Goal: Information Seeking & Learning: Learn about a topic

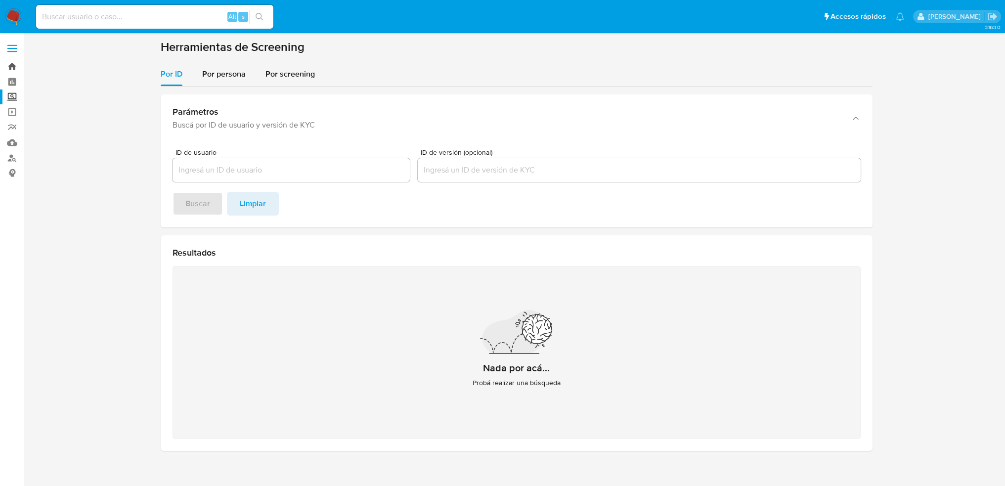
click at [10, 72] on link "Bandeja" at bounding box center [59, 66] width 118 height 15
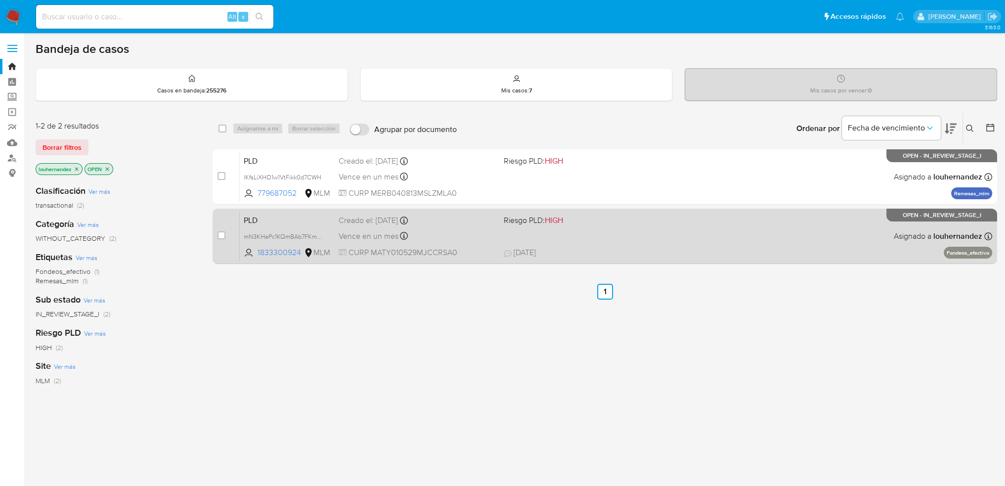
click at [482, 226] on div "PLD mN3KHePc1KQmBAb7FKmZ7EoZ 1833300924 MLM Riesgo PLD: HIGH Creado el: 12/09/2…" at bounding box center [616, 236] width 753 height 50
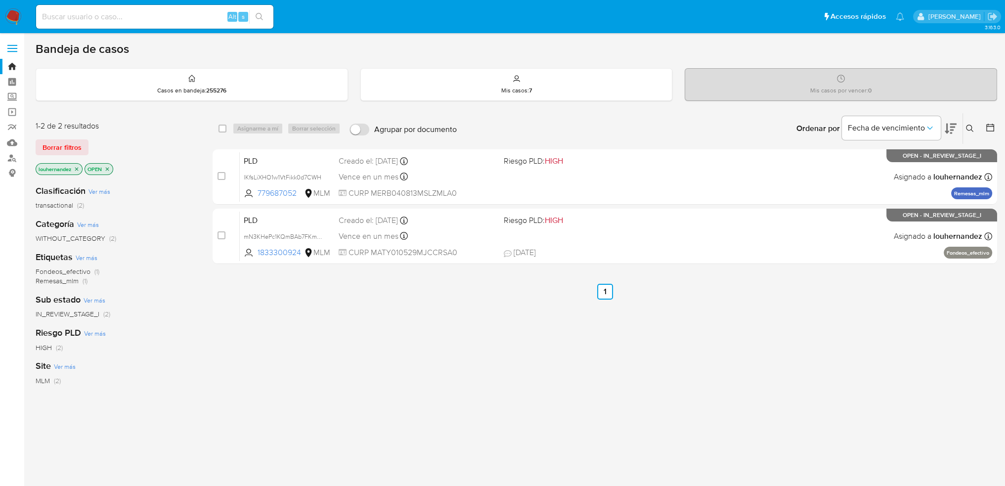
click at [968, 127] on icon at bounding box center [970, 129] width 8 height 8
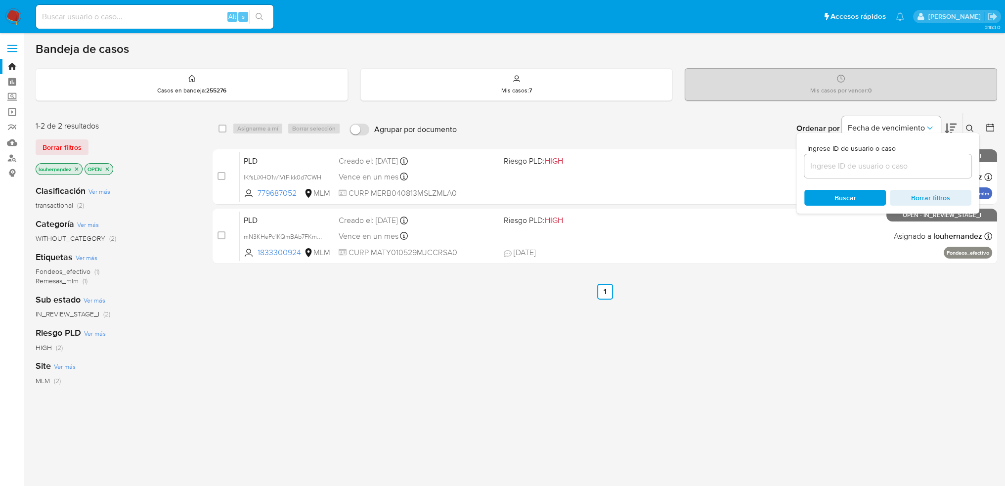
click at [874, 166] on input at bounding box center [887, 166] width 167 height 13
click at [902, 160] on input at bounding box center [887, 166] width 167 height 13
paste input "260458748"
type input "260458748"
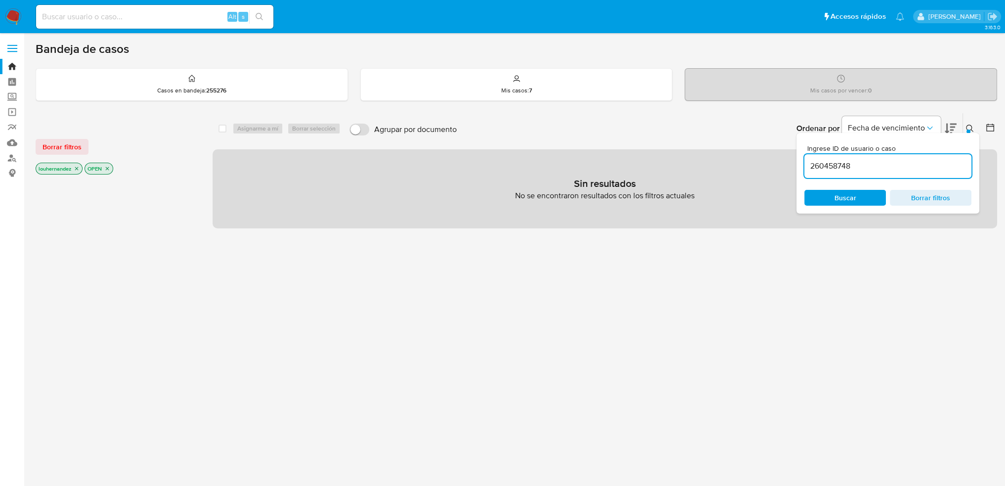
click at [847, 195] on span "Buscar" at bounding box center [845, 198] width 22 height 16
click at [77, 168] on icon "close-filter" at bounding box center [76, 168] width 3 height 3
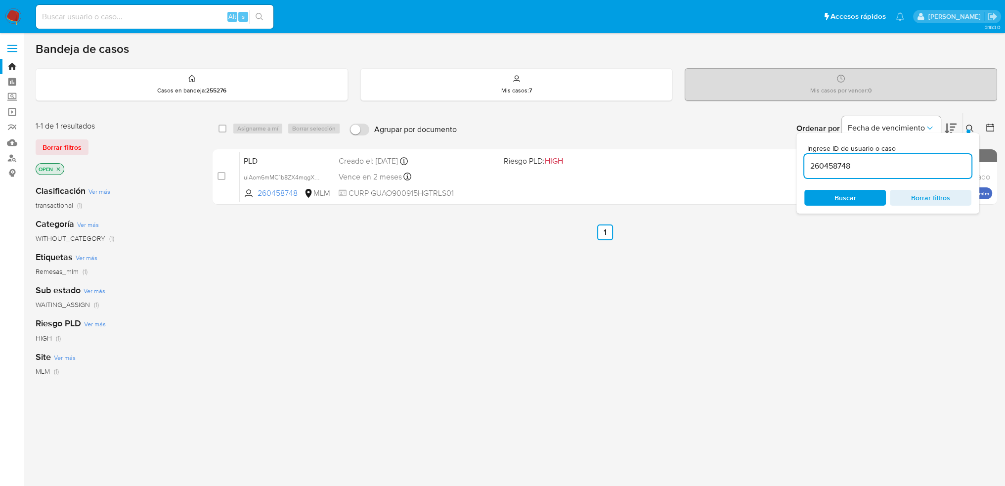
click at [59, 169] on icon "close-filter" at bounding box center [58, 169] width 6 height 6
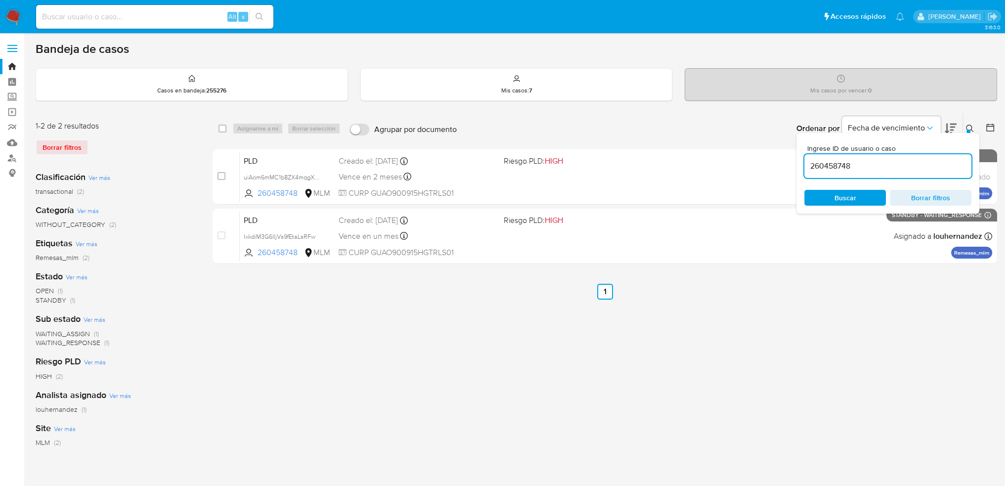
click at [966, 127] on icon at bounding box center [969, 128] width 7 height 7
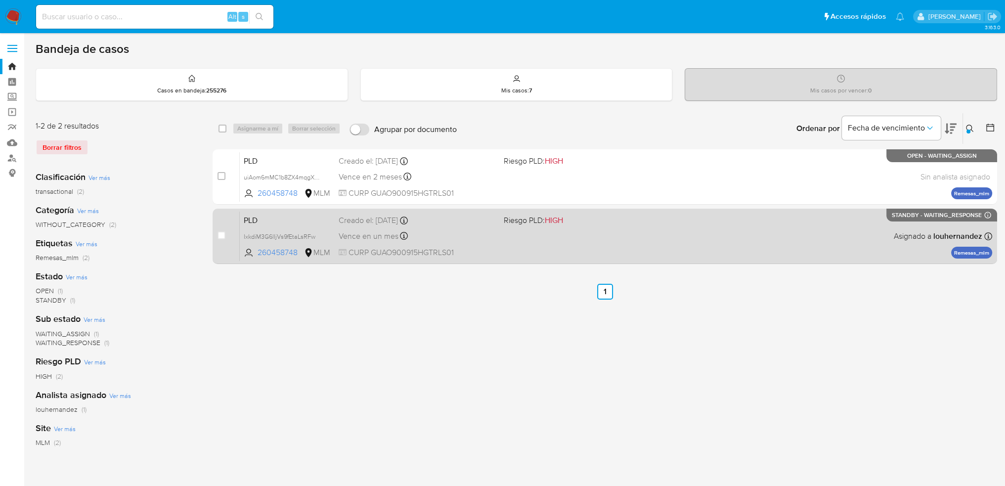
click at [435, 232] on div "Vence en un mes Vence el 11/11/2025 02:07:42" at bounding box center [417, 235] width 158 height 13
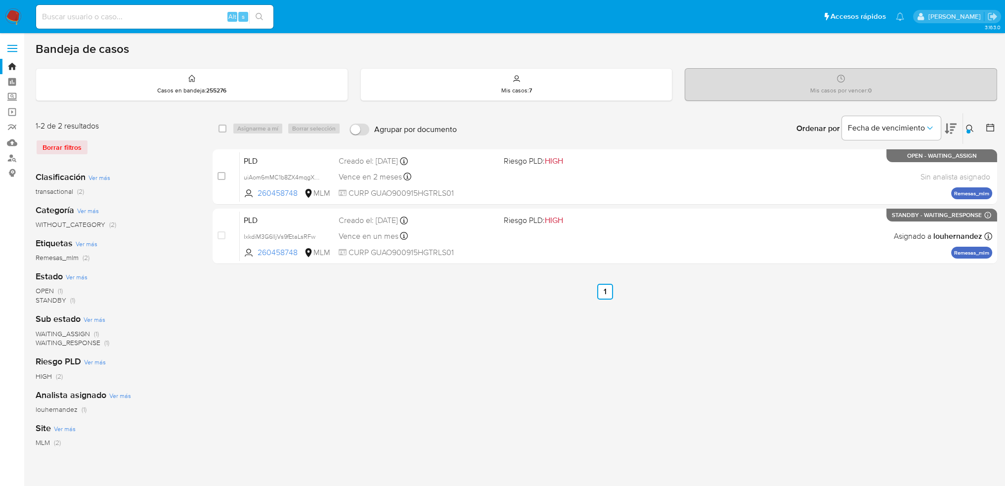
click at [126, 25] on div "Alt s" at bounding box center [154, 17] width 237 height 24
click at [127, 23] on input at bounding box center [154, 16] width 237 height 13
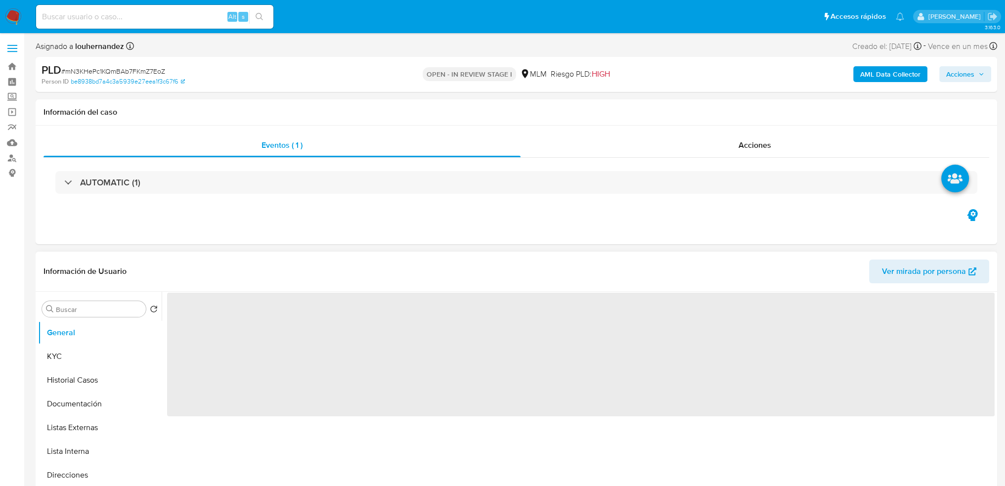
select select "10"
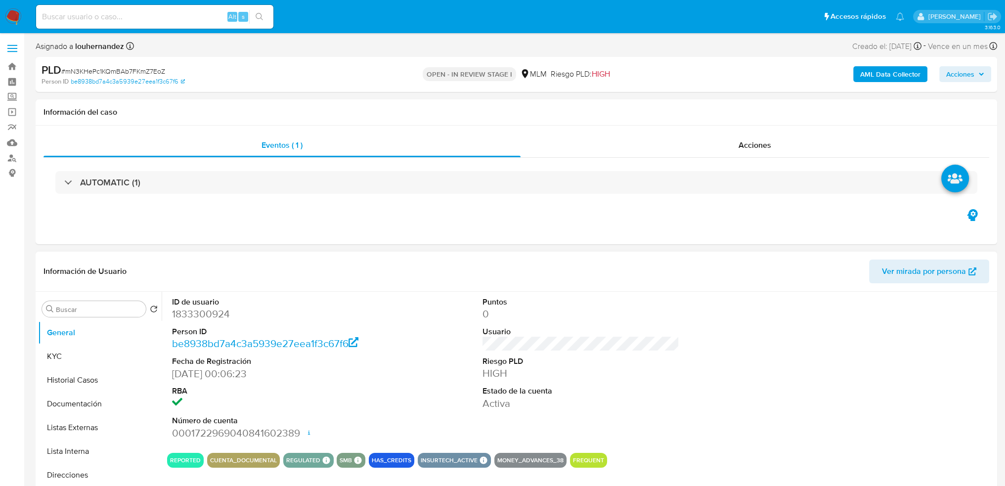
click at [152, 25] on div "Alt s" at bounding box center [154, 17] width 237 height 24
click at [147, 19] on input at bounding box center [154, 16] width 237 height 13
click at [61, 13] on input at bounding box center [154, 16] width 237 height 13
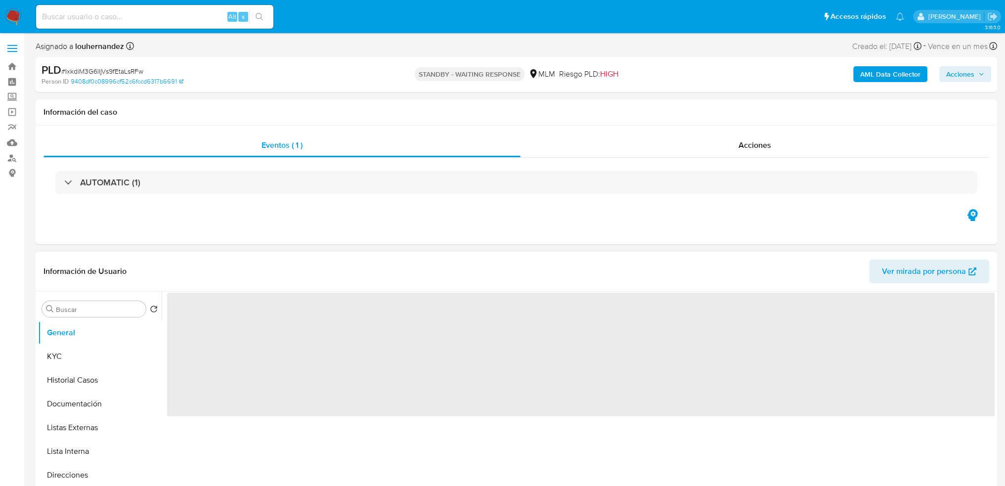
select select "10"
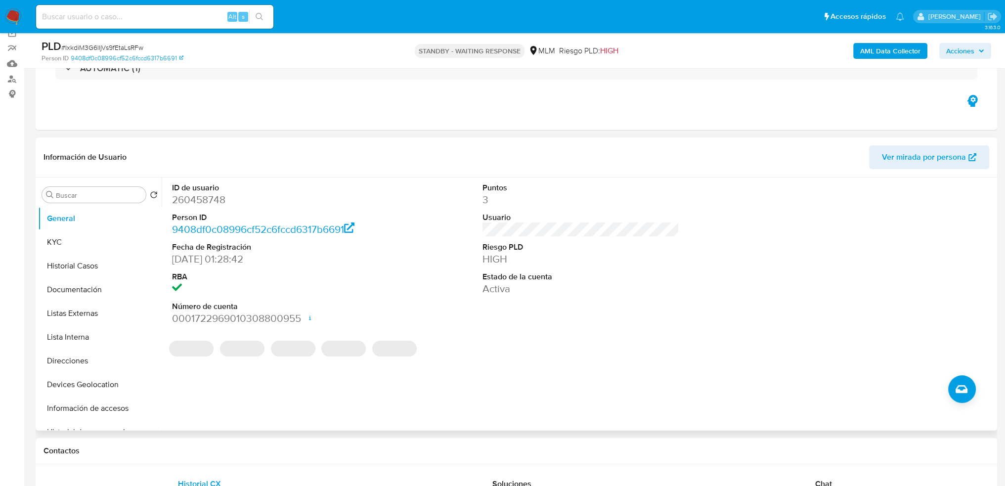
scroll to position [148, 0]
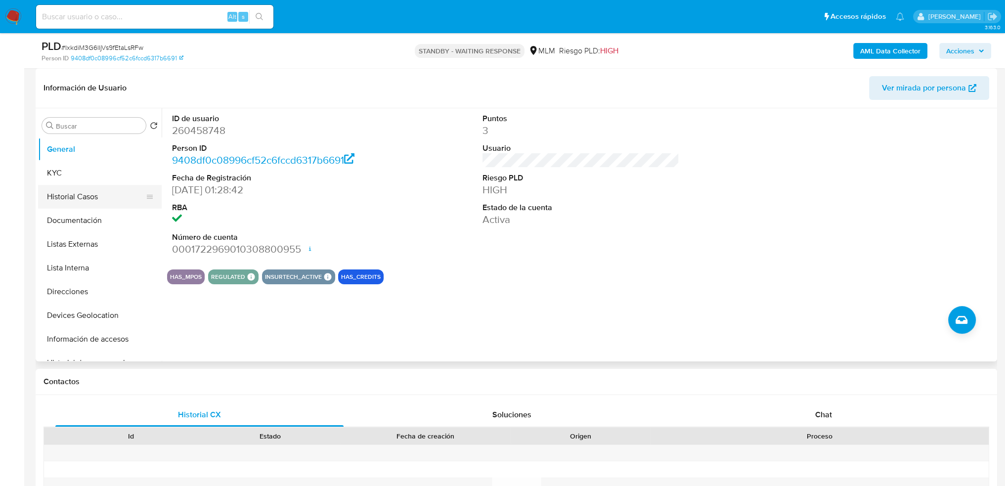
click at [92, 201] on button "Historial Casos" at bounding box center [96, 197] width 116 height 24
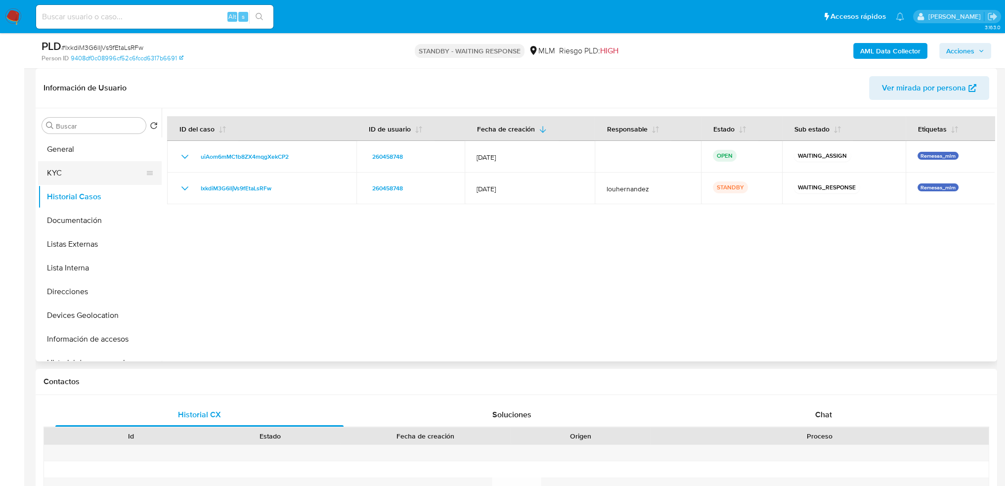
click at [93, 183] on button "KYC" at bounding box center [96, 173] width 116 height 24
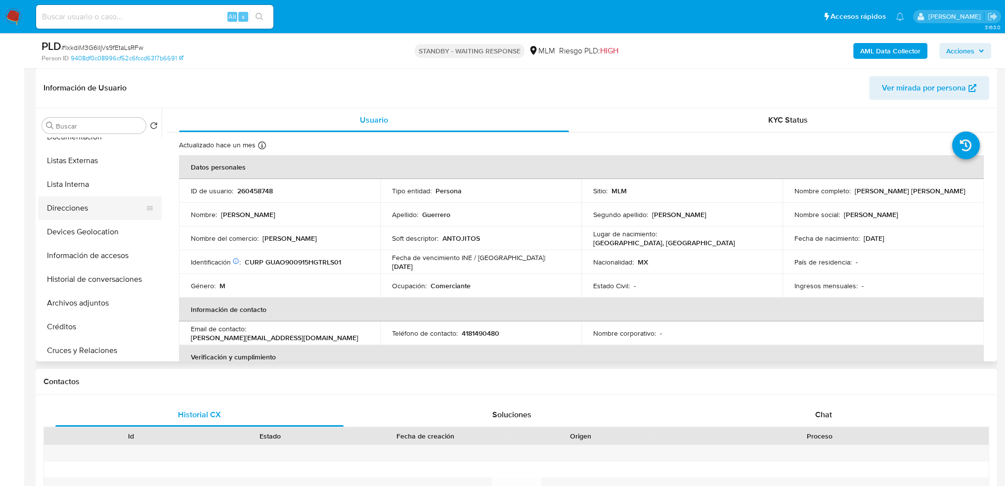
scroll to position [99, 0]
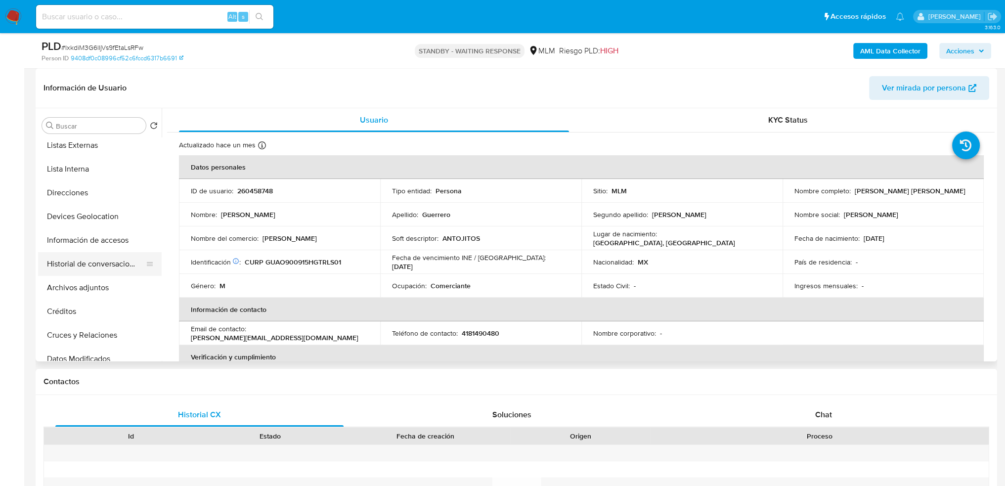
click at [89, 256] on button "Historial de conversaciones" at bounding box center [96, 264] width 116 height 24
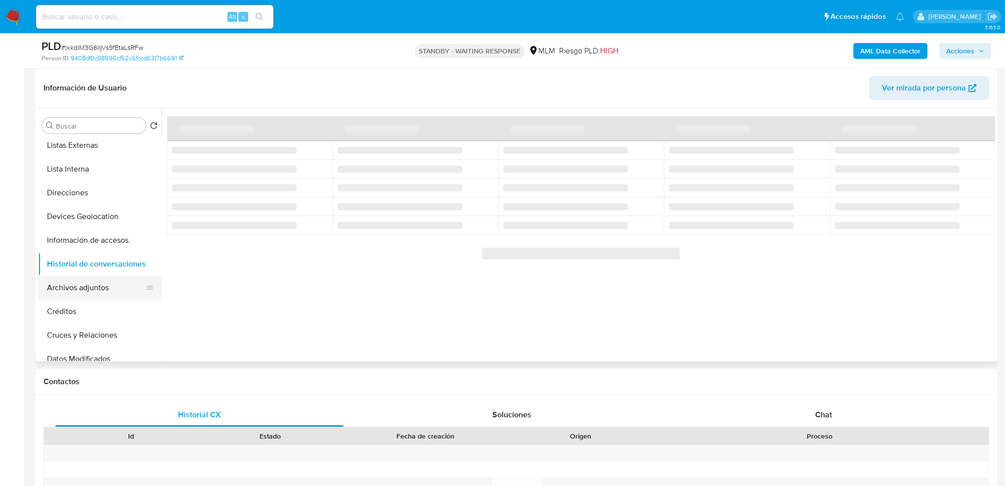
click at [93, 284] on button "Archivos adjuntos" at bounding box center [96, 288] width 116 height 24
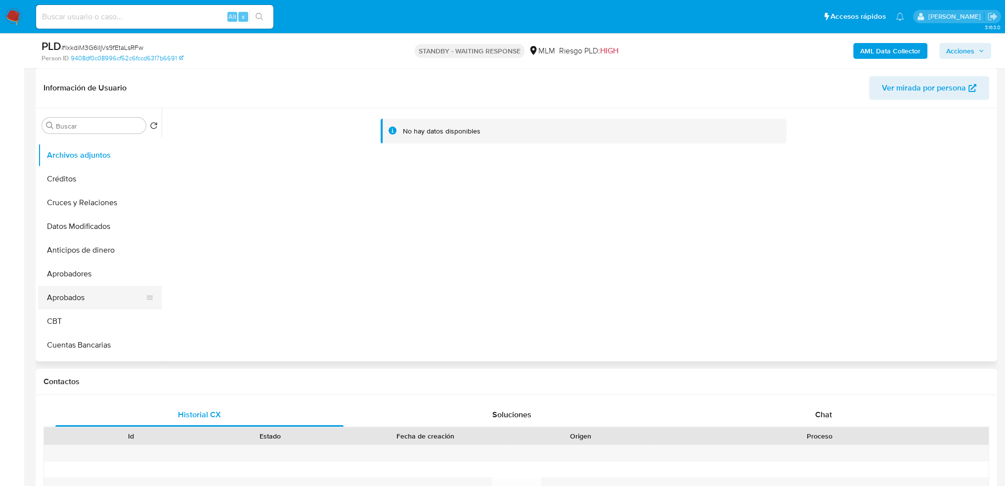
scroll to position [247, 0]
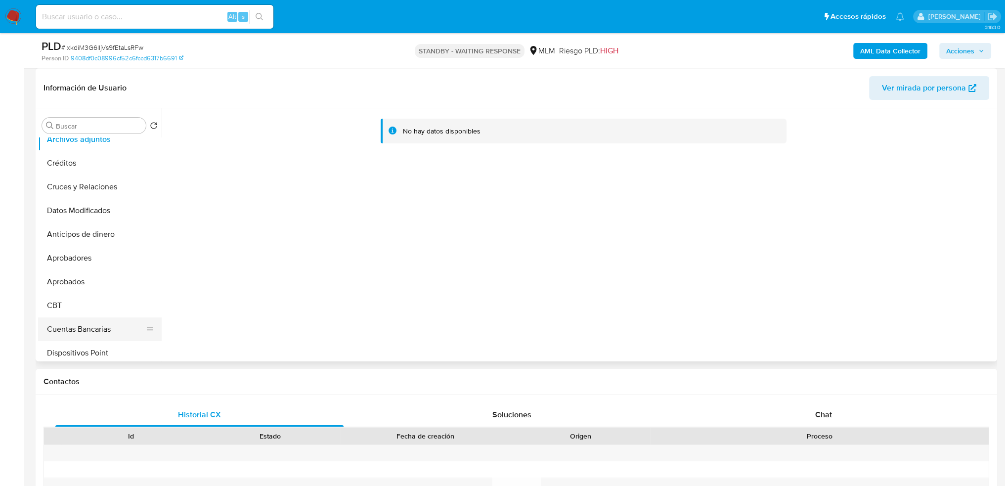
click at [88, 326] on button "Cuentas Bancarias" at bounding box center [96, 329] width 116 height 24
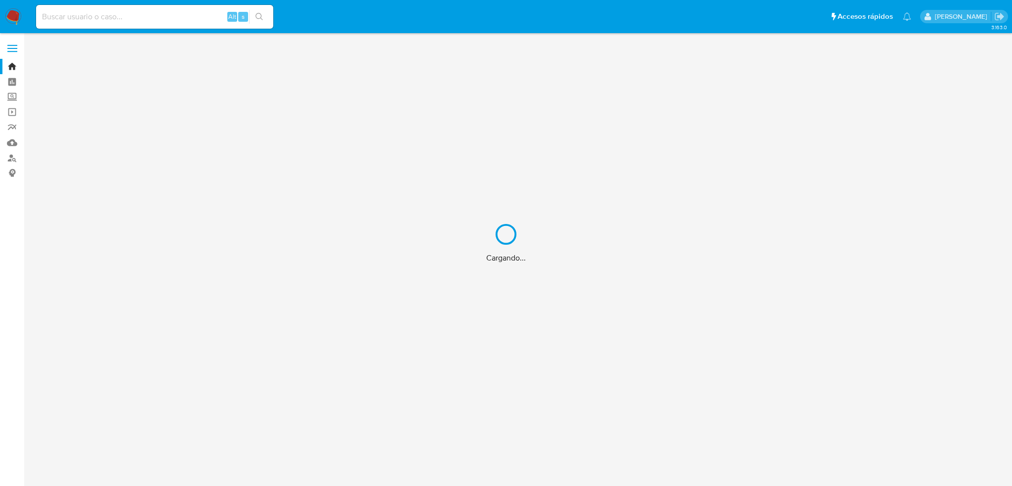
click at [121, 17] on div "Cargando..." at bounding box center [506, 243] width 1012 height 486
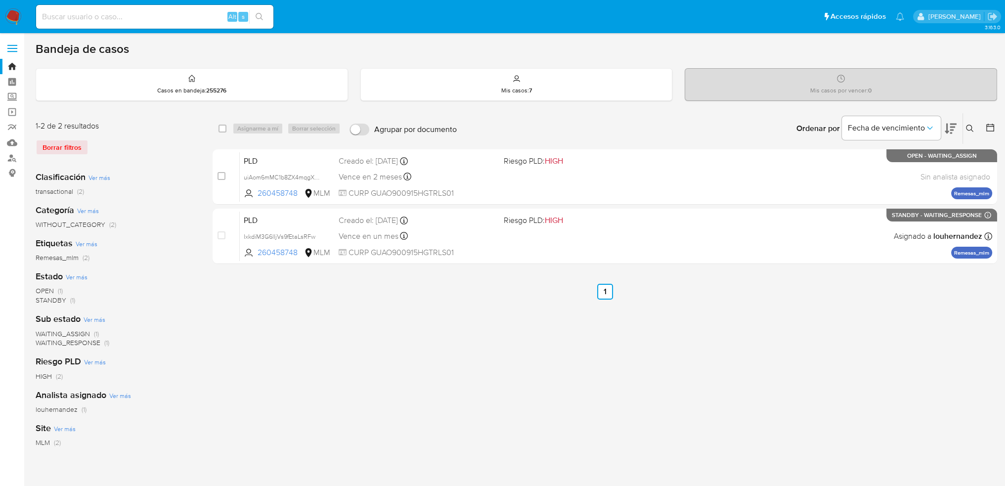
click at [117, 17] on input at bounding box center [154, 16] width 237 height 13
click at [155, 12] on input at bounding box center [154, 16] width 237 height 13
paste input "201871051"
type input "201871051"
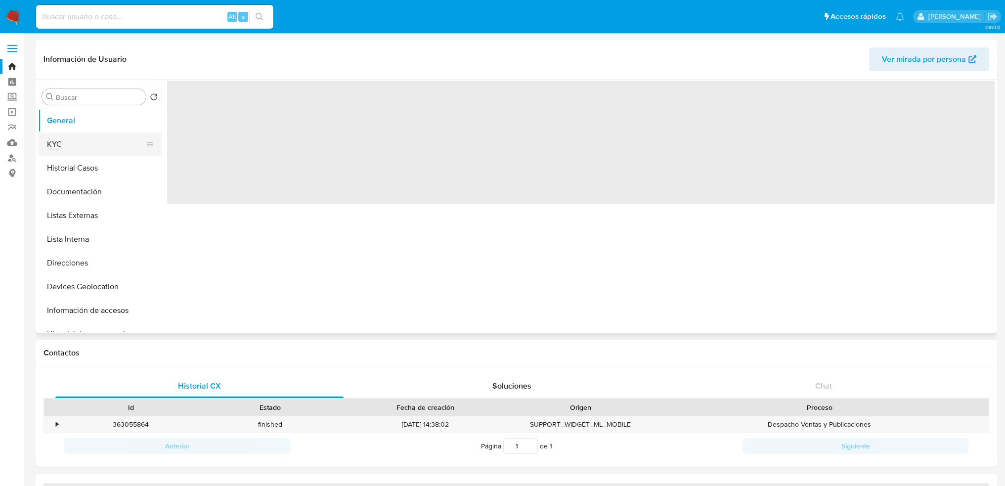
select select "10"
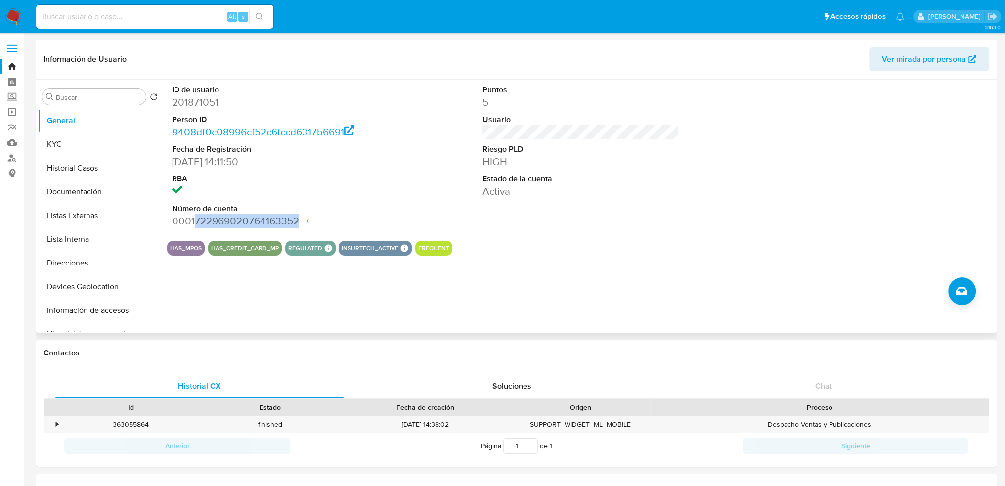
drag, startPoint x: 195, startPoint y: 220, endPoint x: 297, endPoint y: 219, distance: 101.8
click at [297, 219] on dd "0001722969020764163352 Fecha de apertura 23/05/2024 14:20 Estado ACTIVE" at bounding box center [270, 221] width 197 height 14
copy dd "722969020764163352"
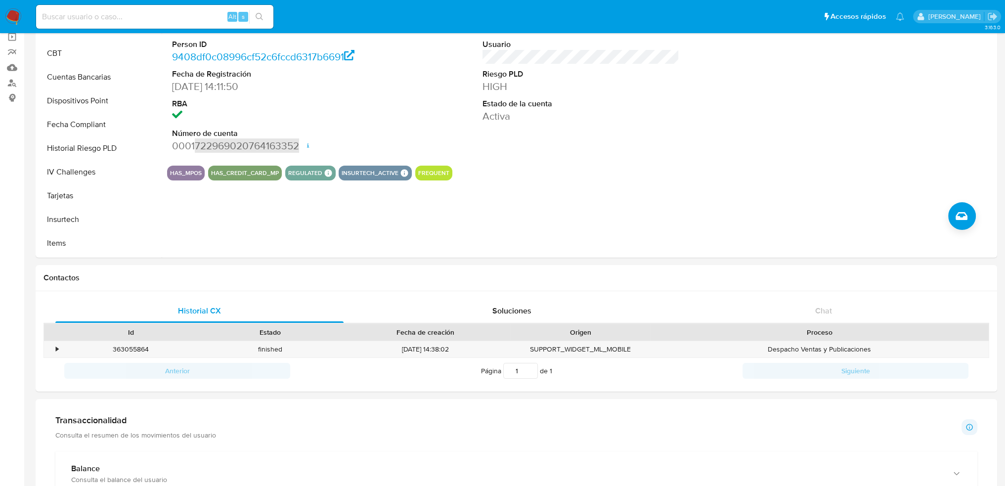
scroll to position [198, 0]
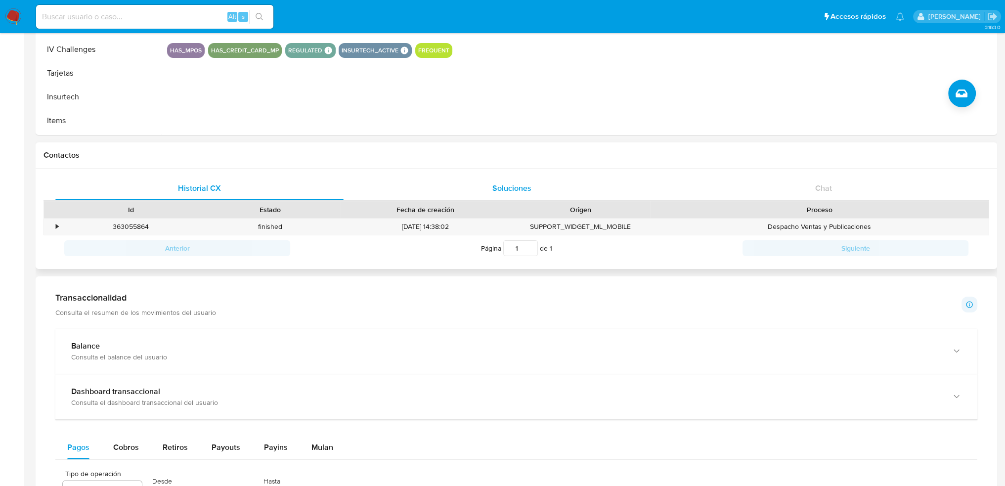
click at [527, 186] on span "Soluciones" at bounding box center [511, 187] width 39 height 11
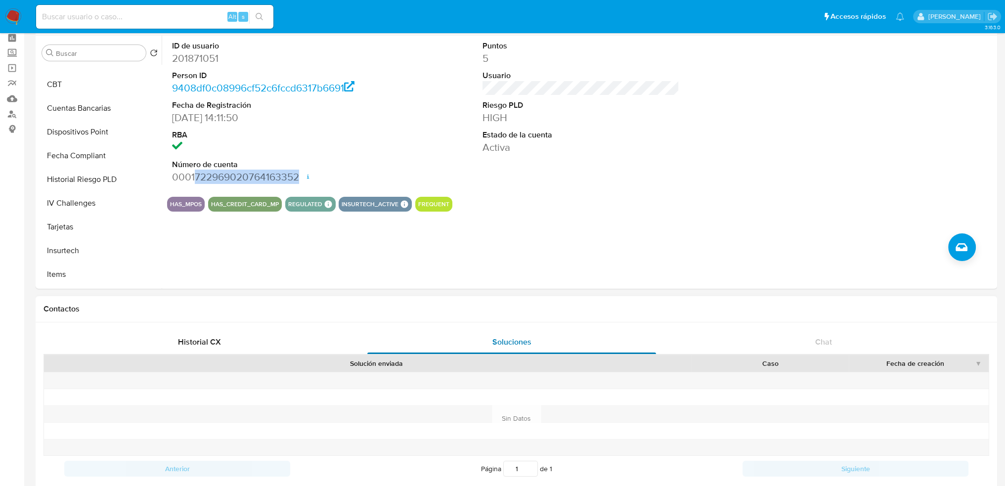
scroll to position [0, 0]
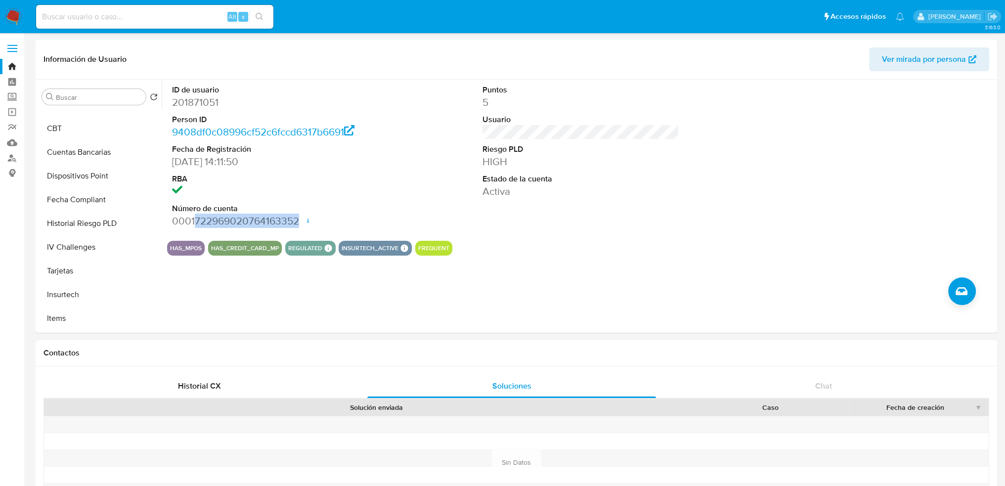
click at [14, 14] on img at bounding box center [13, 16] width 17 height 17
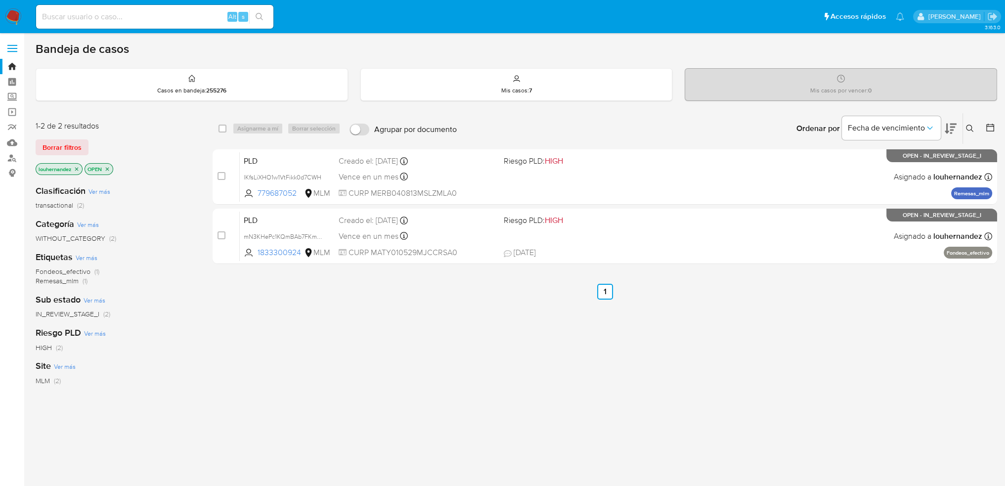
click at [138, 13] on input at bounding box center [154, 16] width 237 height 13
paste input "815093080"
type input "815093080"
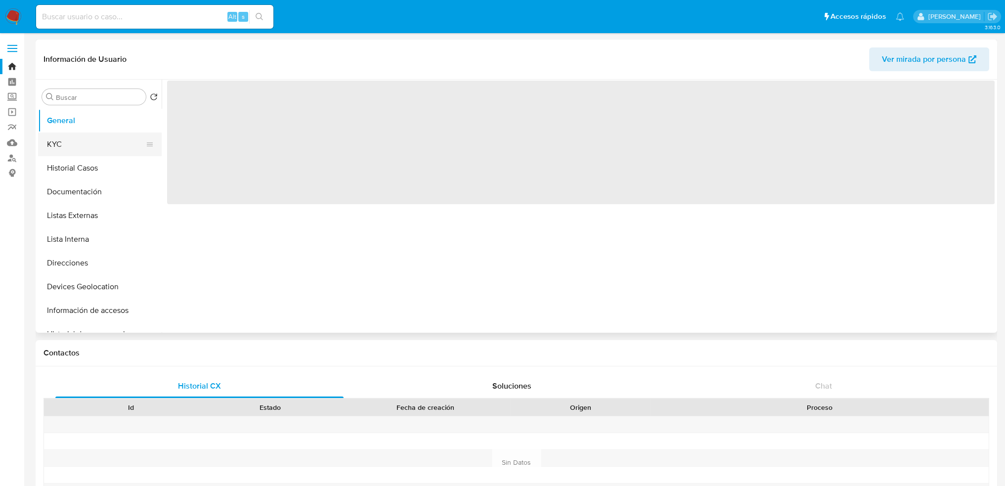
select select "10"
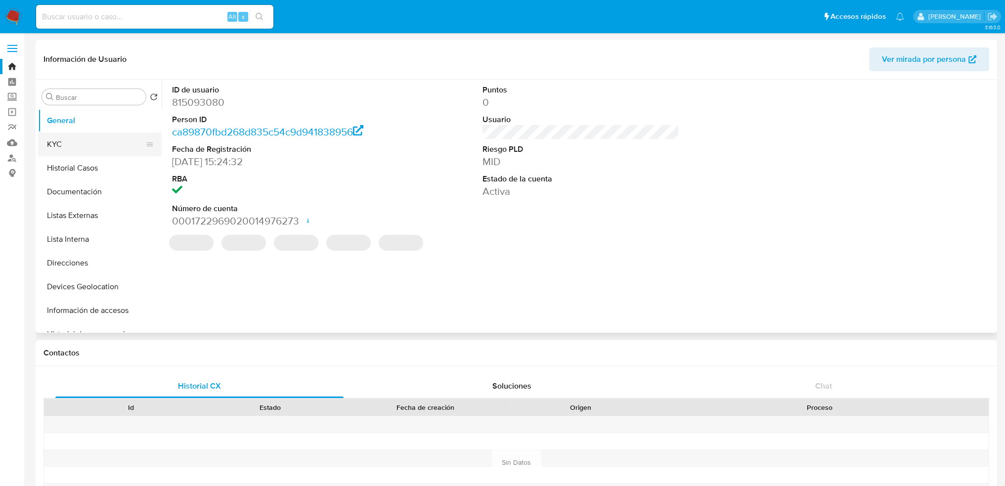
click at [77, 142] on button "KYC" at bounding box center [96, 144] width 116 height 24
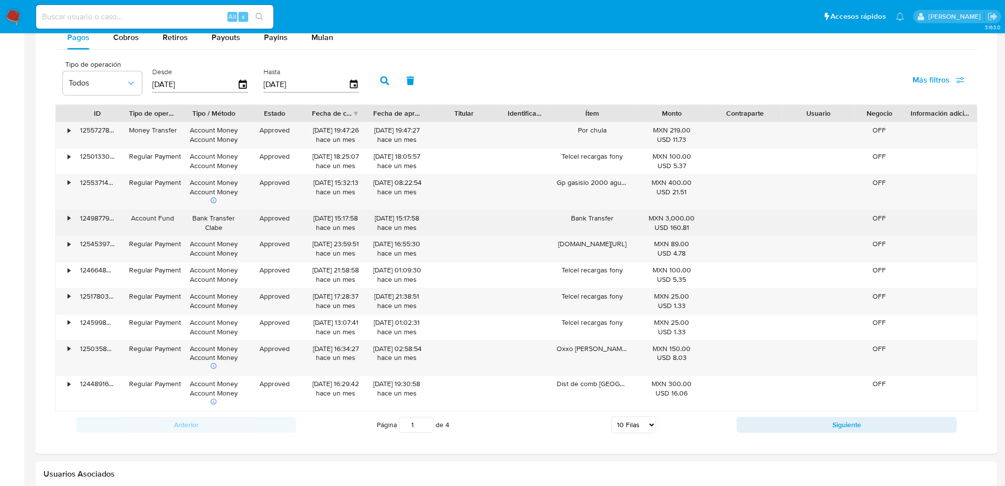
scroll to position [692, 0]
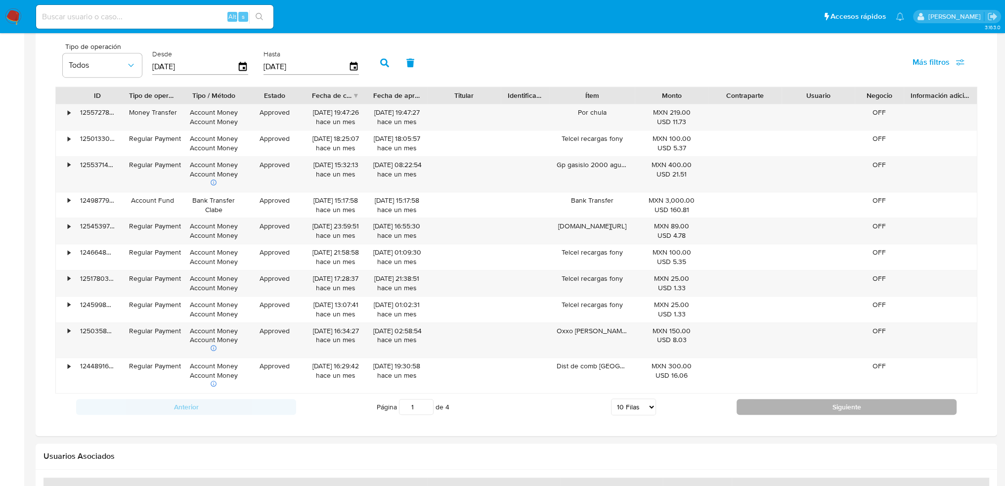
click at [786, 400] on button "Siguiente" at bounding box center [846, 407] width 220 height 16
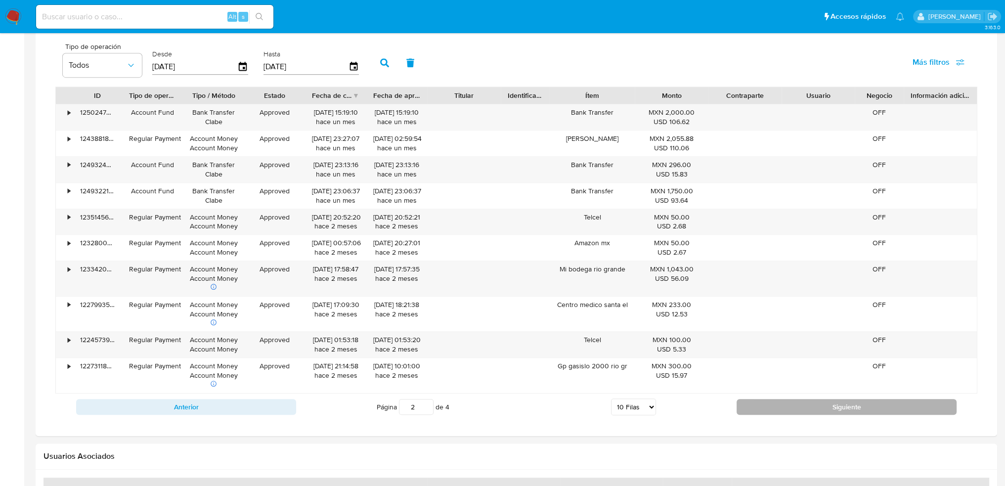
click at [804, 407] on button "Siguiente" at bounding box center [846, 407] width 220 height 16
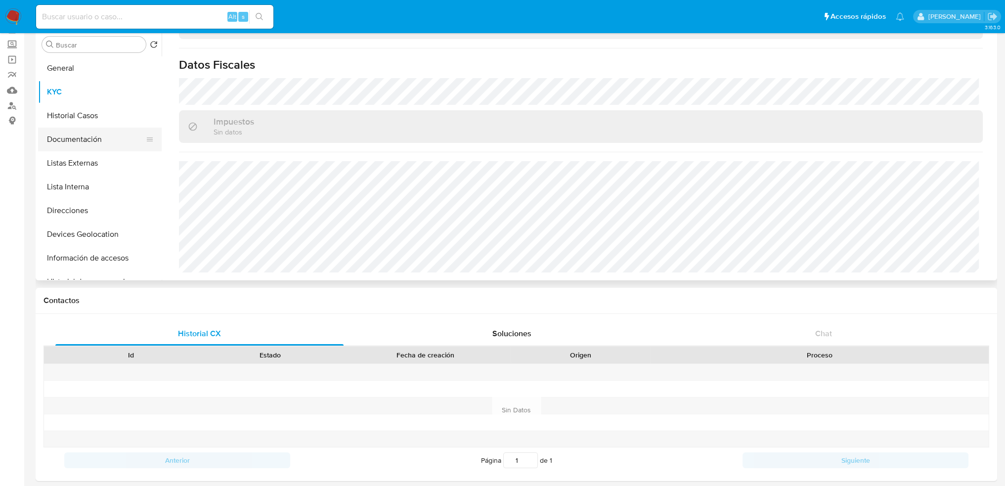
scroll to position [0, 0]
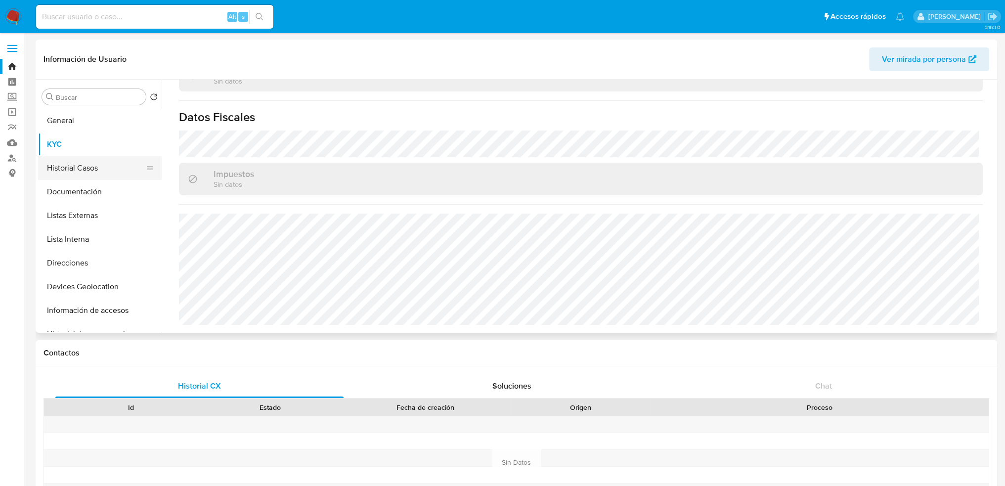
click at [88, 171] on button "Historial Casos" at bounding box center [96, 168] width 116 height 24
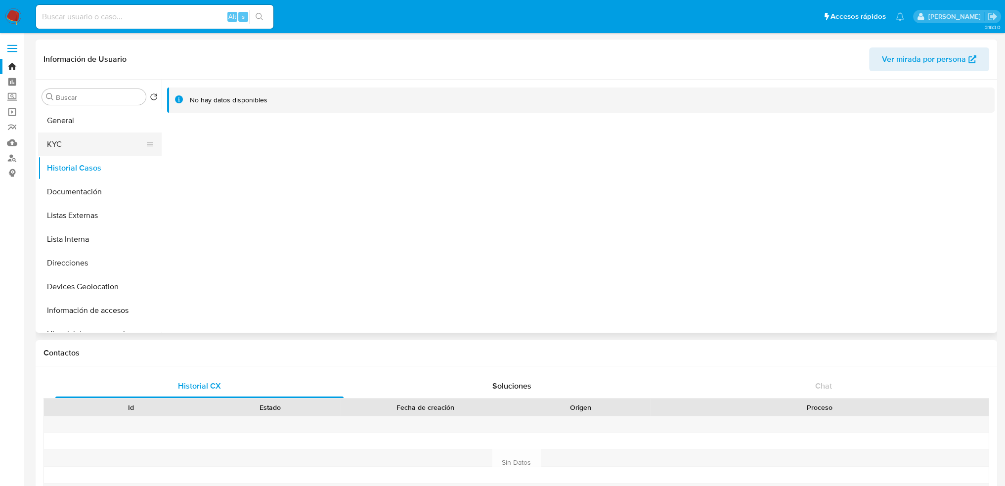
click at [89, 140] on button "KYC" at bounding box center [96, 144] width 116 height 24
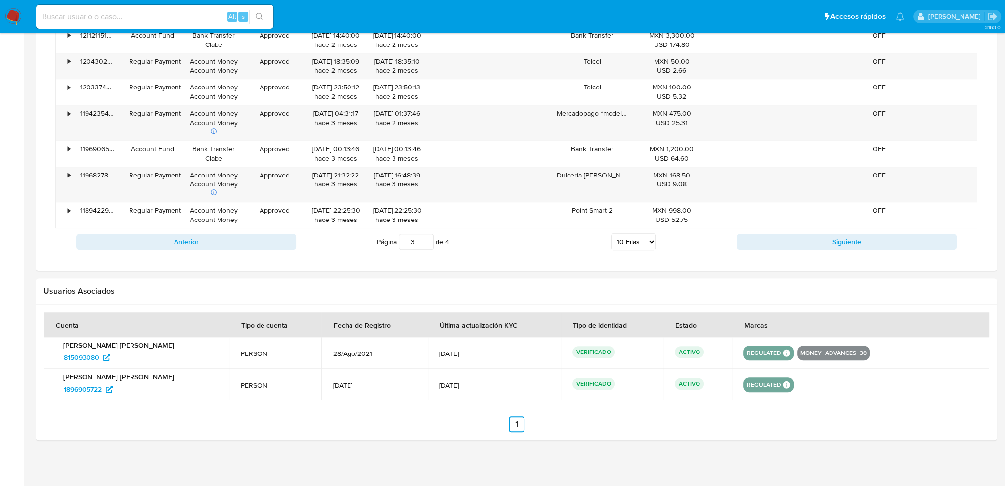
scroll to position [849, 0]
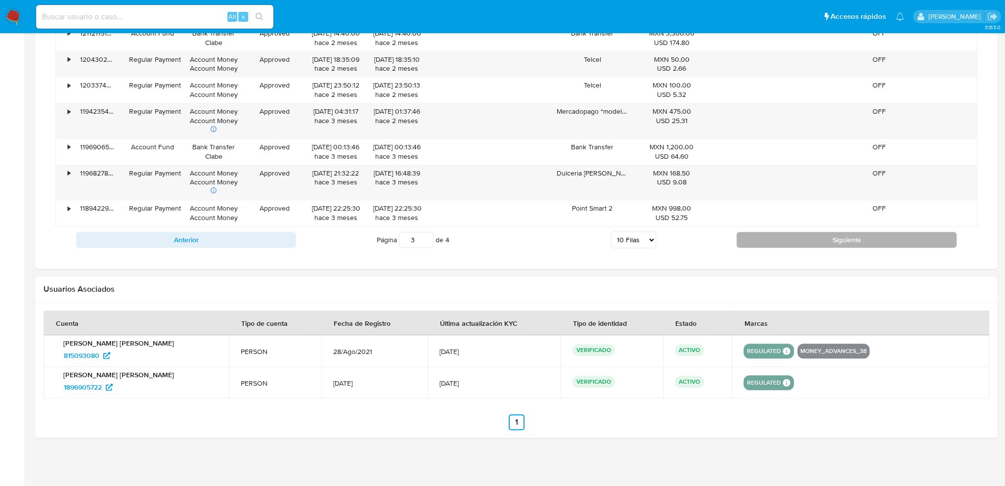
click at [763, 239] on button "Siguiente" at bounding box center [846, 240] width 220 height 16
type input "4"
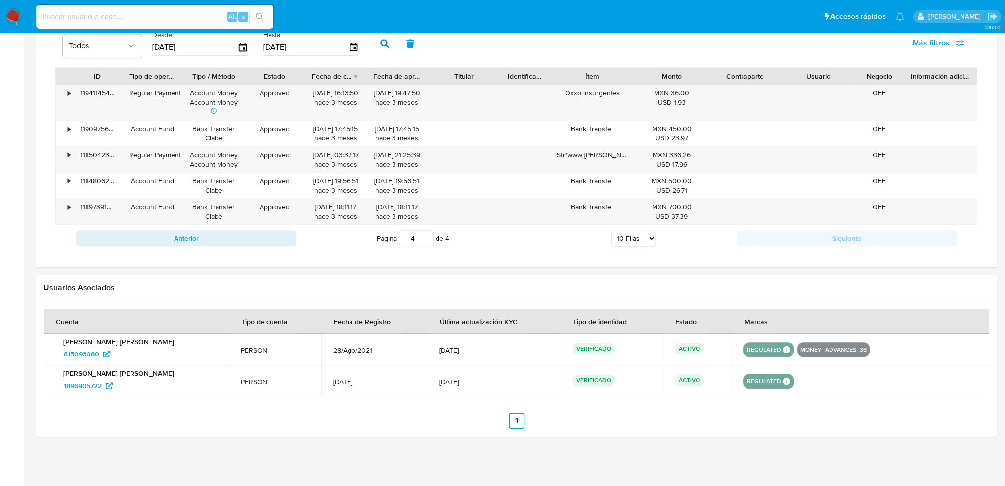
scroll to position [710, 0]
click at [425, 278] on div "Usuarios Asociados" at bounding box center [516, 289] width 961 height 26
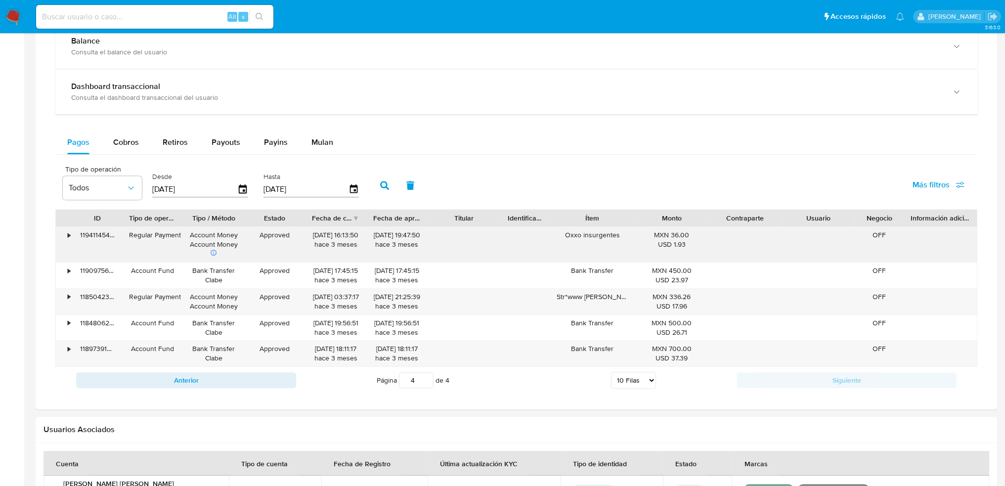
scroll to position [561, 0]
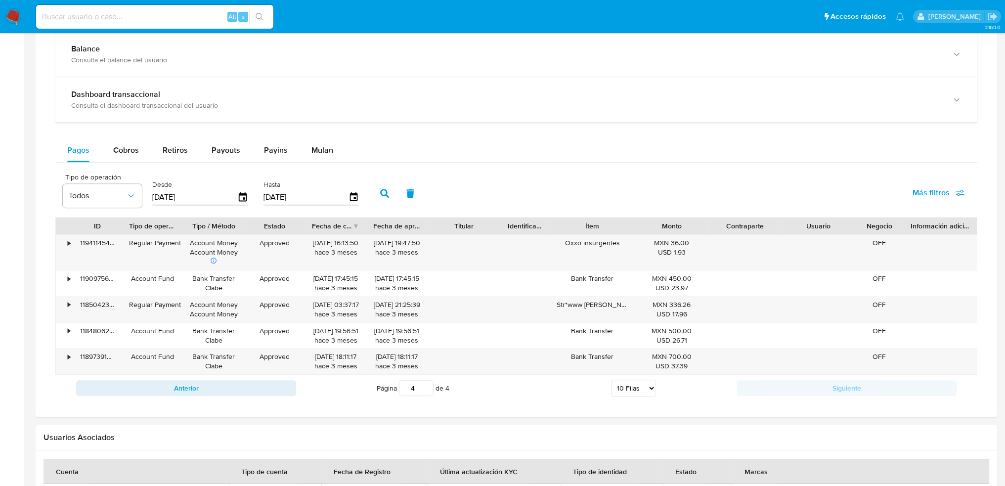
drag, startPoint x: 126, startPoint y: 27, endPoint x: 123, endPoint y: 17, distance: 10.8
click at [124, 20] on div "Alt s" at bounding box center [154, 17] width 237 height 24
click at [123, 15] on input at bounding box center [154, 16] width 237 height 13
paste input "696098679"
type input "696098679"
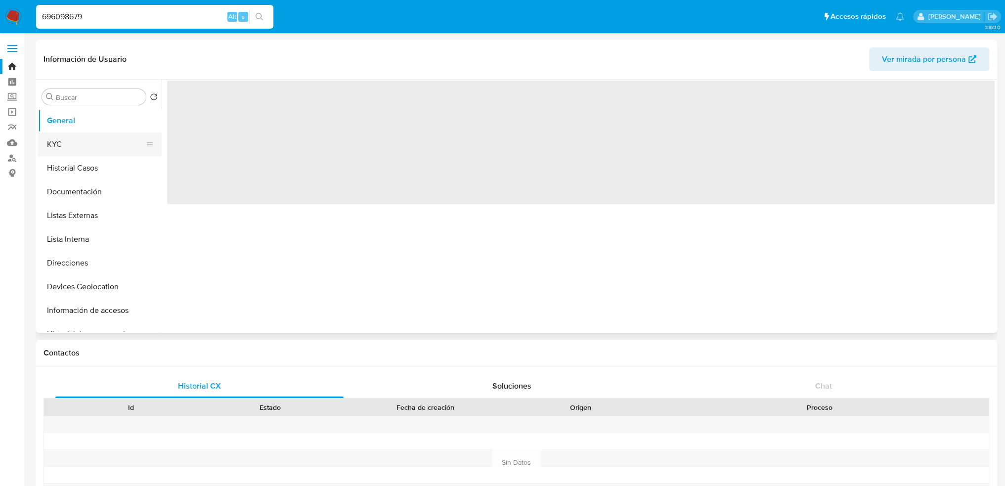
click at [112, 149] on button "KYC" at bounding box center [96, 144] width 116 height 24
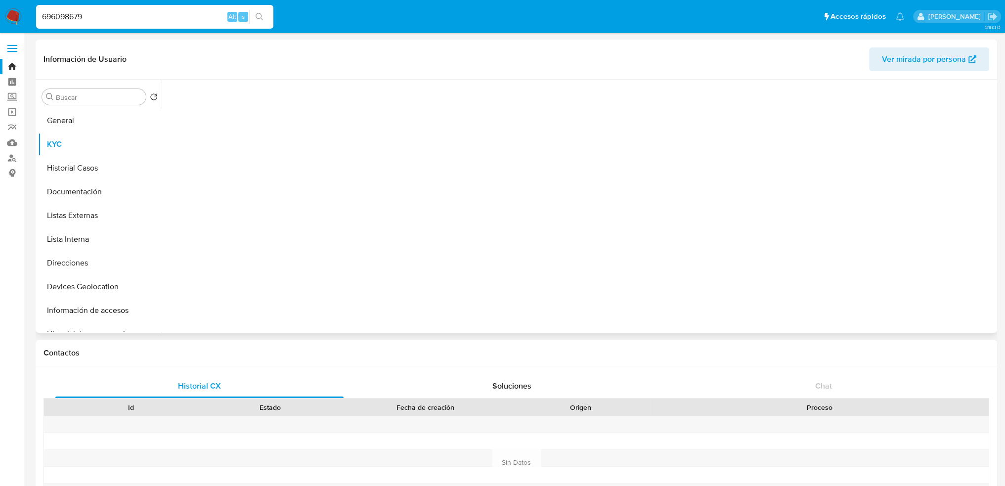
select select "10"
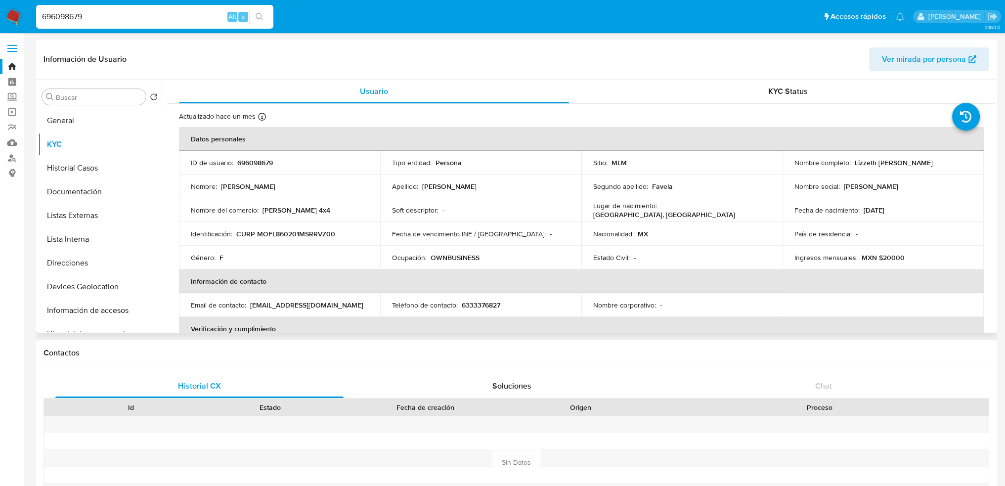
click at [265, 273] on th "Información de contacto" at bounding box center [581, 281] width 804 height 24
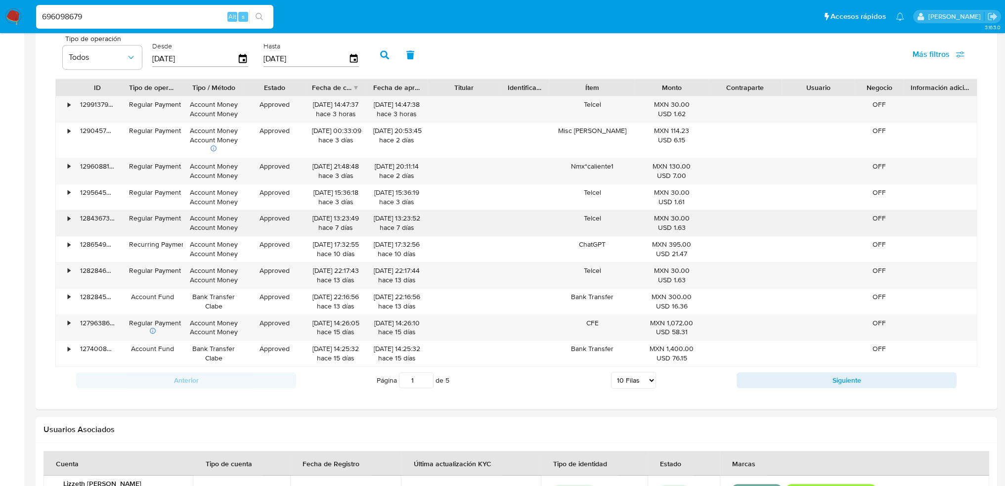
scroll to position [741, 0]
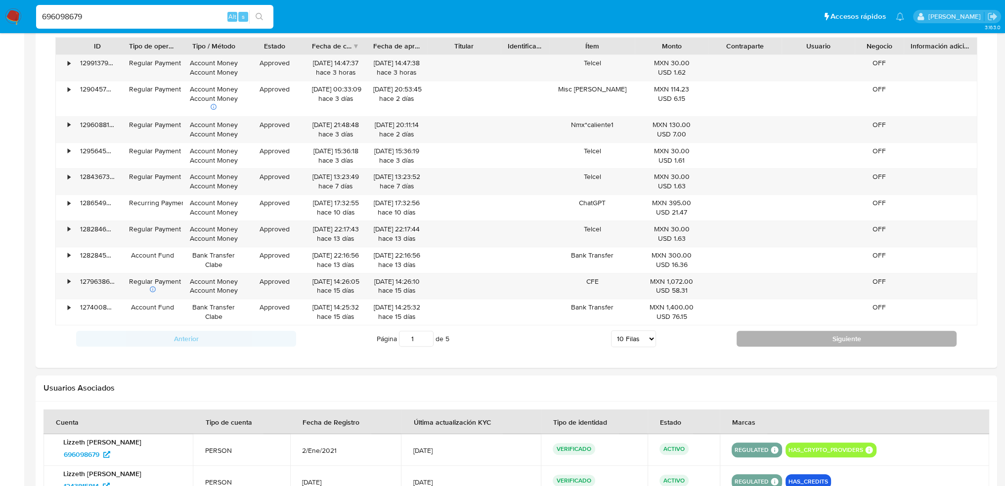
click at [796, 338] on button "Siguiente" at bounding box center [846, 339] width 220 height 16
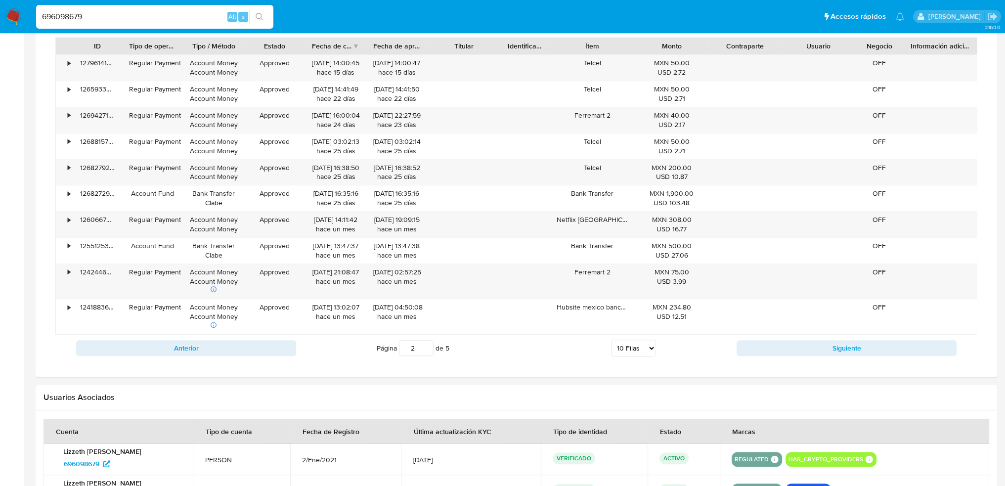
scroll to position [692, 0]
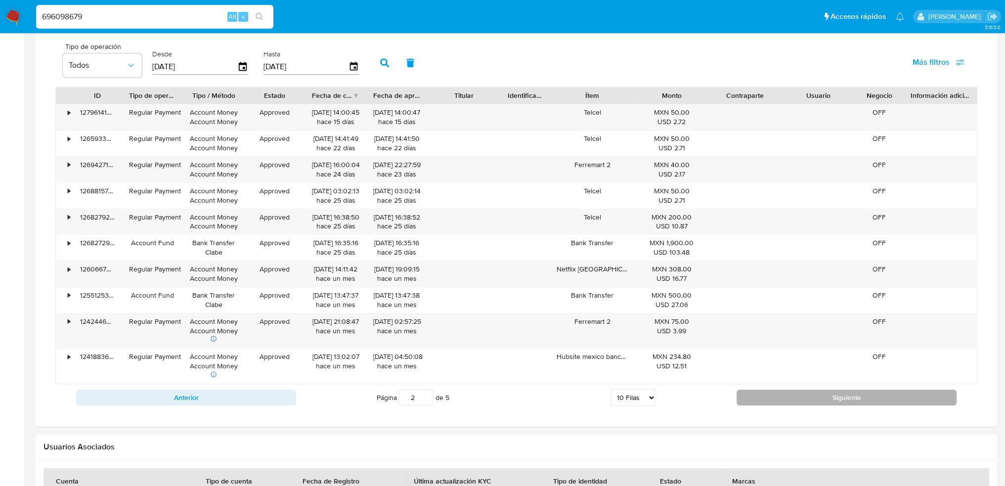
click at [769, 399] on button "Siguiente" at bounding box center [846, 397] width 220 height 16
type input "3"
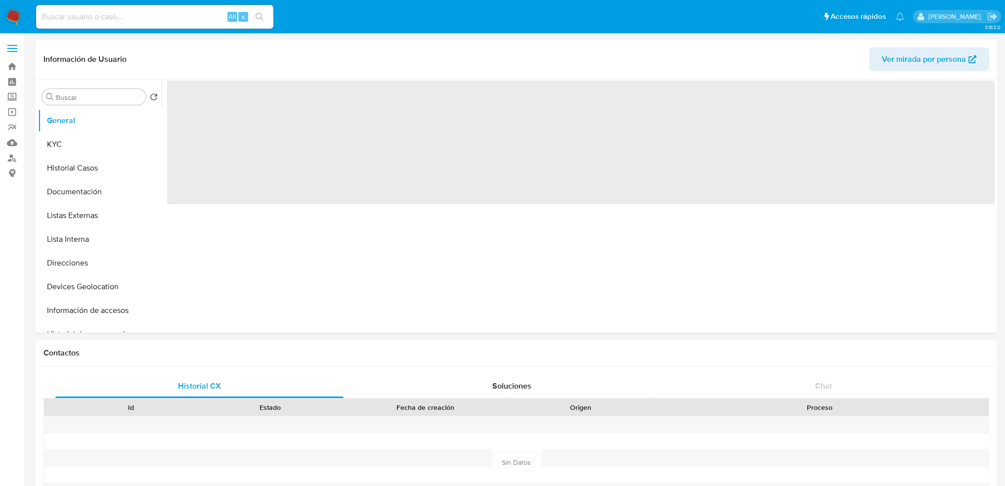
select select "10"
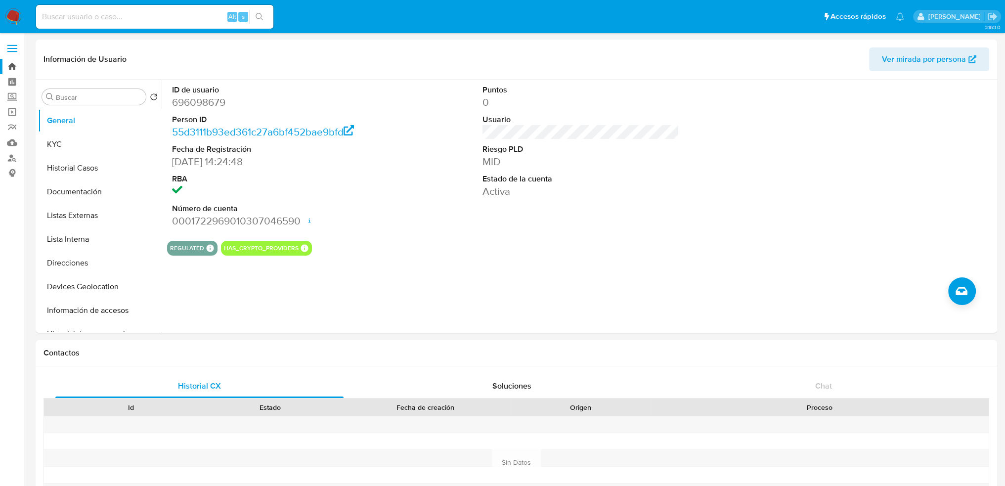
click at [12, 64] on link "Bandeja" at bounding box center [59, 66] width 118 height 15
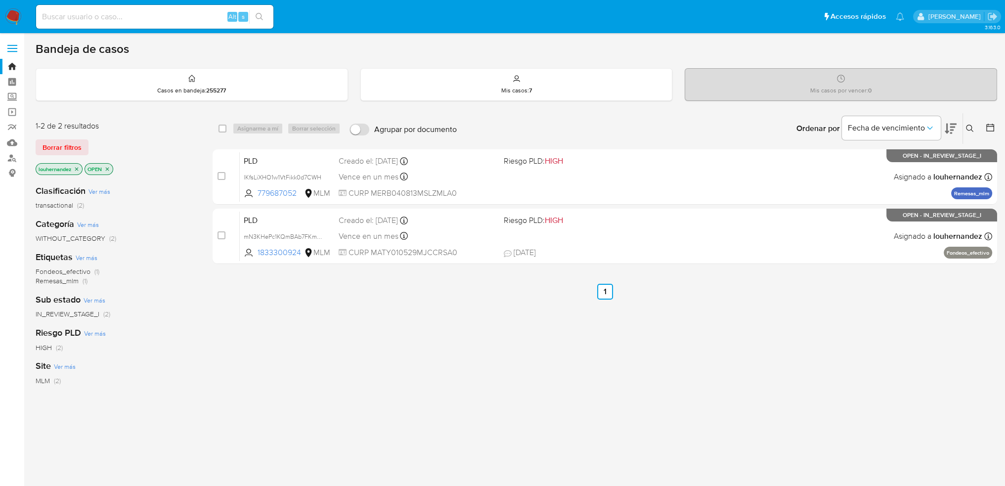
click at [125, 17] on input at bounding box center [154, 16] width 237 height 13
click at [972, 125] on icon at bounding box center [970, 129] width 8 height 8
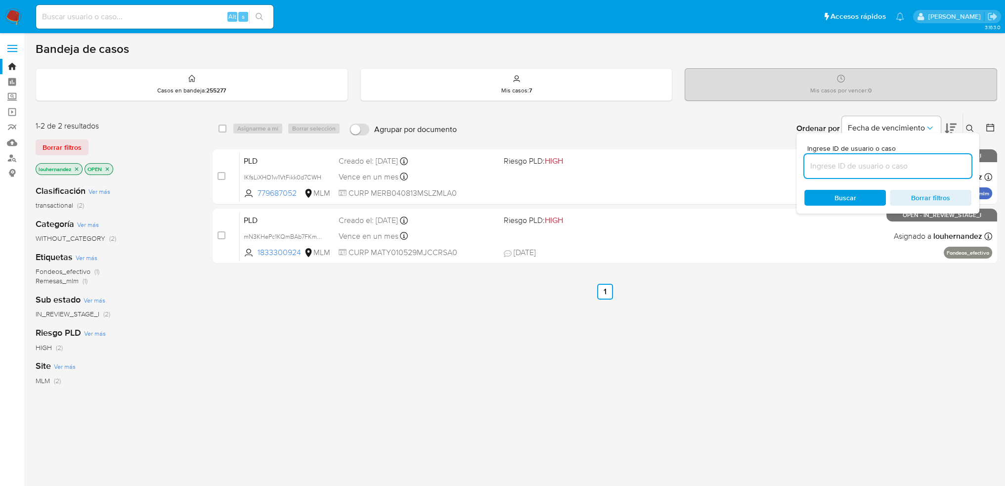
click at [886, 166] on input at bounding box center [887, 166] width 167 height 13
type input "244879041"
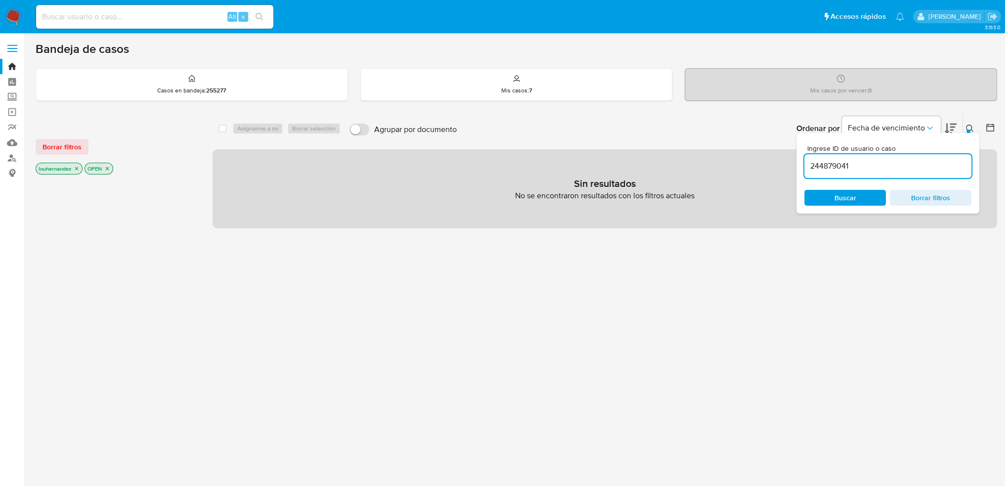
click at [79, 167] on icon "close-filter" at bounding box center [76, 168] width 3 height 3
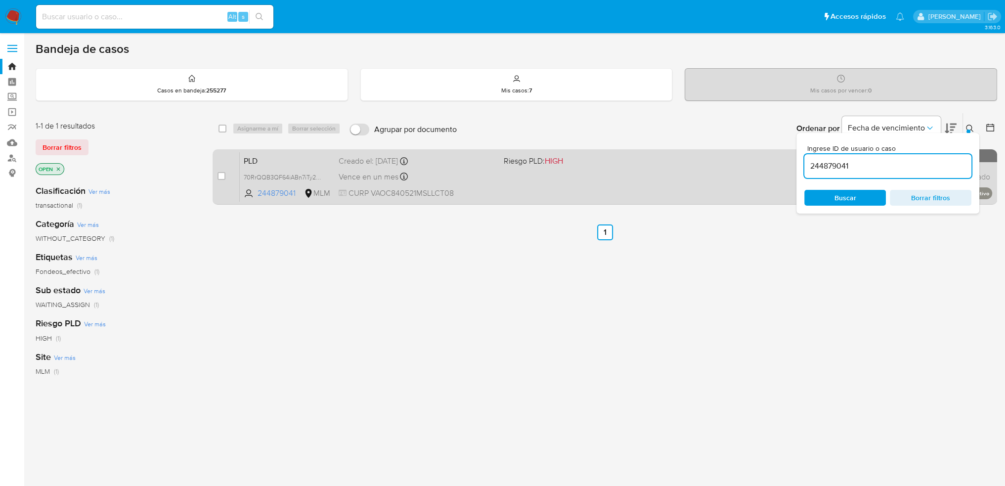
click at [649, 177] on div "PLD 70RrQQB3QF64iABn7iTy2oOT 244879041 MLM Riesgo PLD: HIGH Creado el: 12/09/20…" at bounding box center [616, 177] width 753 height 50
click at [226, 178] on div "case-item-checkbox No es posible asignar el caso" at bounding box center [228, 177] width 22 height 50
click at [224, 175] on input "checkbox" at bounding box center [221, 176] width 8 height 8
checkbox input "true"
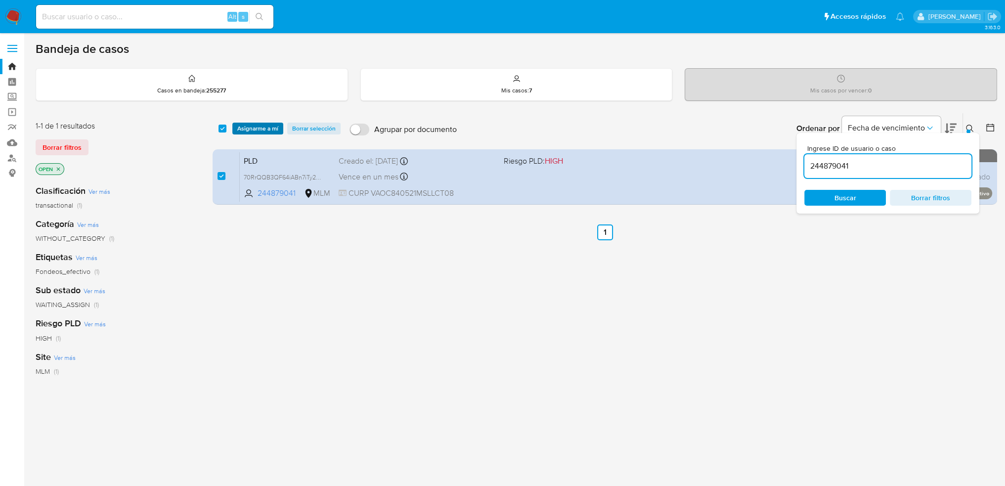
click at [276, 126] on span "Asignarme a mí" at bounding box center [257, 129] width 41 height 10
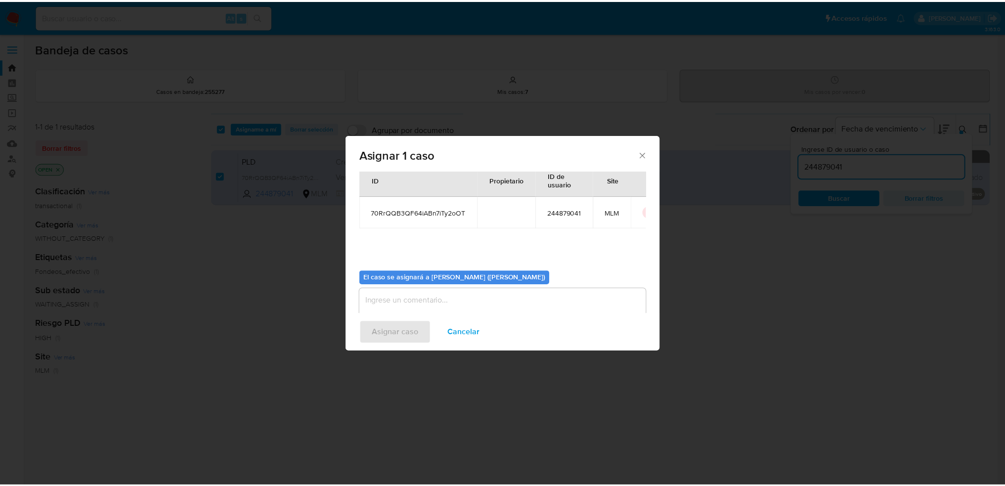
scroll to position [51, 0]
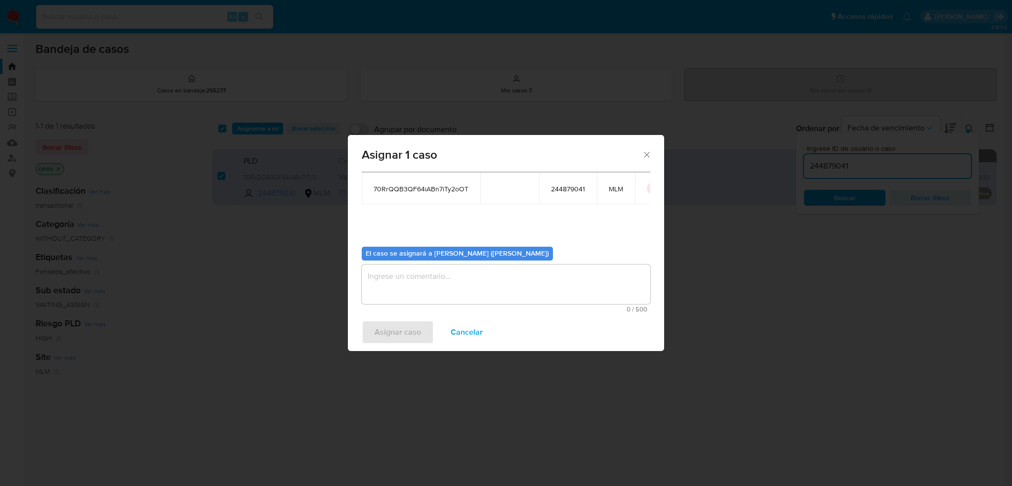
click at [471, 300] on textarea "assign-modal" at bounding box center [506, 284] width 289 height 40
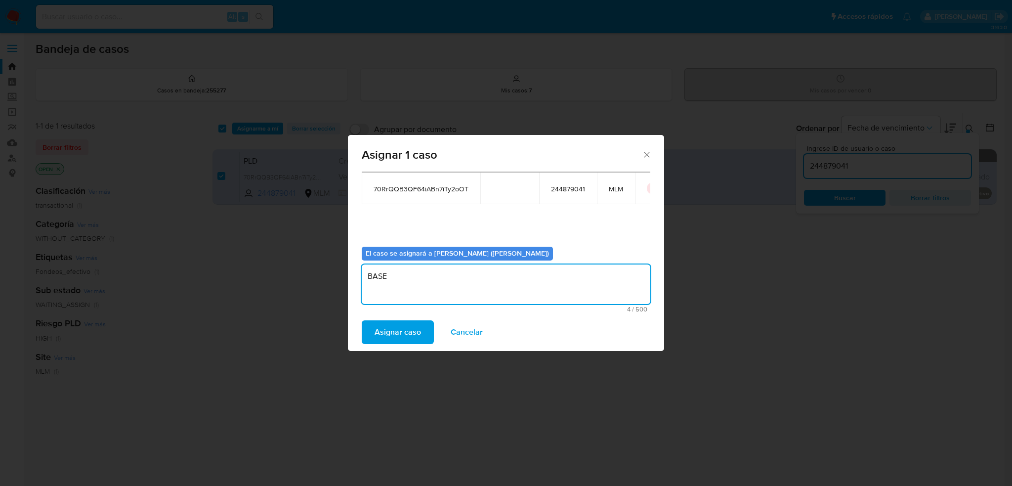
type textarea "BASE"
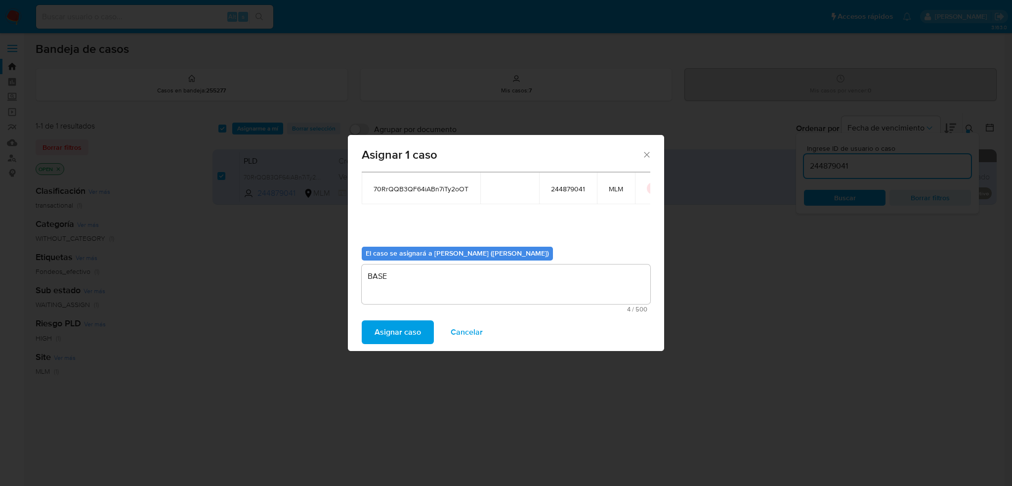
click at [419, 348] on div "Asignar caso Cancelar" at bounding box center [506, 332] width 316 height 38
click at [416, 332] on span "Asignar caso" at bounding box center [398, 332] width 46 height 22
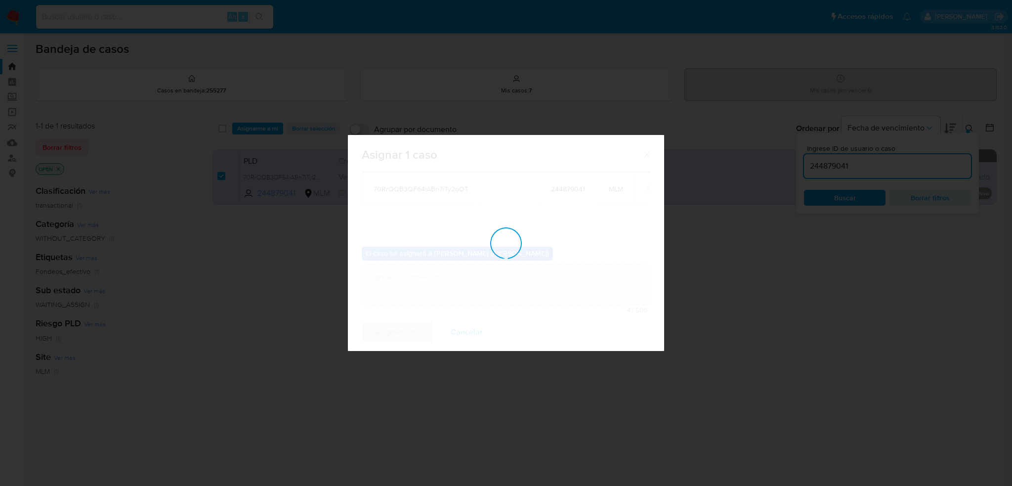
checkbox input "false"
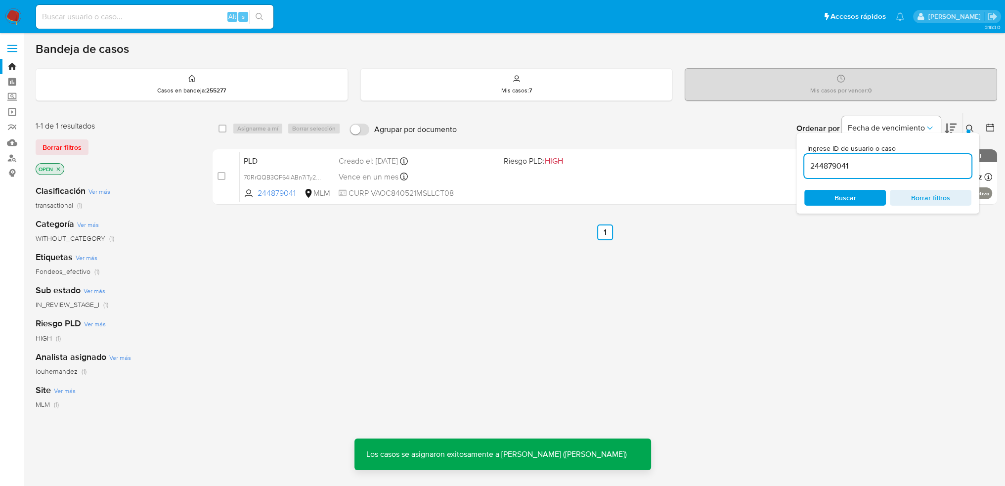
click at [967, 125] on icon at bounding box center [970, 129] width 8 height 8
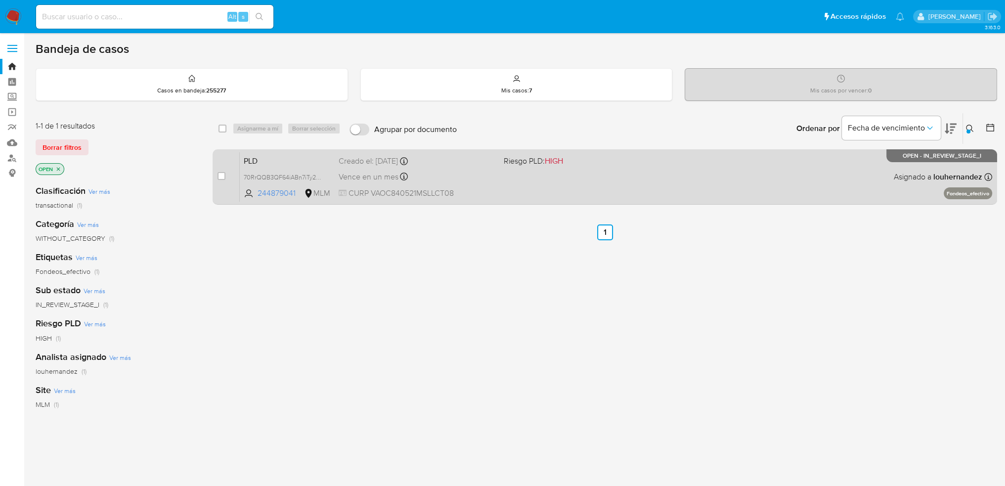
click at [460, 179] on div "Vence en un mes Vence el 11/11/2025 02:06:41" at bounding box center [417, 176] width 158 height 13
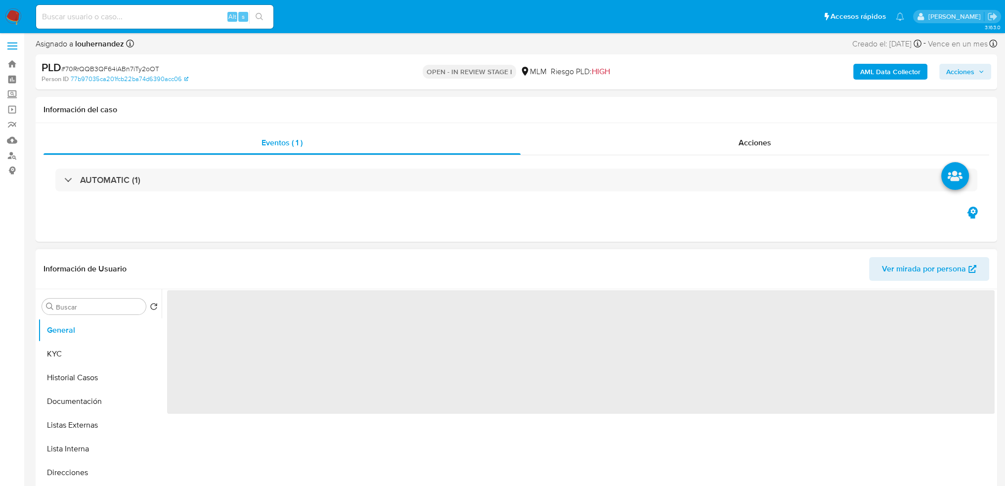
select select "10"
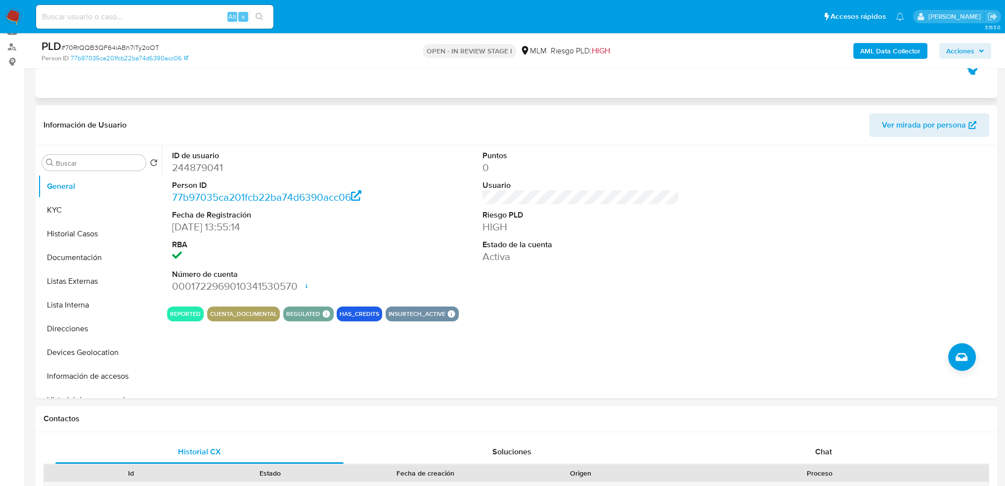
scroll to position [4, 0]
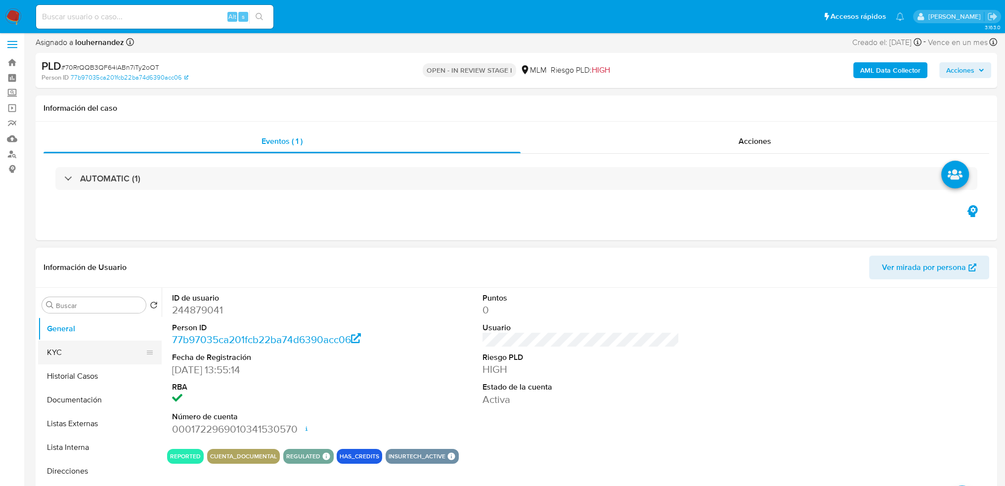
click at [97, 356] on button "KYC" at bounding box center [96, 352] width 116 height 24
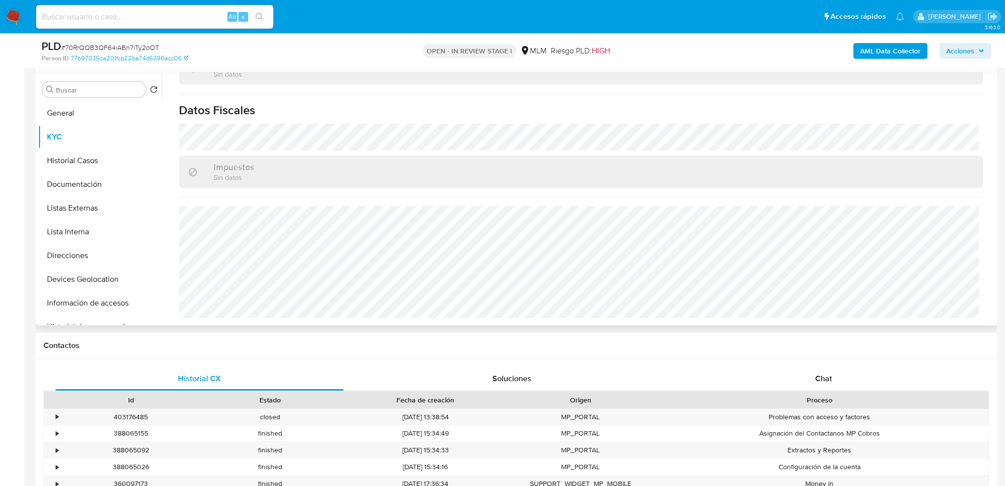
scroll to position [198, 0]
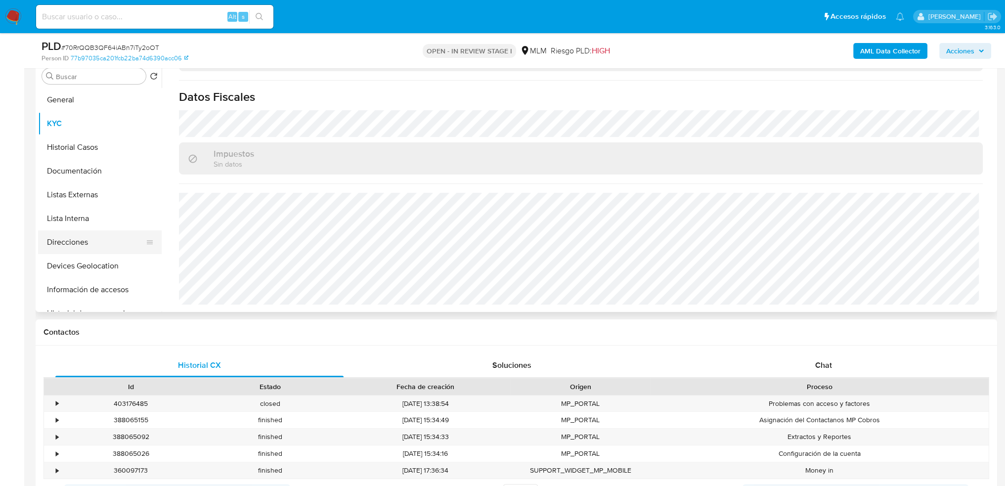
click at [91, 244] on button "Direcciones" at bounding box center [96, 242] width 116 height 24
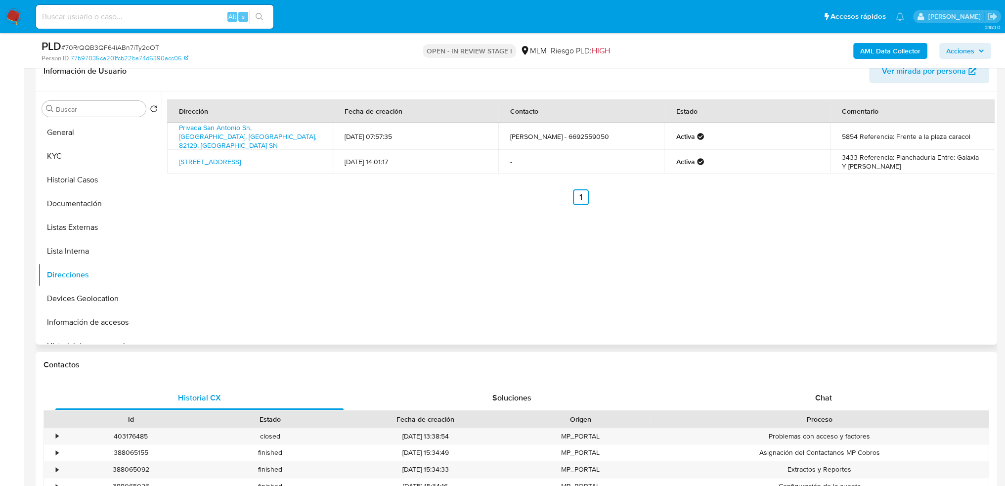
scroll to position [148, 0]
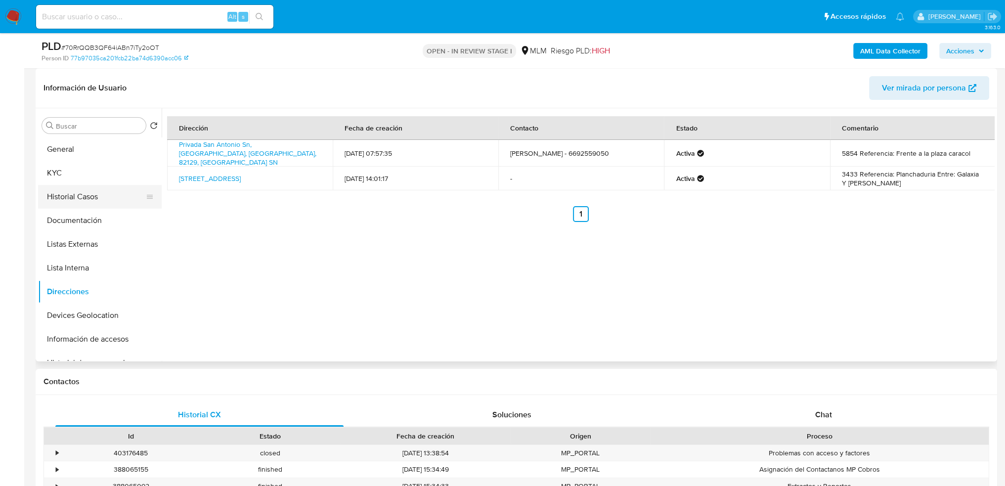
click at [89, 195] on button "Historial Casos" at bounding box center [96, 197] width 116 height 24
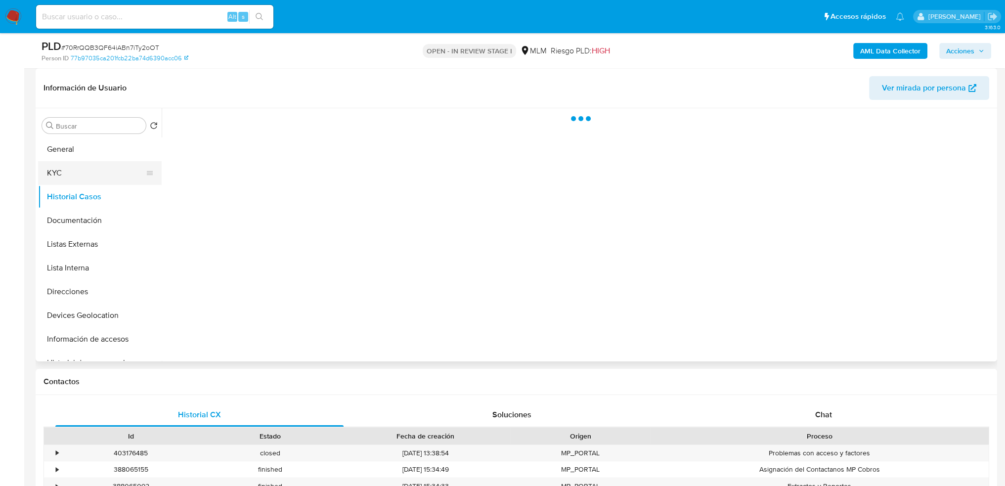
click at [72, 171] on button "KYC" at bounding box center [96, 173] width 116 height 24
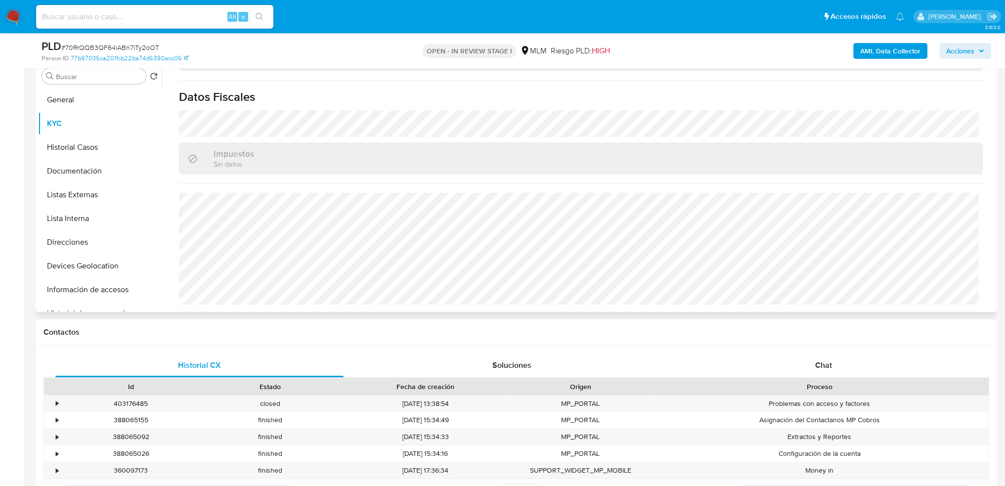
scroll to position [453, 0]
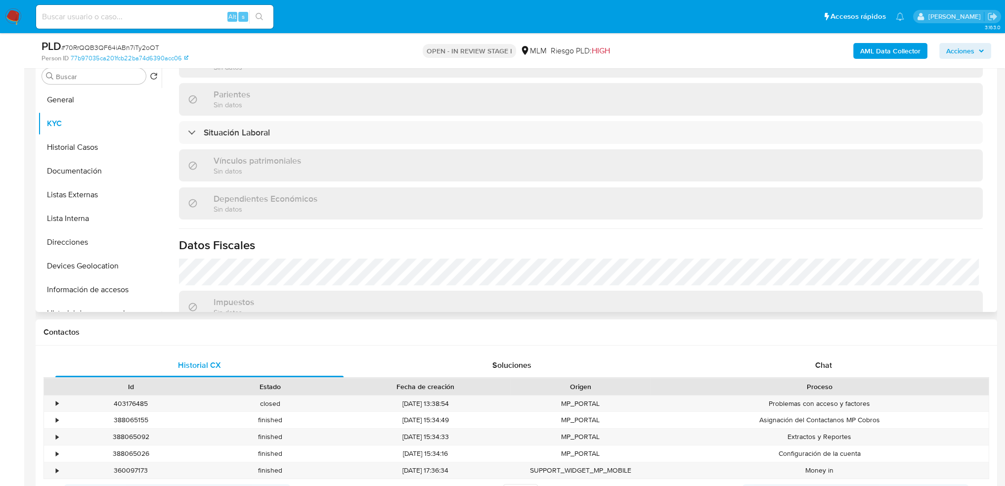
click at [214, 144] on div "Actualizado hace 24 días Creado: 12/02/2023 01:23:34 Actualizado: 20/09/2025 20…" at bounding box center [580, 45] width 827 height 830
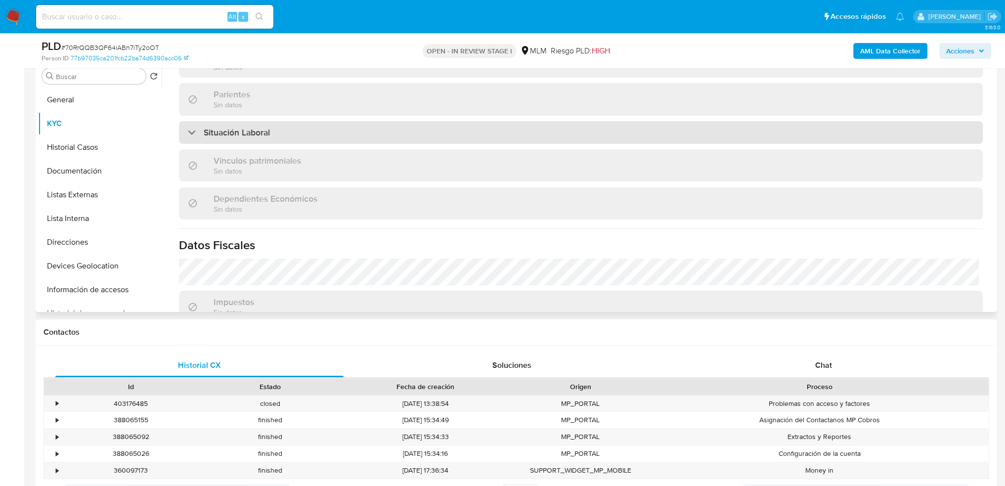
click at [214, 136] on h3 "Situación Laboral" at bounding box center [237, 132] width 66 height 11
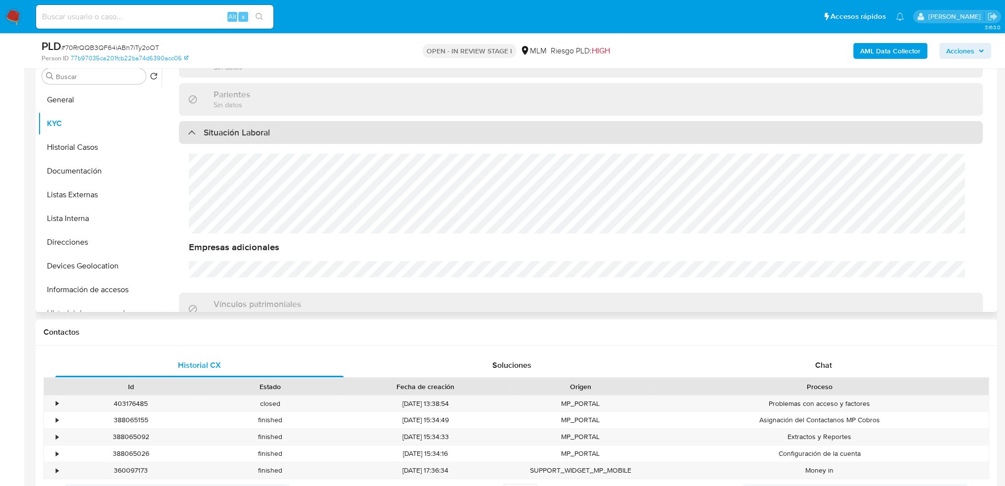
click at [213, 136] on h3 "Situación Laboral" at bounding box center [237, 132] width 66 height 11
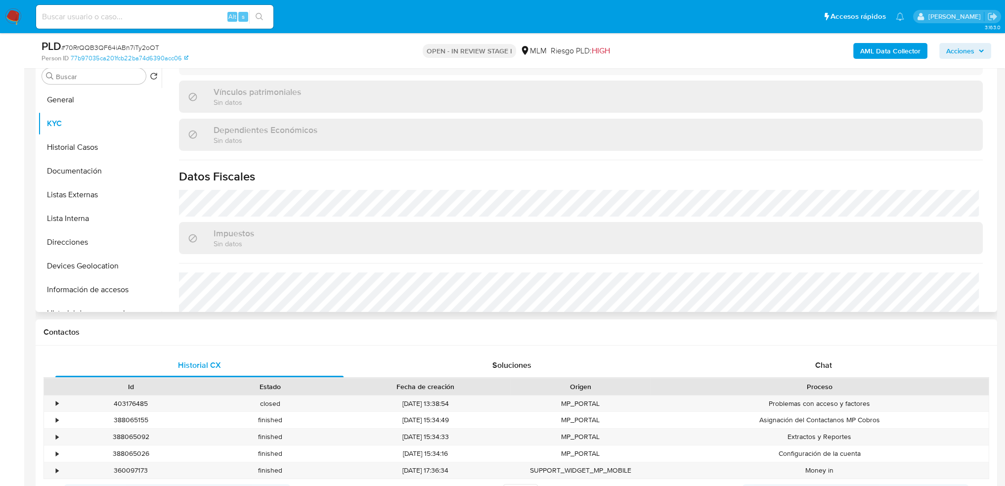
scroll to position [601, 0]
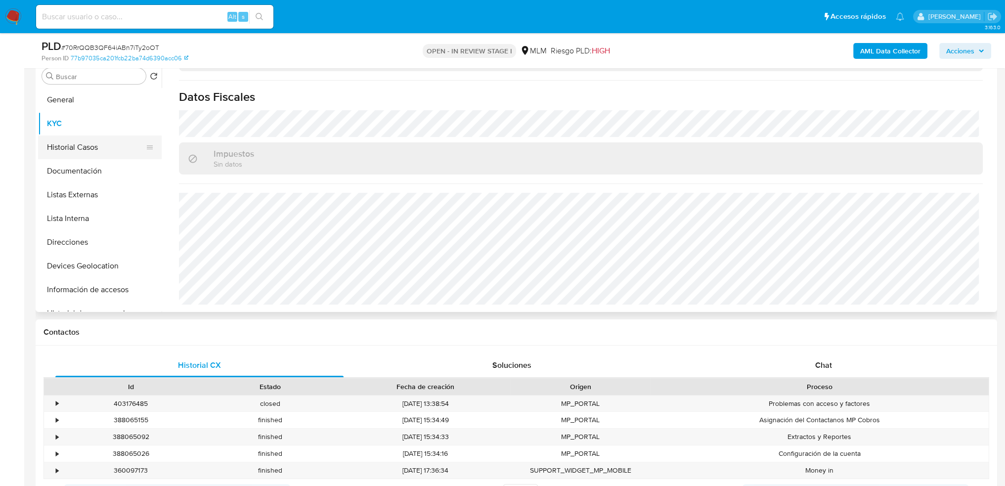
click at [78, 139] on button "Historial Casos" at bounding box center [96, 147] width 116 height 24
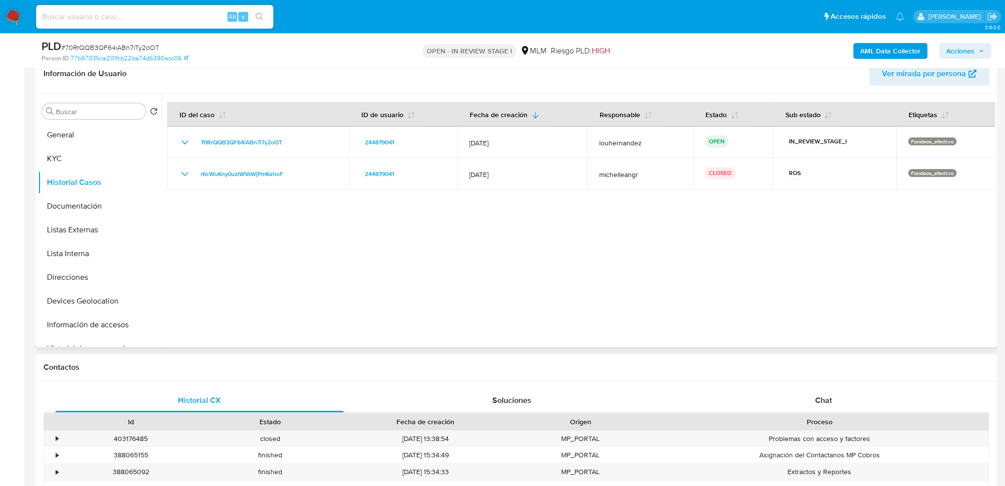
scroll to position [148, 0]
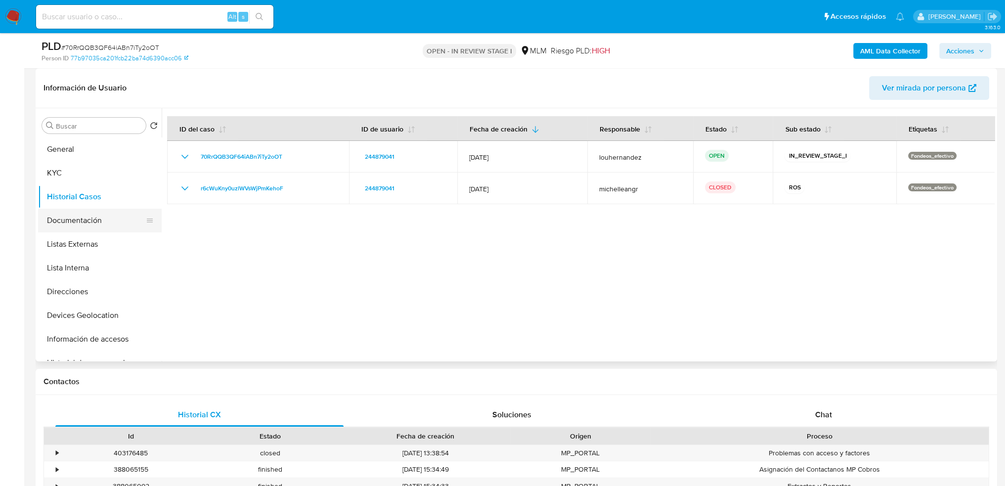
click at [77, 219] on button "Documentación" at bounding box center [96, 221] width 116 height 24
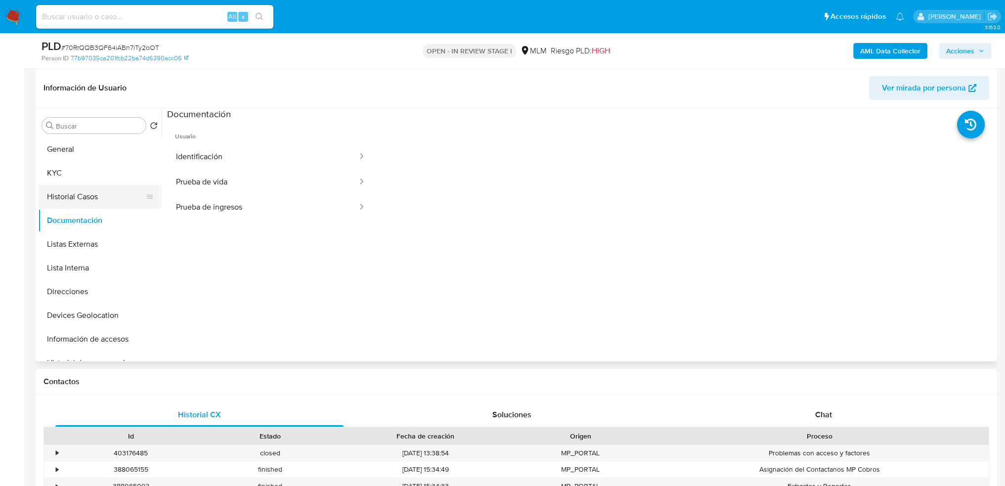
click at [115, 199] on button "Historial Casos" at bounding box center [96, 197] width 116 height 24
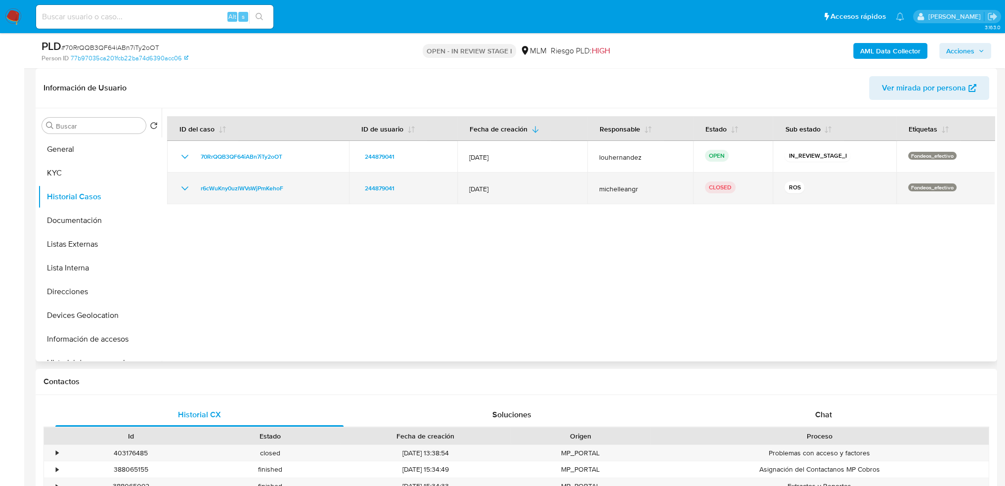
click at [657, 190] on span "michelleangr" at bounding box center [640, 188] width 83 height 9
click at [279, 185] on span "r6cWuKny0uzlWVsWjPmKehoF" at bounding box center [242, 188] width 83 height 12
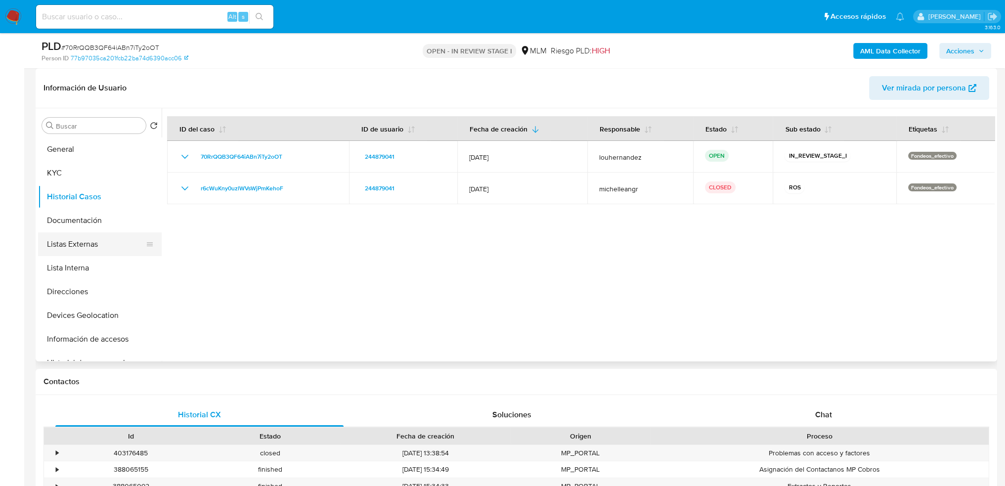
click at [85, 250] on button "Listas Externas" at bounding box center [96, 244] width 116 height 24
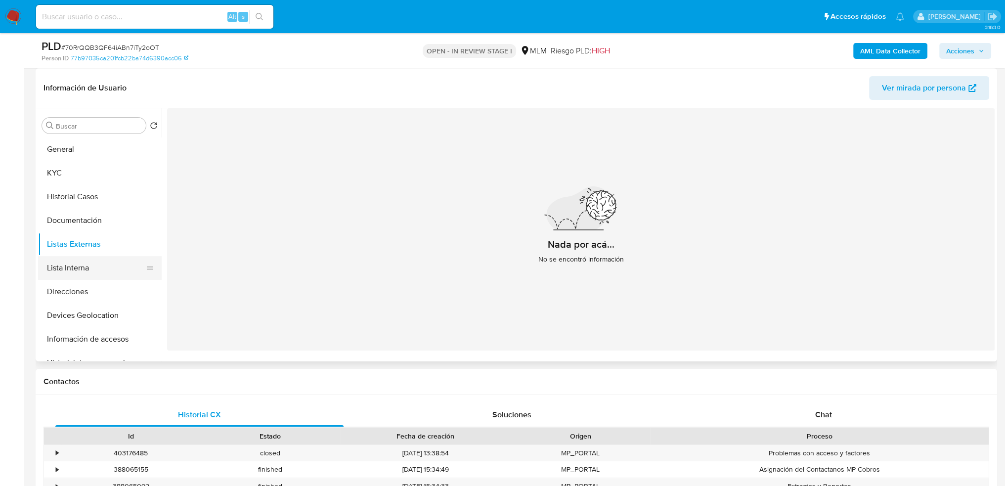
click at [93, 264] on button "Lista Interna" at bounding box center [96, 268] width 116 height 24
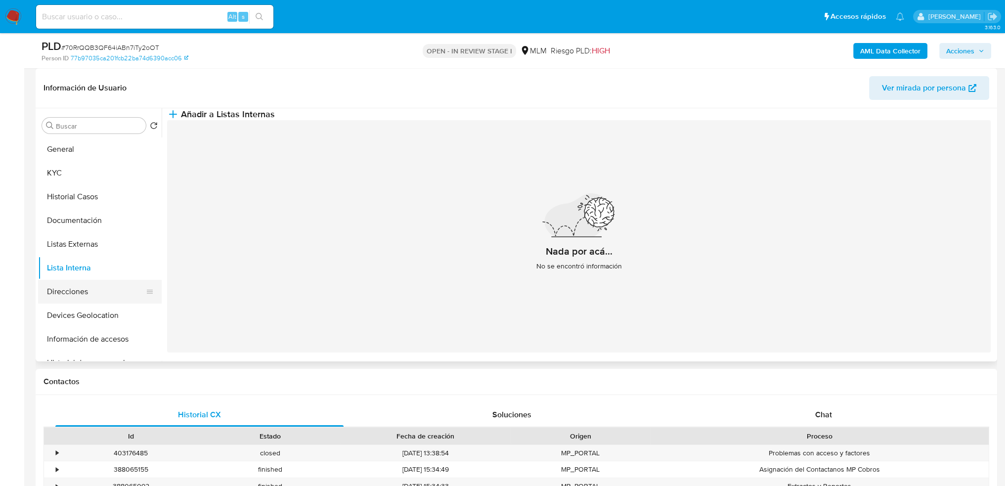
click at [75, 284] on button "Direcciones" at bounding box center [96, 292] width 116 height 24
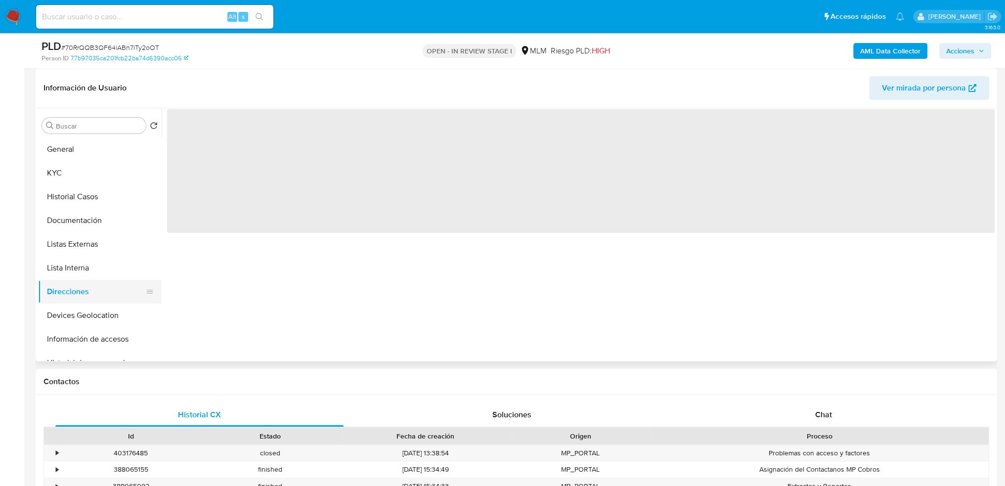
click at [81, 299] on button "Direcciones" at bounding box center [96, 292] width 116 height 24
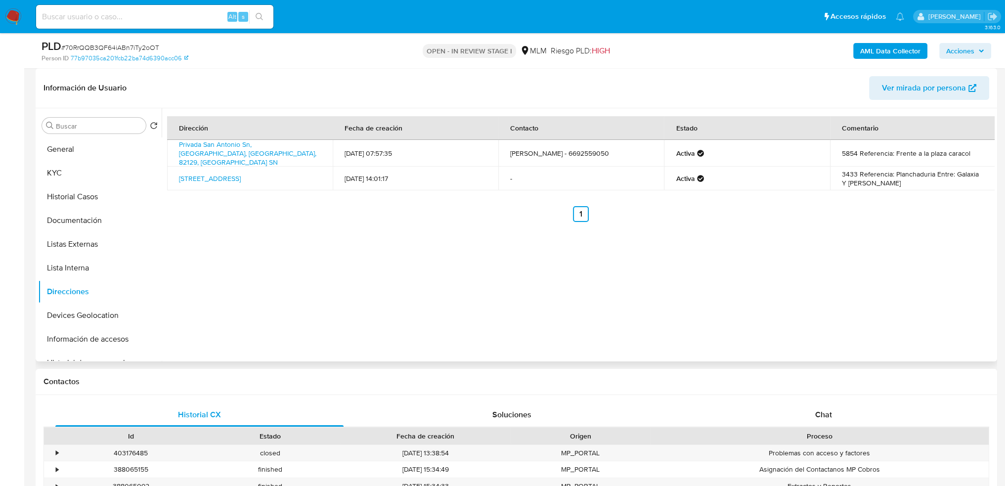
click at [241, 153] on td "Privada San Antonio Sn, Mazatlán, Sinaloa, 82129, Mexico SN" at bounding box center [250, 153] width 166 height 27
click at [234, 146] on link "Privada San Antonio Sn, Mazatlán, Sinaloa, 82129, Mexico SN" at bounding box center [247, 153] width 137 height 28
click at [241, 173] on link "Sagitario 3433, Mazatlán, Sinaloa, 82150, Mexico 3433" at bounding box center [210, 178] width 62 height 10
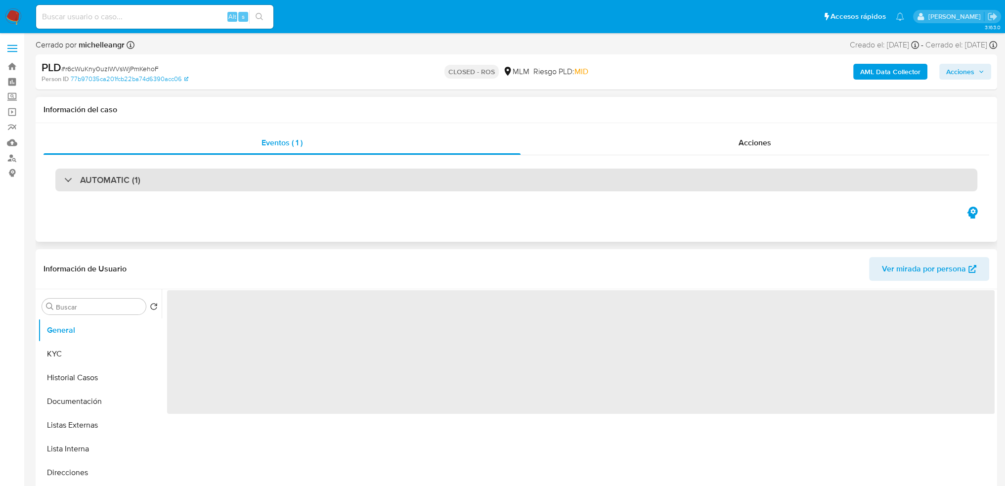
select select "10"
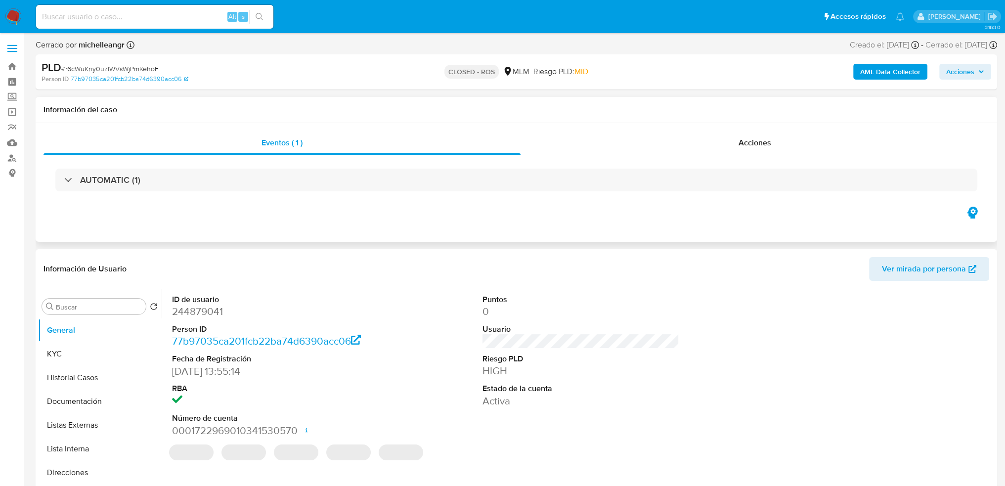
click at [790, 129] on div "Eventos ( 1 ) Acciones AUTOMATIC (1)" at bounding box center [516, 182] width 961 height 119
click at [768, 140] on span "Acciones" at bounding box center [754, 142] width 33 height 11
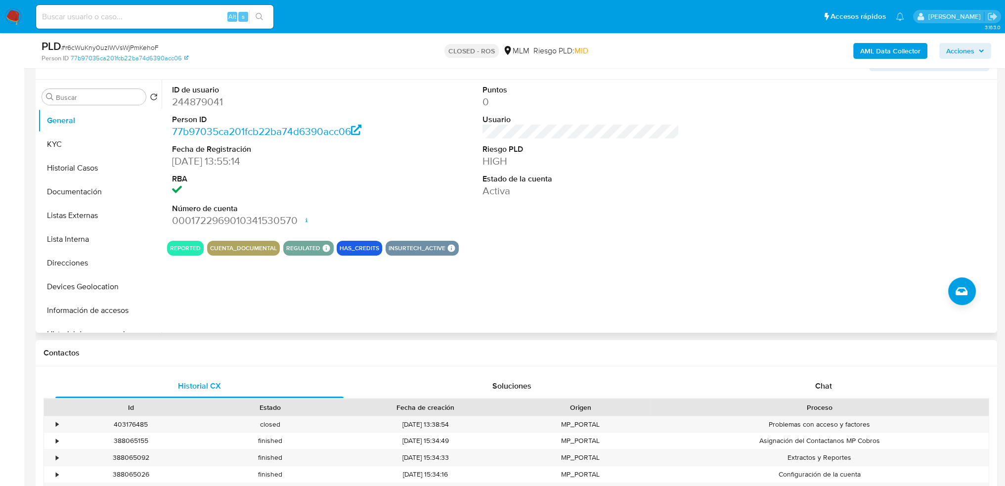
scroll to position [296, 0]
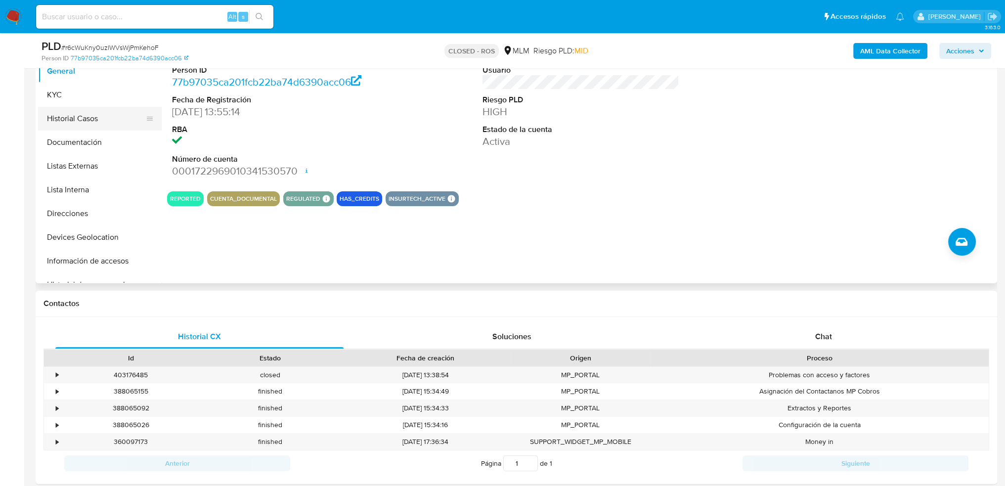
click at [90, 124] on button "Historial Casos" at bounding box center [96, 119] width 116 height 24
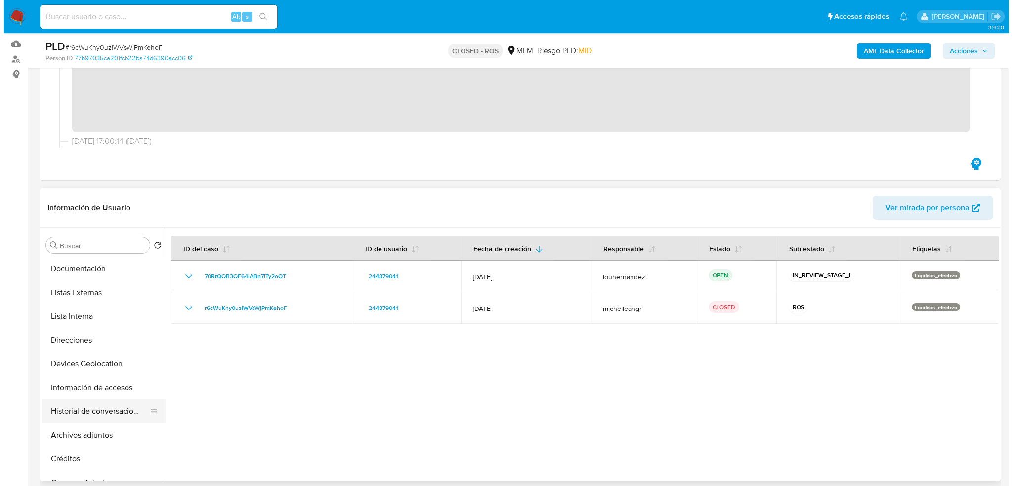
scroll to position [99, 0]
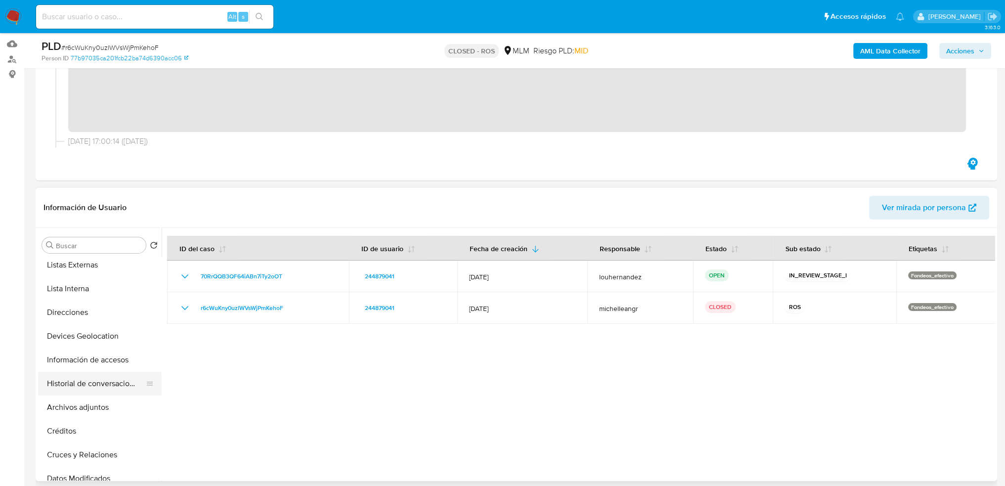
click at [83, 385] on button "Historial de conversaciones" at bounding box center [96, 384] width 116 height 24
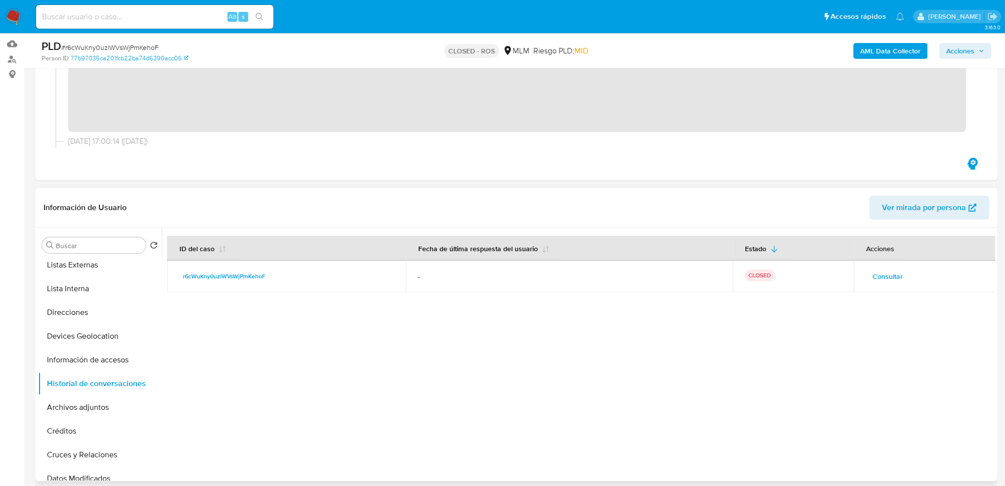
click at [888, 274] on span "Consultar" at bounding box center [887, 276] width 30 height 14
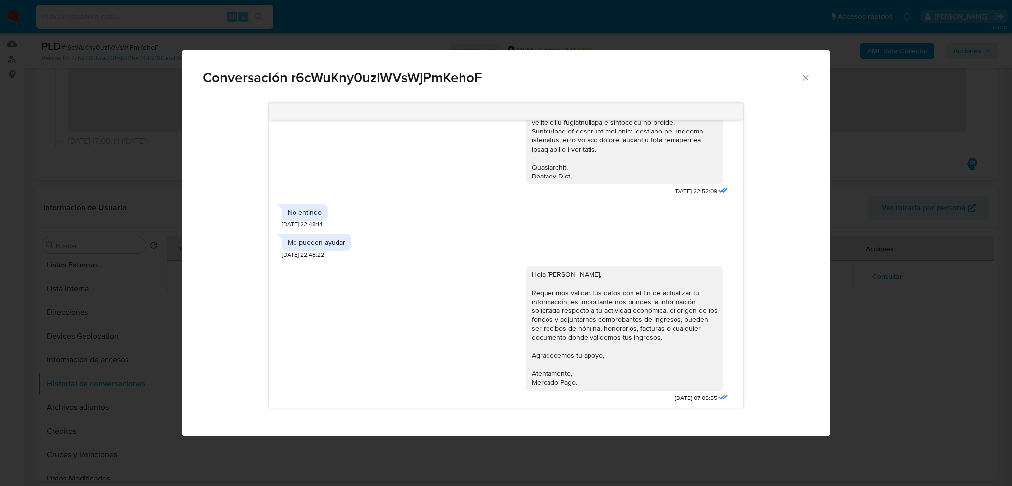
scroll to position [328, 0]
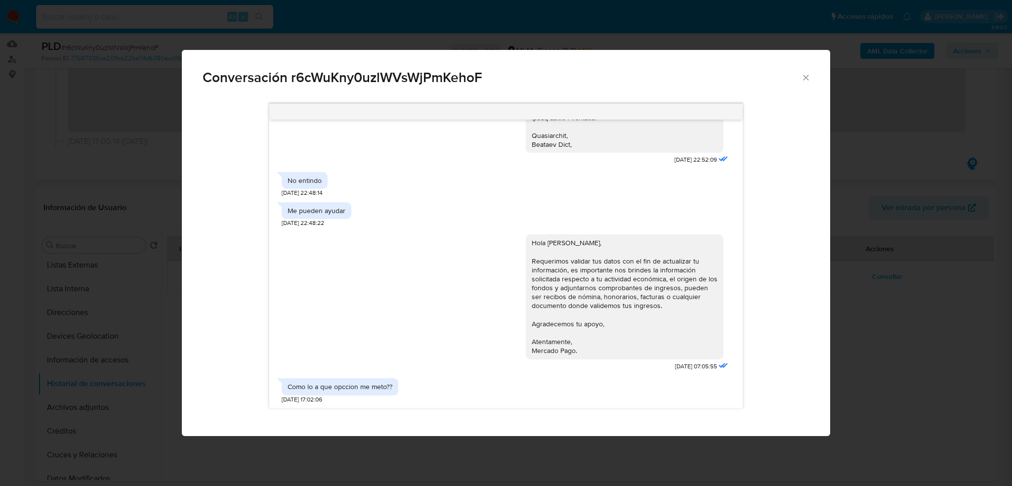
click at [805, 77] on icon "Cerrar" at bounding box center [805, 77] width 5 height 5
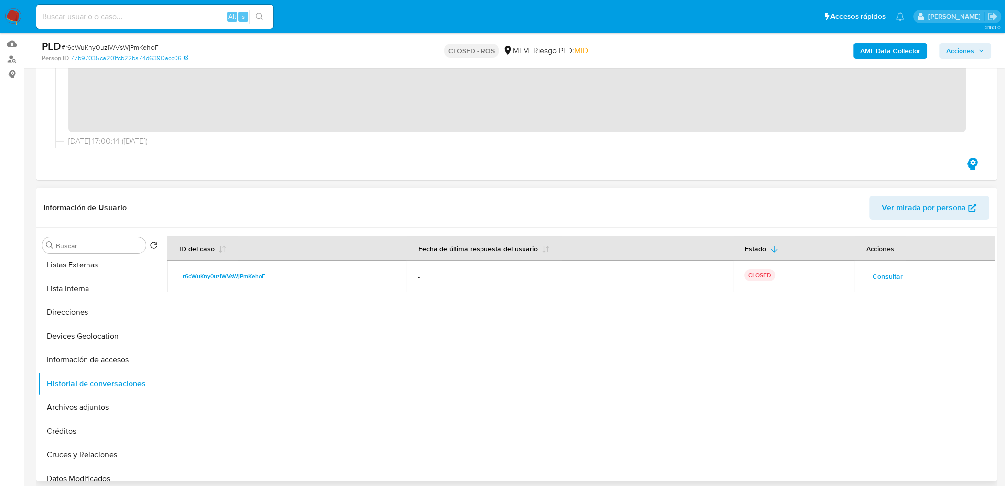
click at [881, 274] on span "Consultar" at bounding box center [887, 276] width 30 height 14
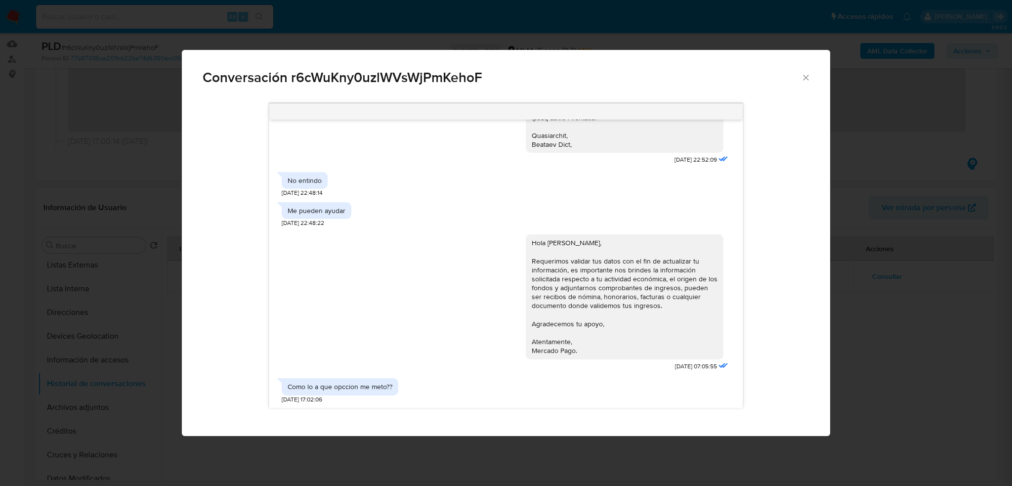
click at [797, 82] on span "Conversación r6cWuKny0uzlWVsWjPmKehoF" at bounding box center [502, 78] width 598 height 14
click at [802, 81] on icon "Cerrar" at bounding box center [806, 78] width 10 height 10
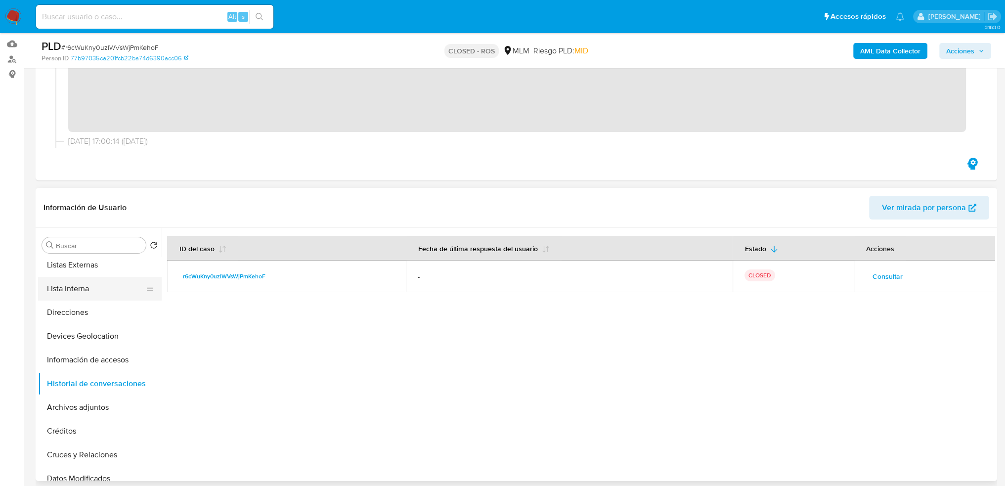
click at [72, 290] on button "Lista Interna" at bounding box center [96, 289] width 116 height 24
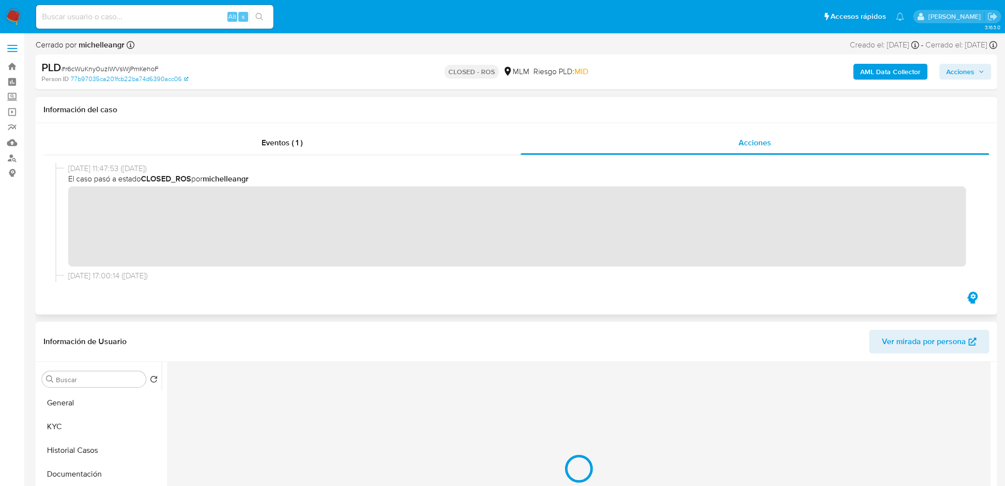
scroll to position [99, 0]
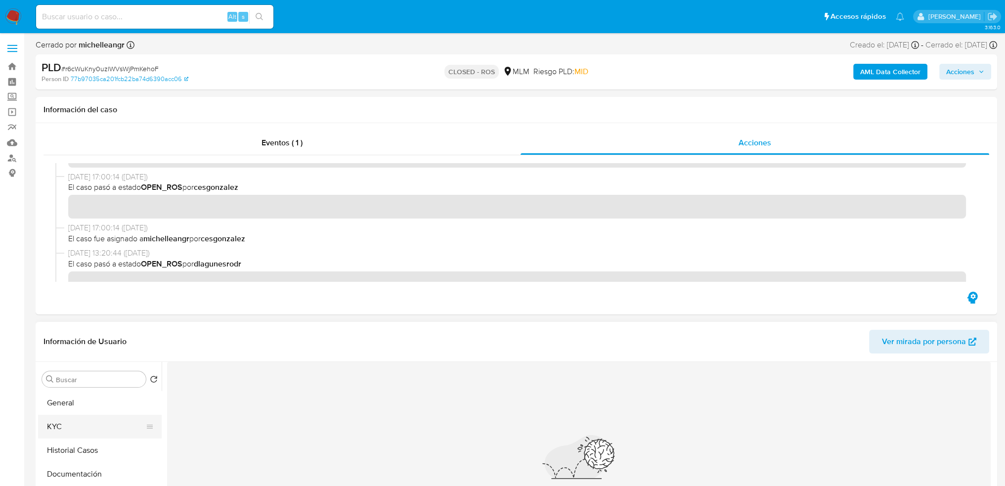
click at [86, 423] on button "KYC" at bounding box center [96, 427] width 116 height 24
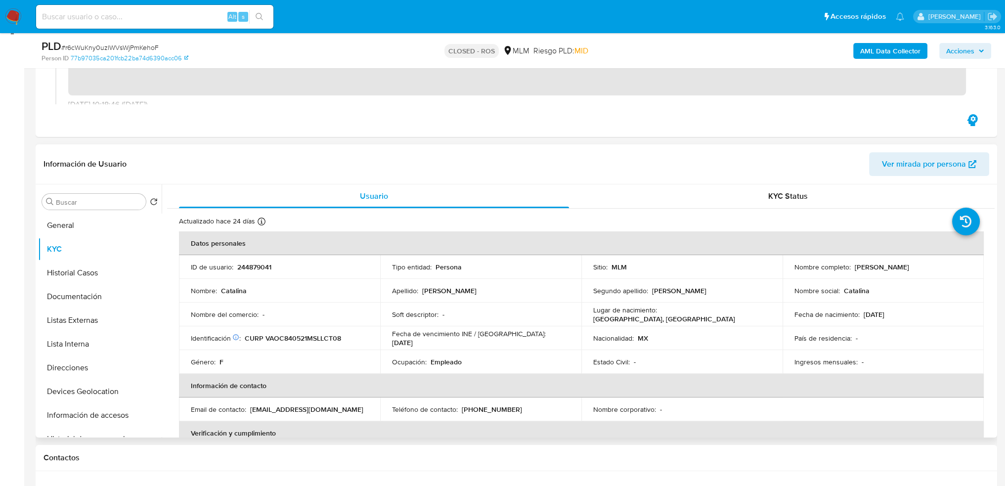
scroll to position [148, 0]
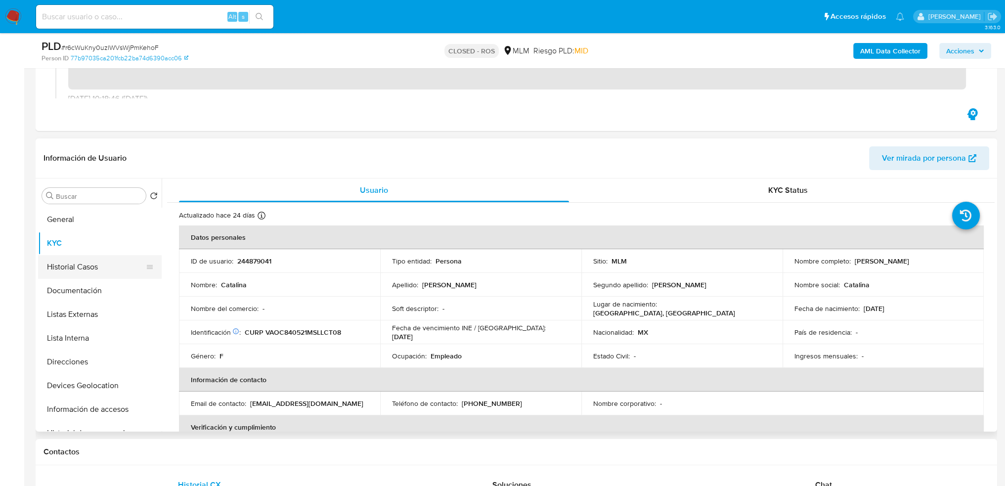
click at [119, 255] on button "Historial Casos" at bounding box center [96, 267] width 116 height 24
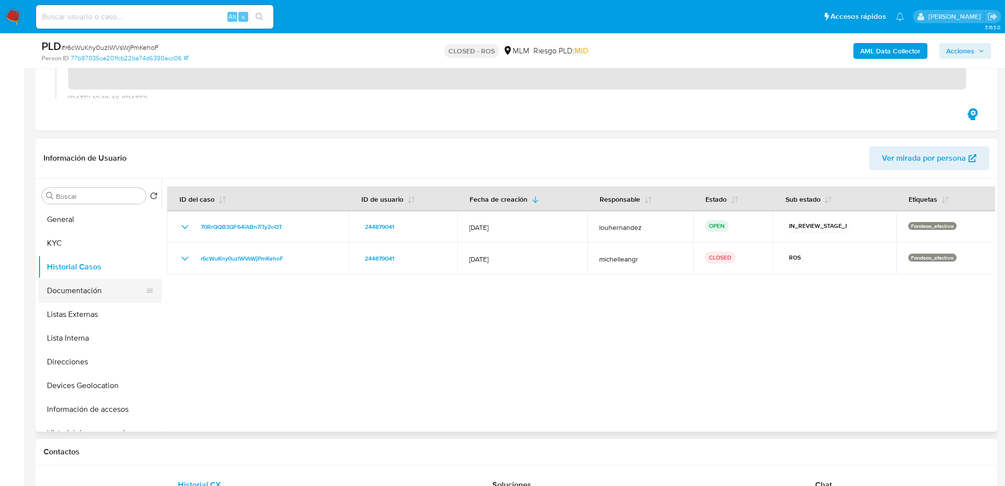
click at [94, 290] on button "Documentación" at bounding box center [96, 291] width 116 height 24
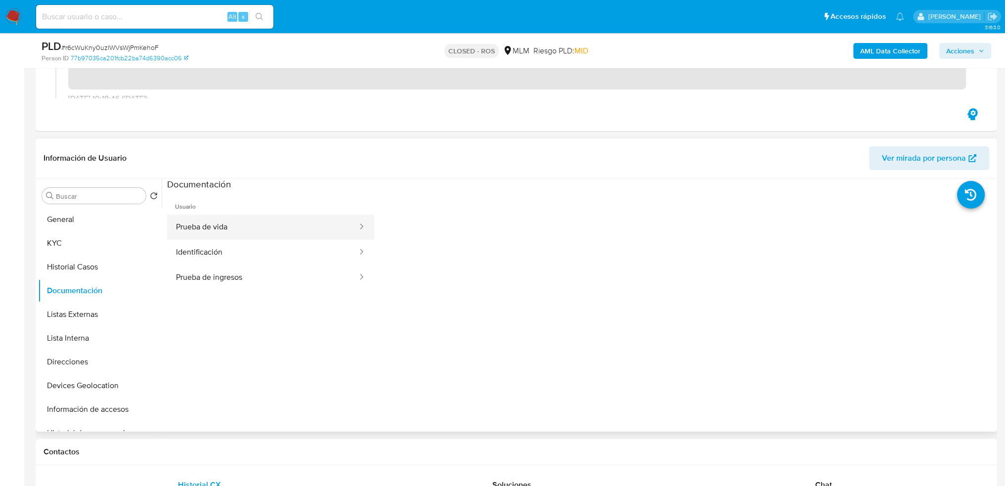
click at [186, 230] on button "Prueba de vida" at bounding box center [262, 226] width 191 height 25
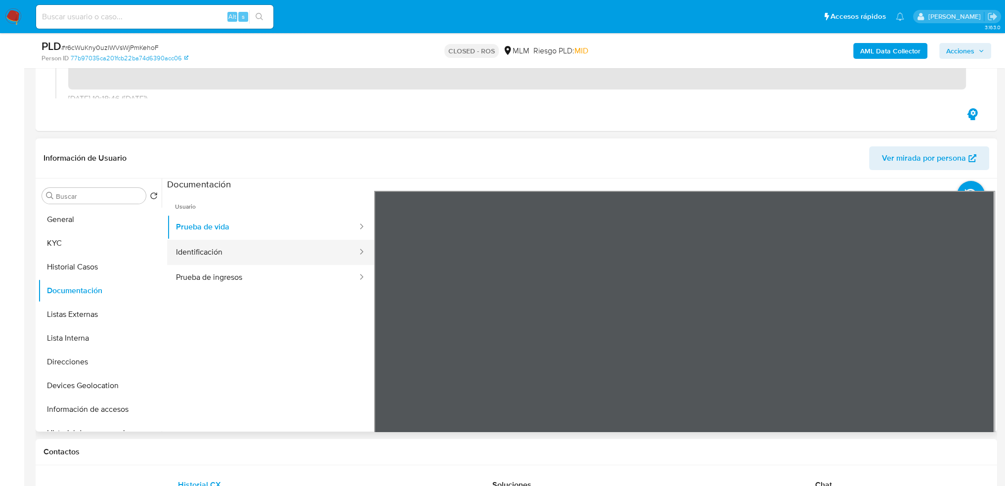
click at [260, 254] on button "Identificación" at bounding box center [262, 252] width 191 height 25
click at [205, 277] on button "Prueba de ingresos" at bounding box center [262, 277] width 191 height 25
click at [654, 181] on section at bounding box center [580, 342] width 827 height 329
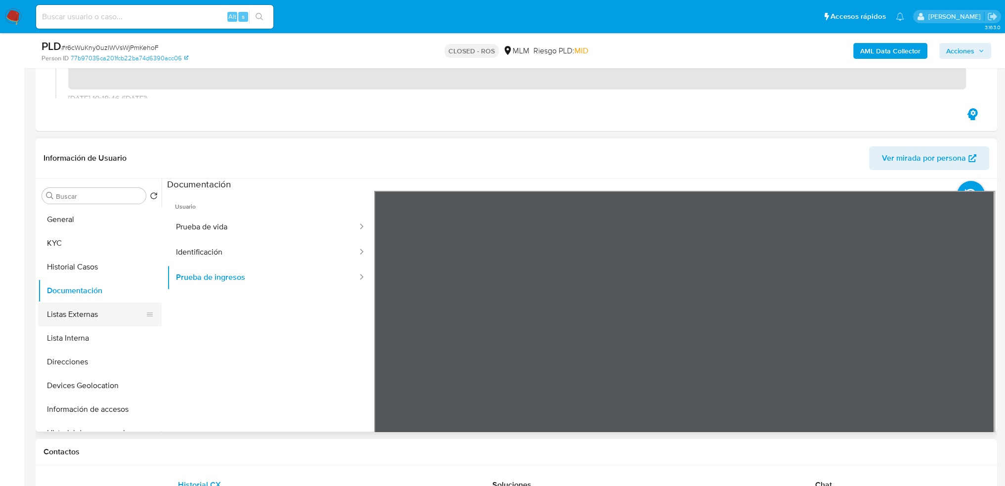
click at [83, 311] on button "Listas Externas" at bounding box center [96, 314] width 116 height 24
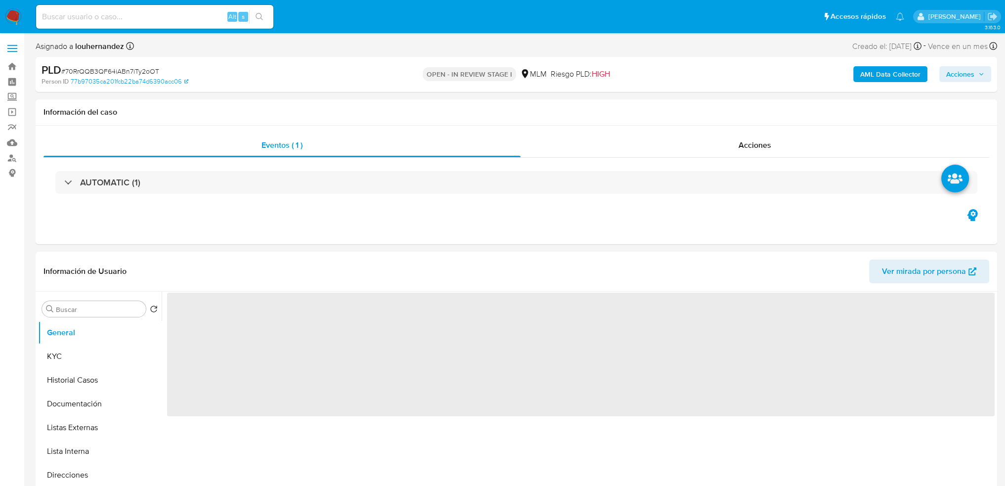
select select "10"
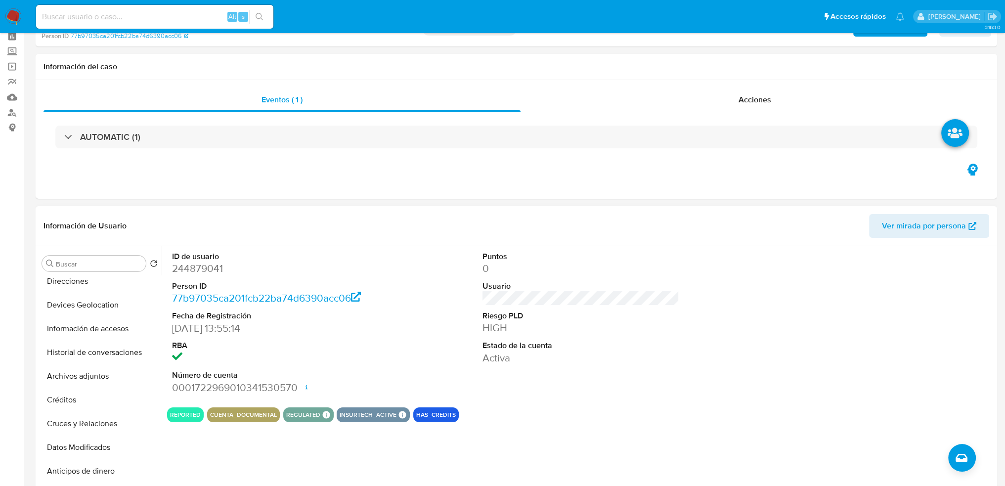
scroll to position [99, 0]
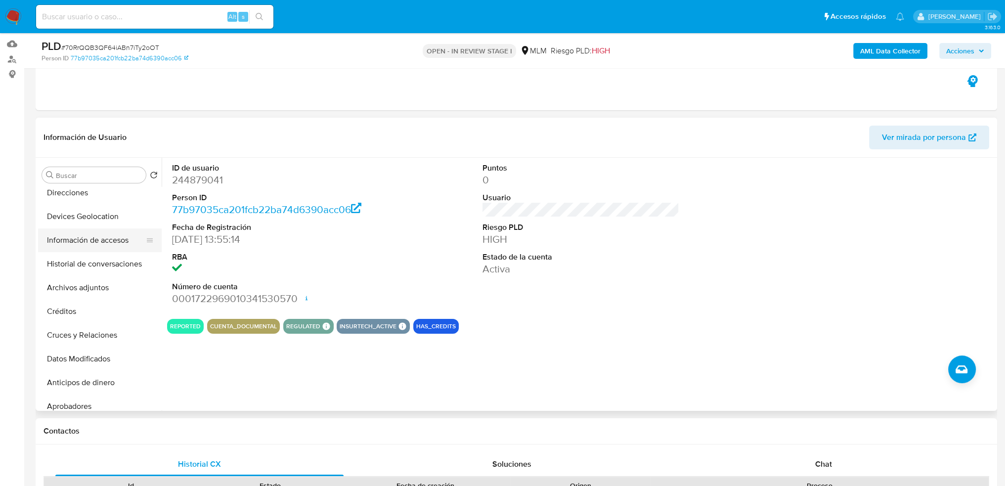
click at [91, 235] on button "Información de accesos" at bounding box center [96, 240] width 116 height 24
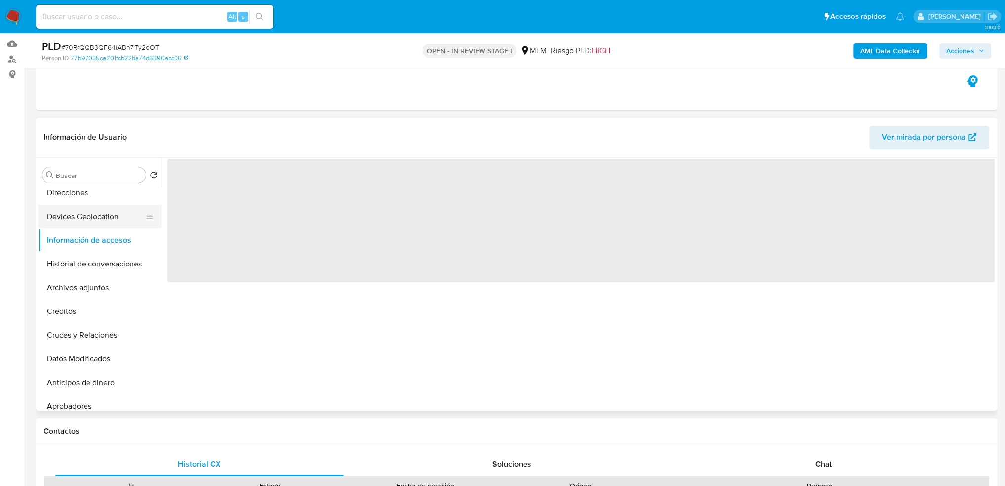
click at [91, 217] on button "Devices Geolocation" at bounding box center [96, 217] width 116 height 24
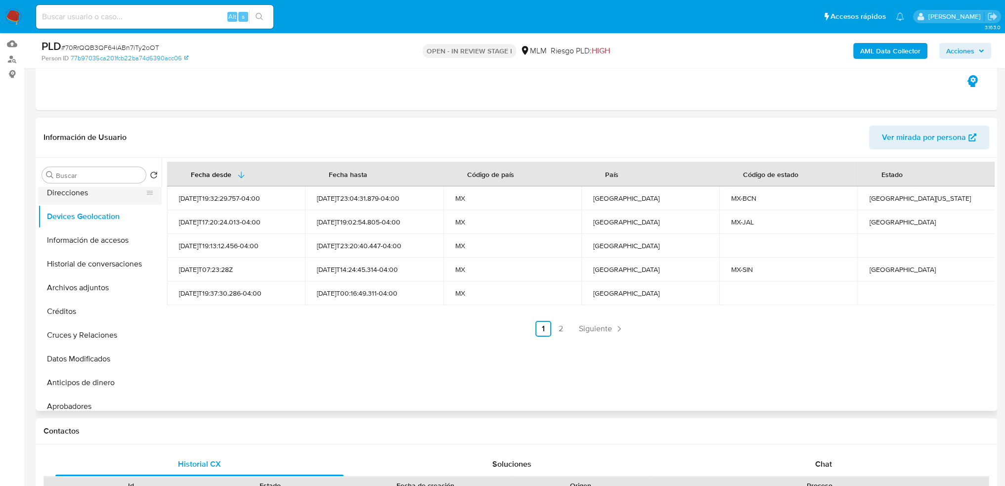
click at [73, 198] on button "Direcciones" at bounding box center [96, 193] width 116 height 24
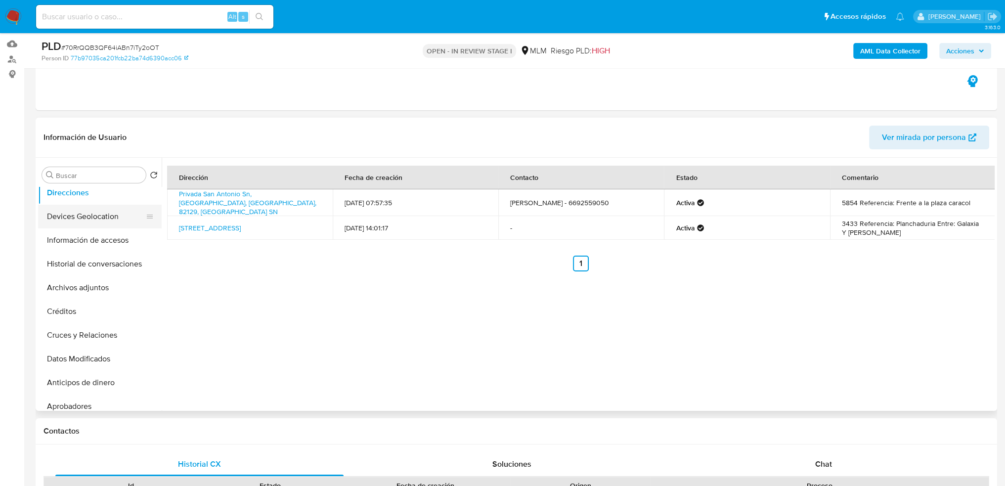
click at [89, 219] on button "Devices Geolocation" at bounding box center [96, 217] width 116 height 24
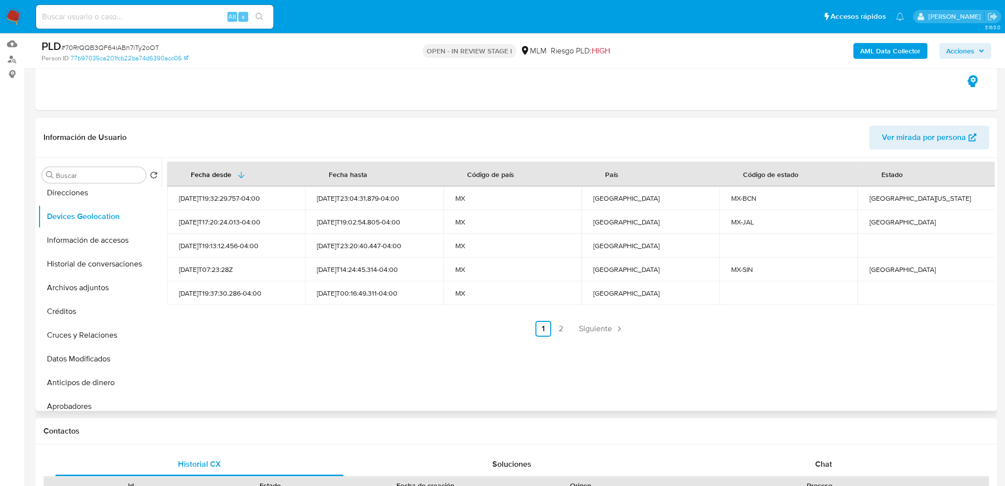
drag, startPoint x: 391, startPoint y: 355, endPoint x: 383, endPoint y: 355, distance: 7.9
click at [391, 355] on div "Fecha desde [GEOGRAPHIC_DATA] hasta Código de país País Código de estado Estado…" at bounding box center [578, 284] width 833 height 253
drag, startPoint x: 73, startPoint y: 229, endPoint x: 85, endPoint y: 236, distance: 13.3
click at [74, 229] on button "Información de accesos" at bounding box center [96, 240] width 116 height 24
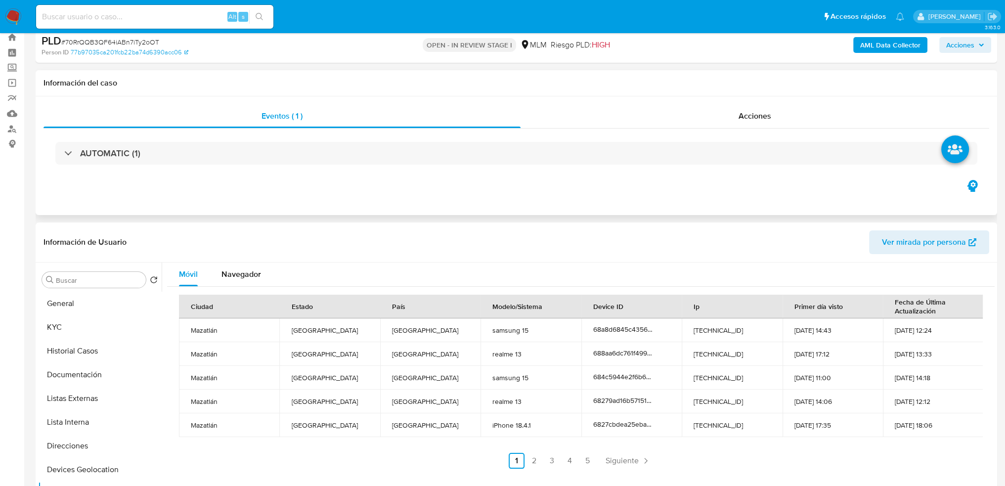
scroll to position [0, 0]
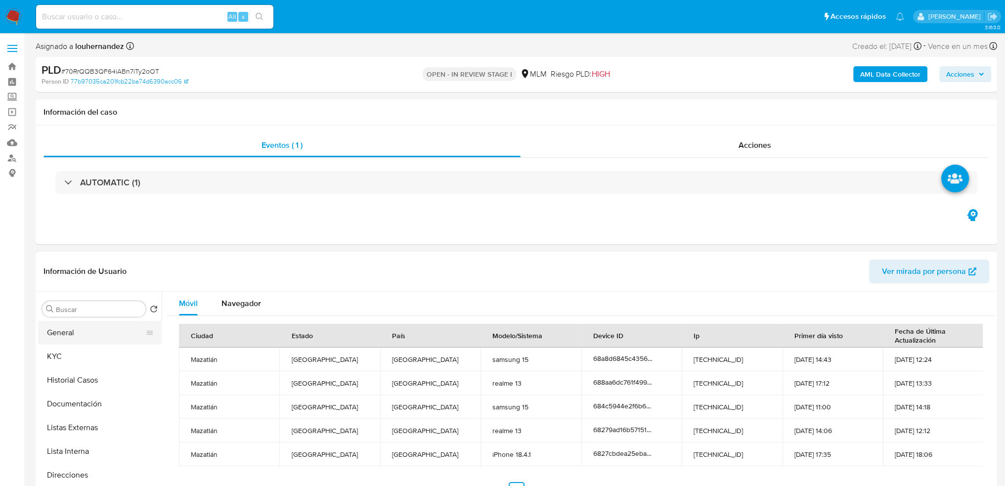
click at [100, 334] on button "General" at bounding box center [96, 333] width 116 height 24
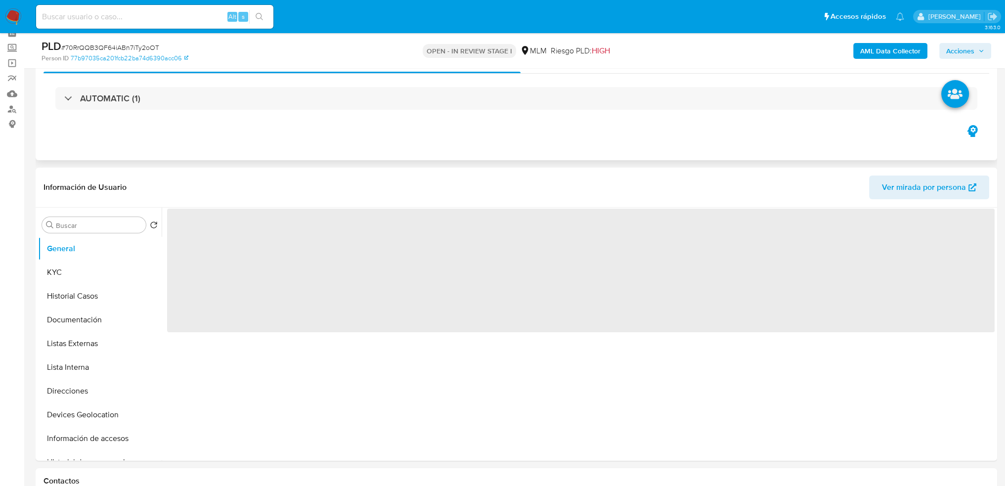
scroll to position [49, 0]
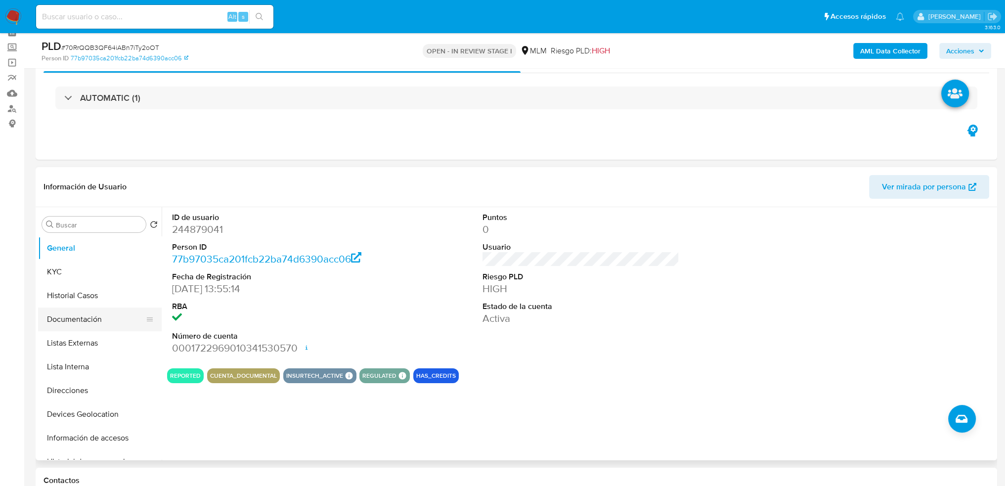
click at [89, 321] on button "Documentación" at bounding box center [96, 319] width 116 height 24
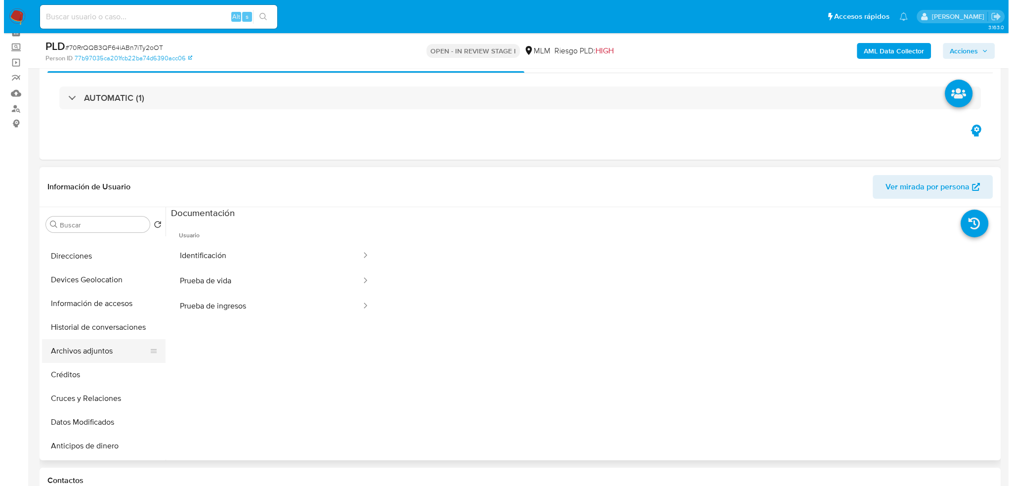
scroll to position [148, 0]
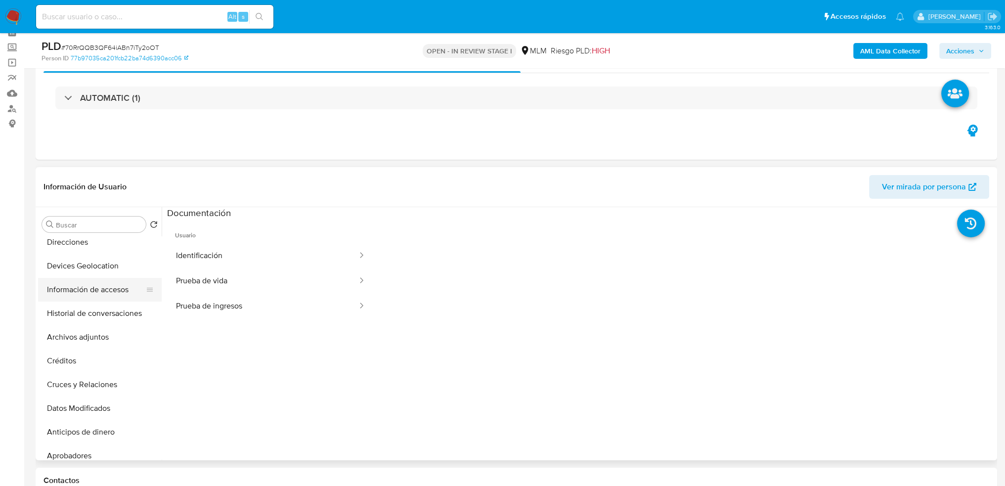
click at [91, 288] on button "Información de accesos" at bounding box center [96, 290] width 116 height 24
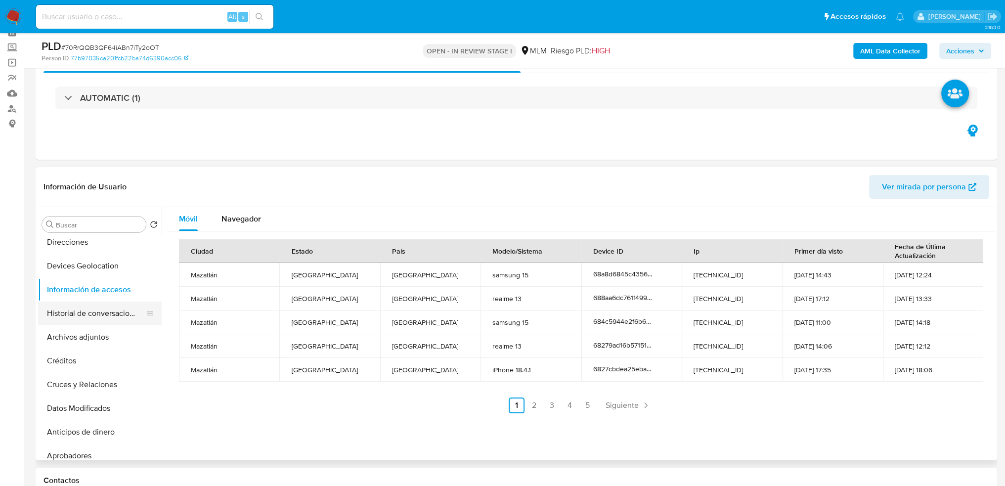
click at [107, 303] on button "Historial de conversaciones" at bounding box center [96, 313] width 116 height 24
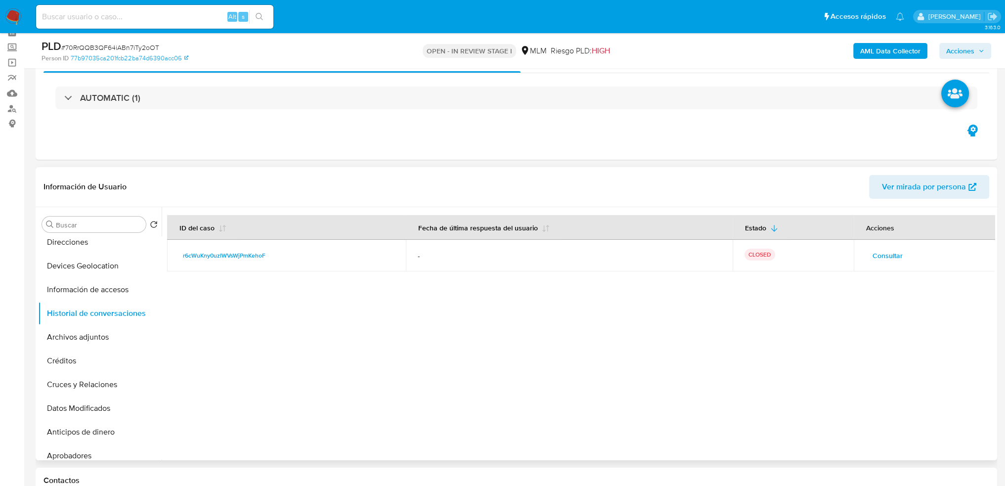
click at [876, 258] on span "Consultar" at bounding box center [887, 256] width 30 height 14
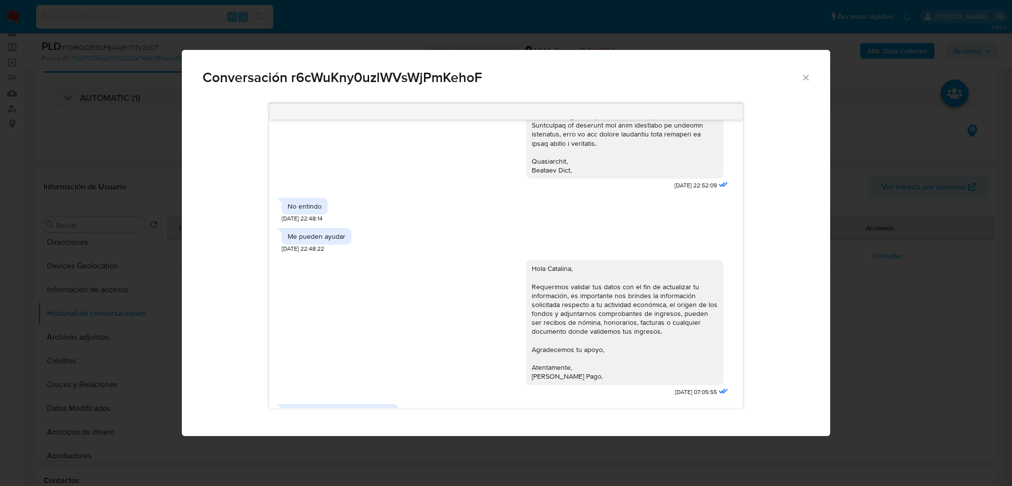
scroll to position [279, 0]
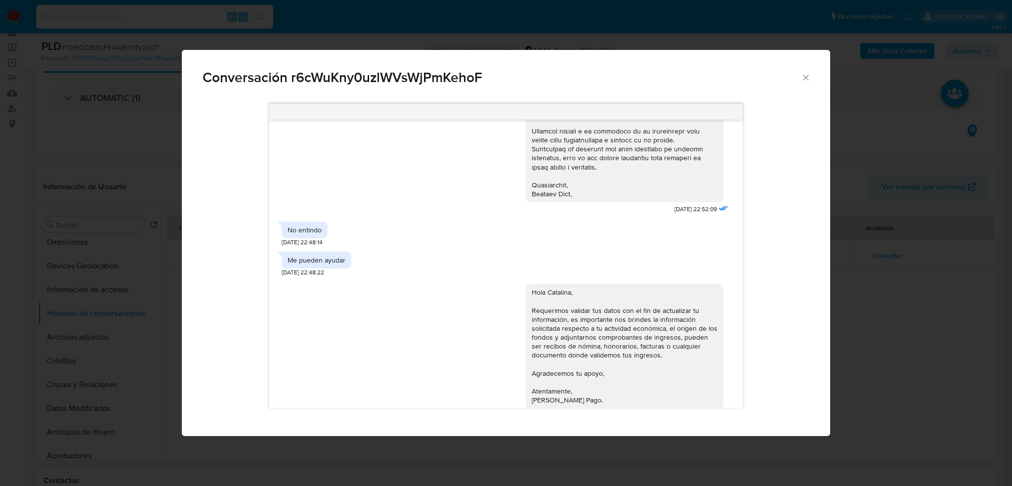
drag, startPoint x: 202, startPoint y: 65, endPoint x: 200, endPoint y: 58, distance: 7.2
click at [200, 58] on div "Conversación r6cWuKny0uzlWVsWjPmKehoF" at bounding box center [506, 73] width 649 height 47
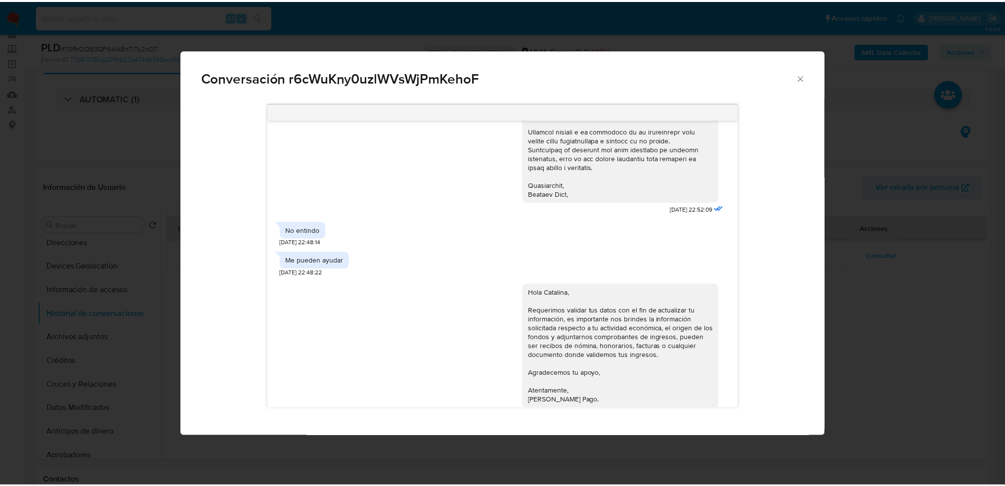
scroll to position [328, 0]
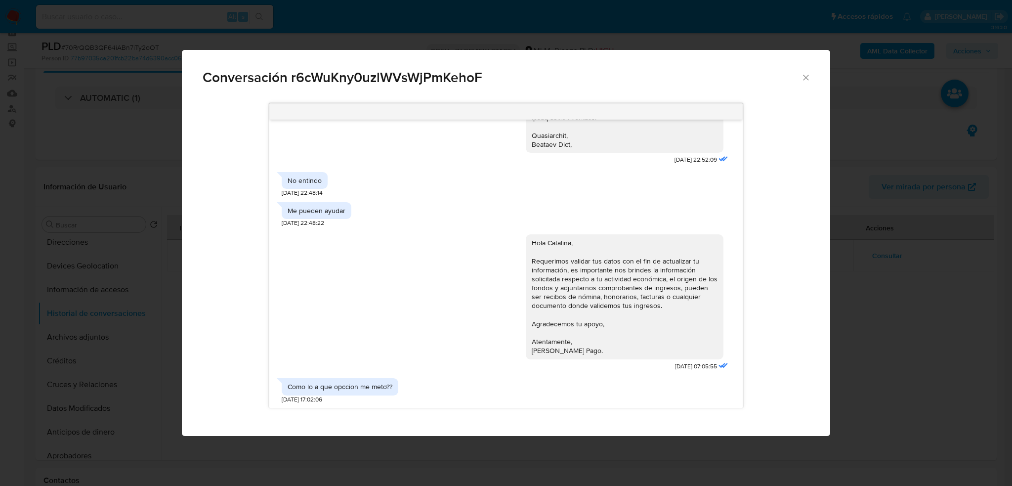
click at [803, 77] on icon "Cerrar" at bounding box center [806, 78] width 10 height 10
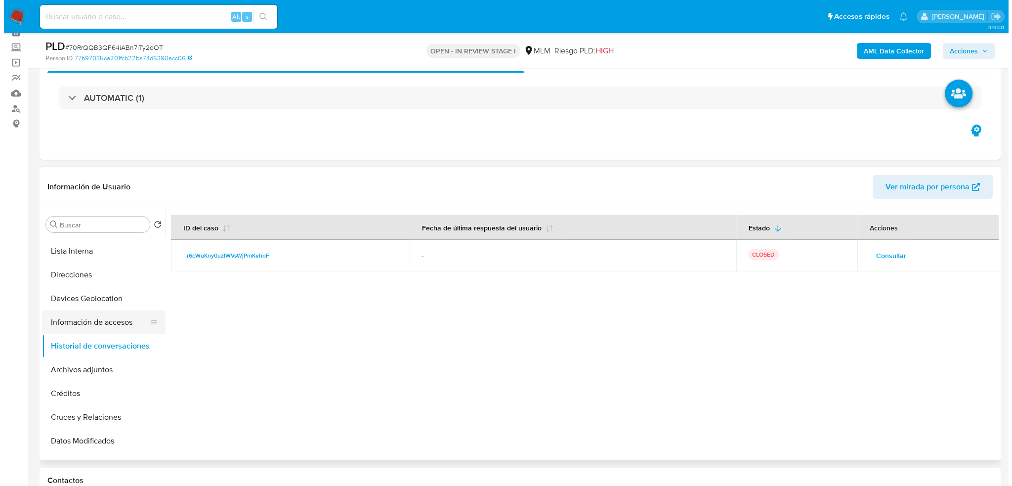
scroll to position [99, 0]
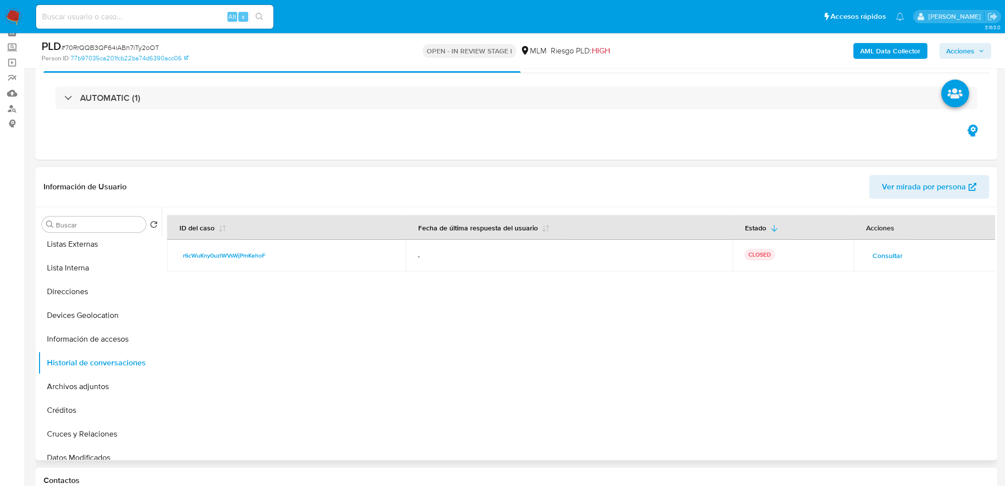
click at [876, 259] on span "Consultar" at bounding box center [887, 256] width 30 height 14
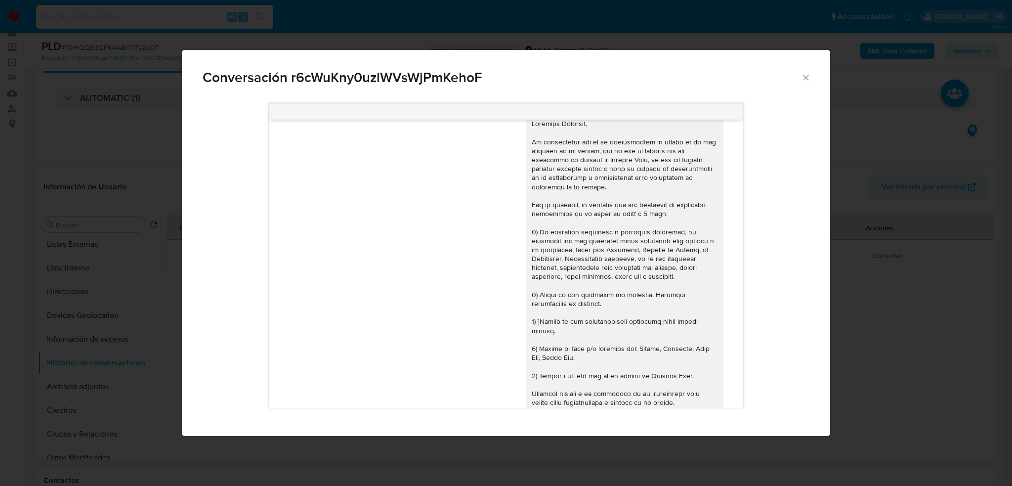
scroll to position [0, 0]
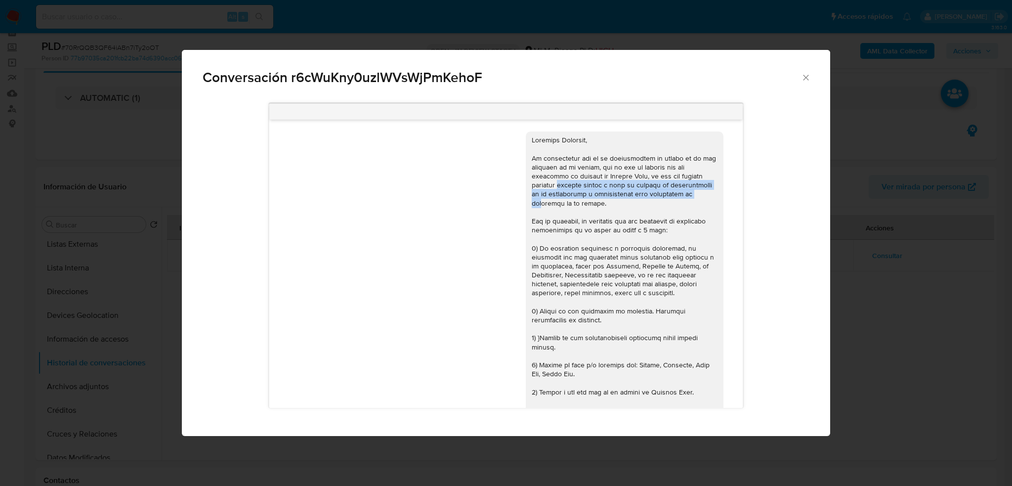
drag, startPoint x: 525, startPoint y: 183, endPoint x: 625, endPoint y: 196, distance: 100.1
click at [654, 195] on div "Comunicación" at bounding box center [625, 305] width 186 height 341
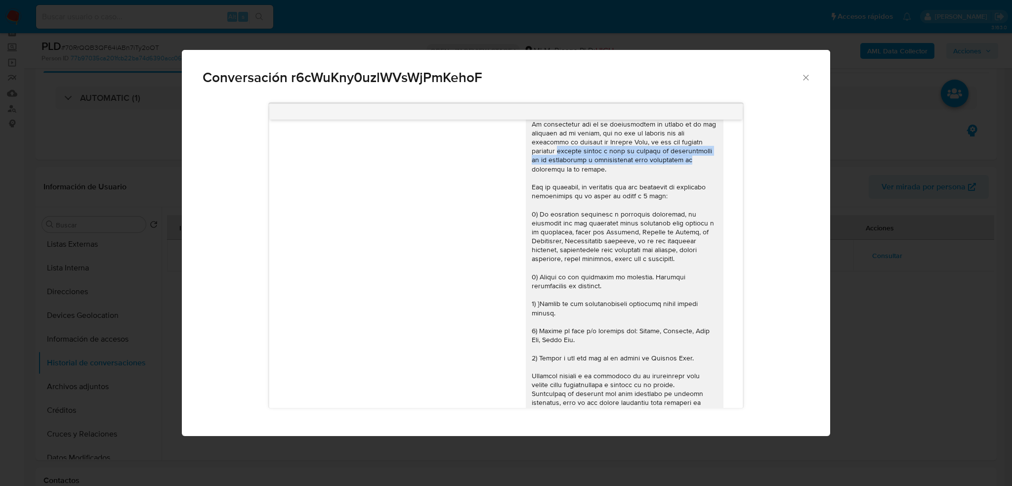
scroll to position [49, 0]
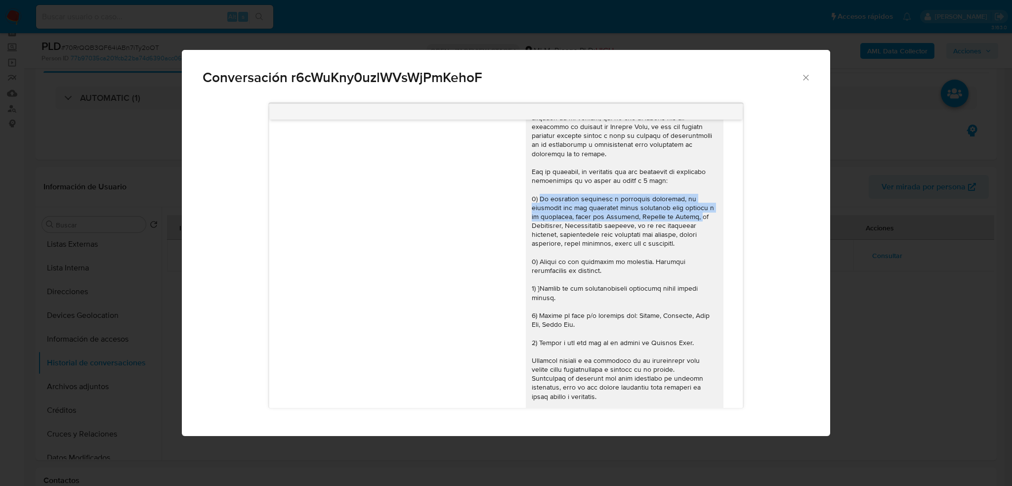
drag, startPoint x: 531, startPoint y: 196, endPoint x: 562, endPoint y: 260, distance: 71.8
click at [682, 215] on div "Comunicación" at bounding box center [625, 256] width 186 height 341
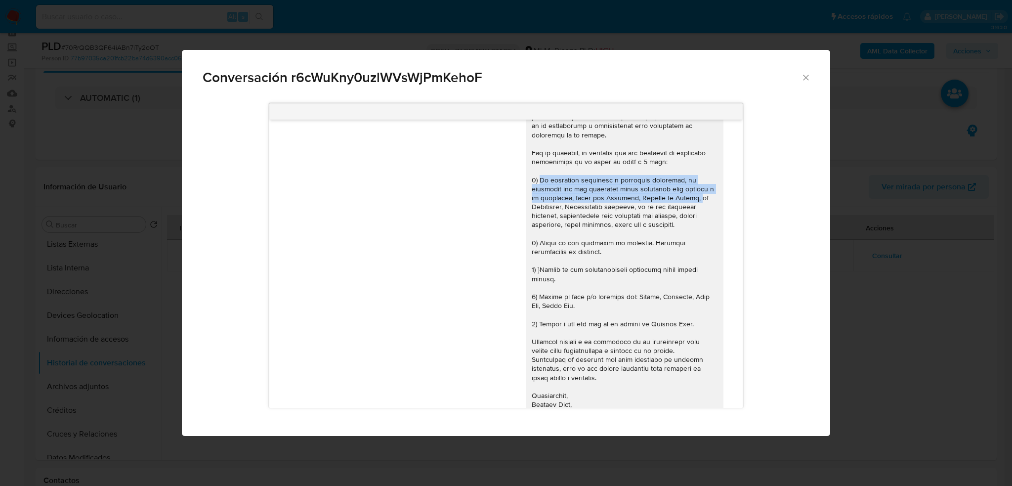
scroll to position [99, 0]
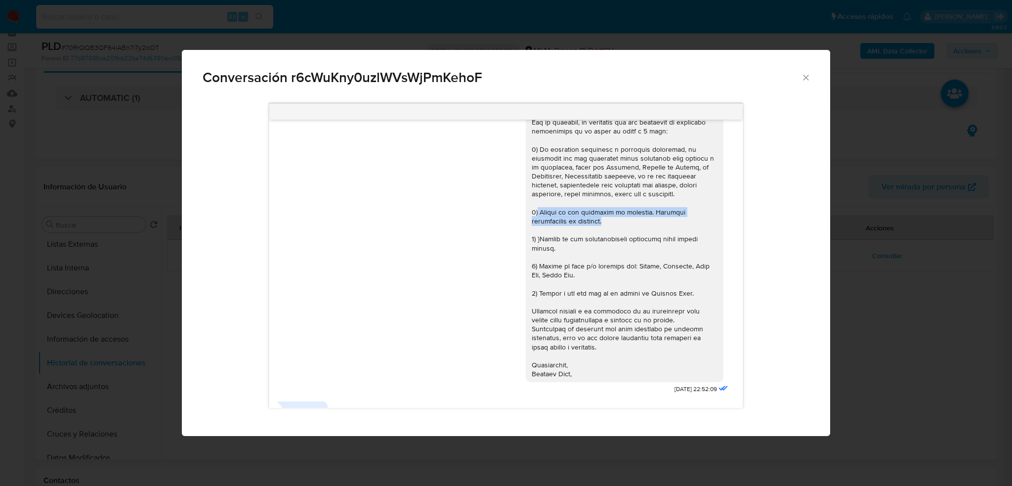
drag, startPoint x: 531, startPoint y: 211, endPoint x: 608, endPoint y: 219, distance: 78.0
click at [608, 219] on div "Comunicación" at bounding box center [625, 207] width 186 height 341
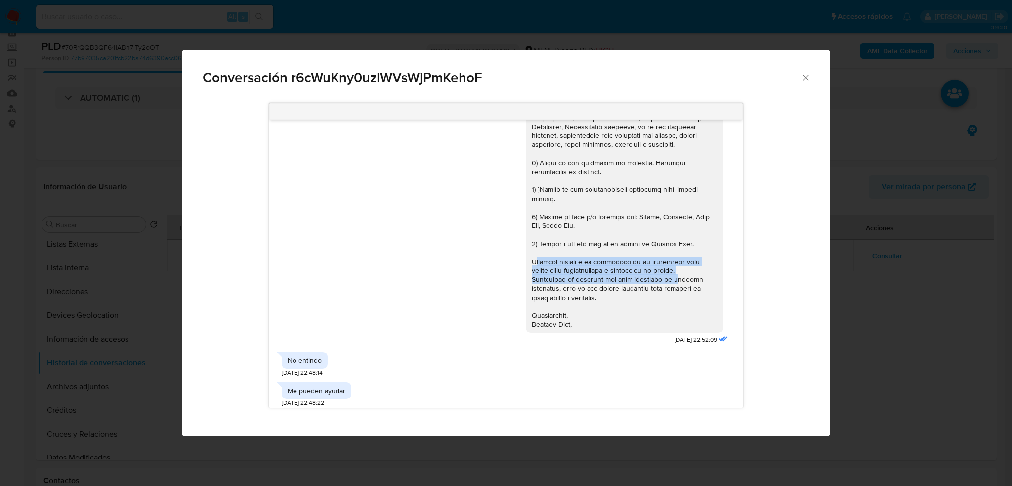
drag, startPoint x: 528, startPoint y: 260, endPoint x: 624, endPoint y: 268, distance: 96.7
click at [664, 280] on div "Comunicación" at bounding box center [625, 157] width 186 height 341
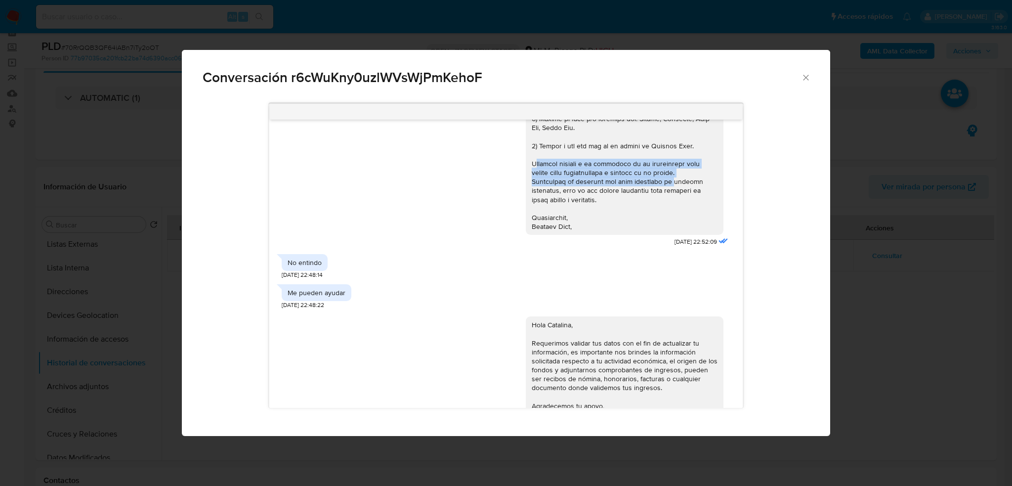
scroll to position [247, 0]
drag, startPoint x: 291, startPoint y: 259, endPoint x: 340, endPoint y: 258, distance: 49.4
click at [340, 258] on div "No entindo 06/06/2025 22:48:14" at bounding box center [506, 263] width 449 height 30
drag, startPoint x: 286, startPoint y: 287, endPoint x: 347, endPoint y: 290, distance: 61.3
click at [347, 290] on div "Me pueden ayudar" at bounding box center [317, 291] width 70 height 17
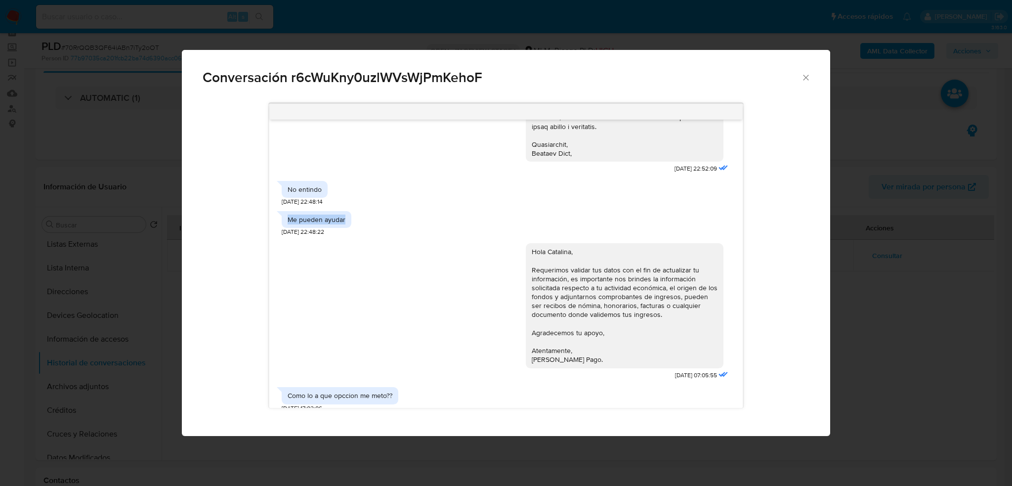
scroll to position [328, 0]
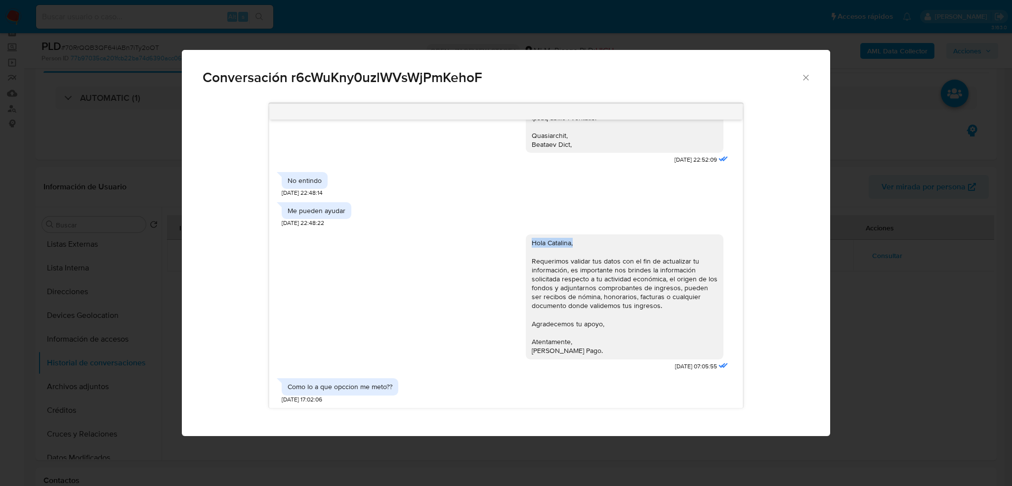
drag, startPoint x: 523, startPoint y: 243, endPoint x: 569, endPoint y: 246, distance: 45.5
click at [569, 246] on div "Hola Catalina, Requerimos validar tus datos con el fin de actualizar tu informa…" at bounding box center [625, 296] width 198 height 125
drag, startPoint x: 536, startPoint y: 270, endPoint x: 643, endPoint y: 279, distance: 107.6
click at [652, 278] on div "Hola Catalina, Requerimos validar tus datos con el fin de actualizar tu informa…" at bounding box center [625, 296] width 186 height 117
drag, startPoint x: 405, startPoint y: 387, endPoint x: 283, endPoint y: 387, distance: 122.1
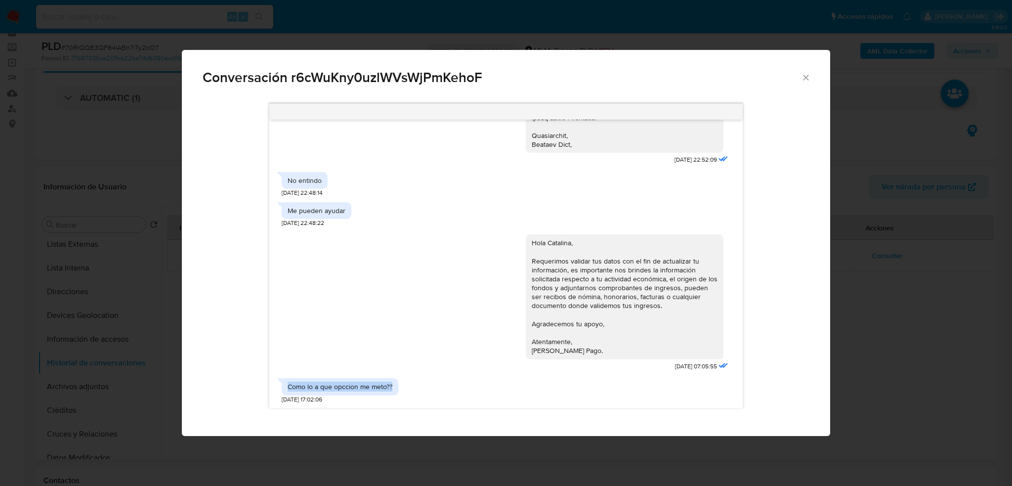
click at [283, 387] on div "Como lo a que opccion me meto?? 13/06/2025 17:02:06" at bounding box center [506, 388] width 449 height 30
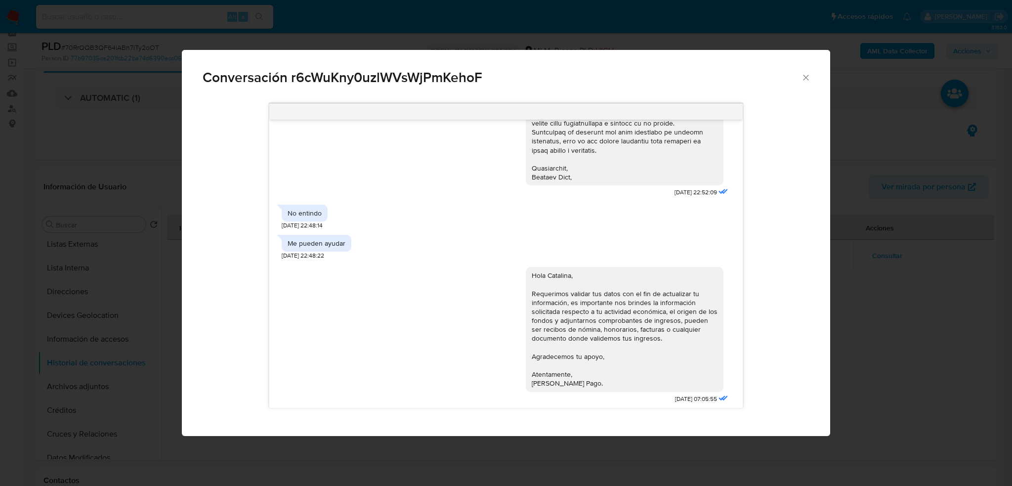
scroll to position [279, 0]
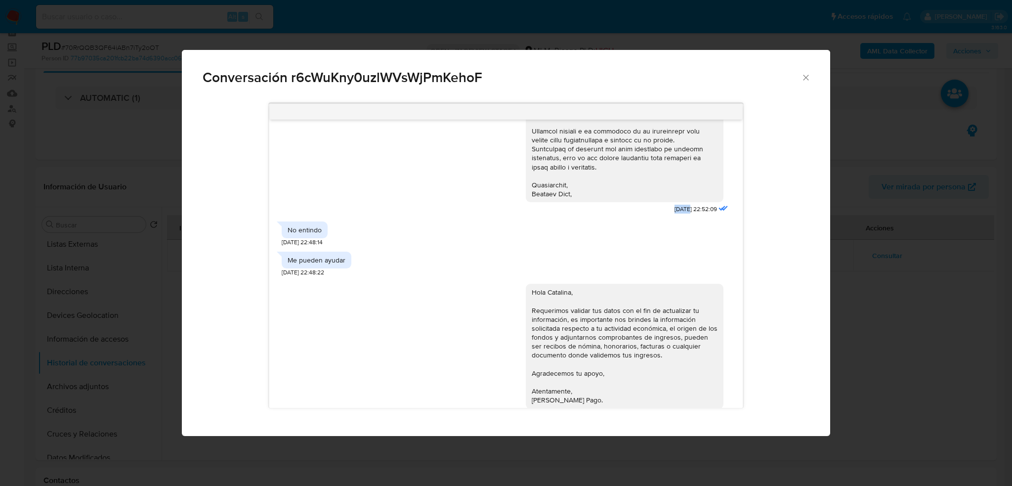
drag, startPoint x: 653, startPoint y: 211, endPoint x: 668, endPoint y: 209, distance: 14.5
click at [675, 209] on span "04/06/2025 22:52:09" at bounding box center [696, 209] width 42 height 8
drag, startPoint x: 279, startPoint y: 241, endPoint x: 302, endPoint y: 243, distance: 22.8
click at [302, 243] on div "04/06/2025 22:52:09 No entindo 06/06/2025 22:48:14 Me pueden ayudar 06/06/2025 …" at bounding box center [506, 264] width 474 height 288
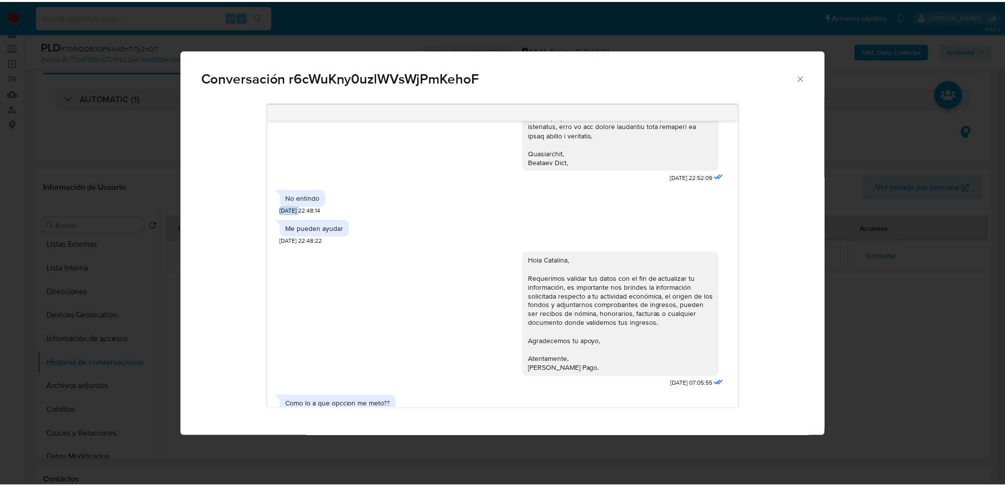
scroll to position [328, 0]
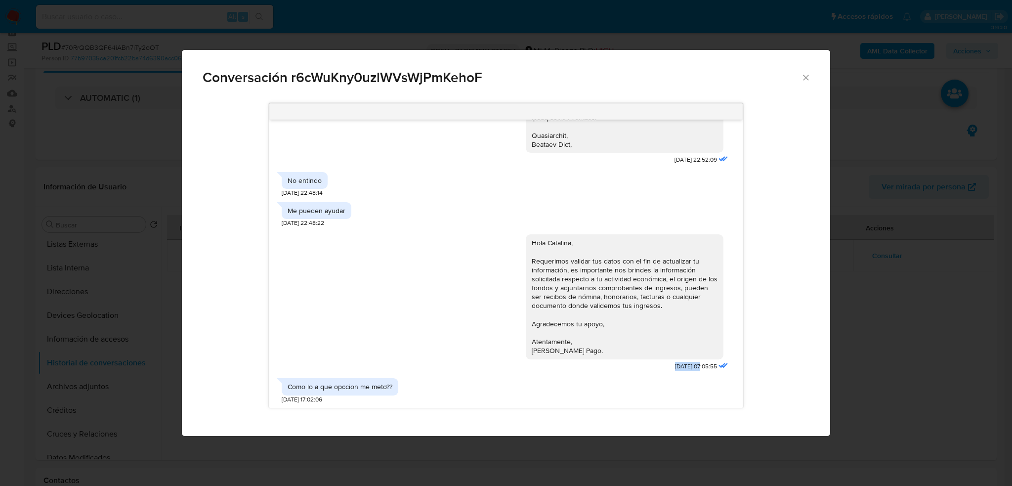
drag, startPoint x: 654, startPoint y: 363, endPoint x: 562, endPoint y: 345, distance: 94.1
click at [677, 362] on div "Hola Catalina, Requerimos validar tus datos con el fin de actualizar tu informa…" at bounding box center [628, 300] width 205 height 146
drag, startPoint x: 279, startPoint y: 397, endPoint x: 296, endPoint y: 397, distance: 16.3
click at [296, 397] on div "04/06/2025 22:52:09 No entindo 06/06/2025 22:48:14 Me pueden ayudar 06/06/2025 …" at bounding box center [506, 264] width 474 height 288
click at [807, 80] on icon "Cerrar" at bounding box center [806, 78] width 10 height 10
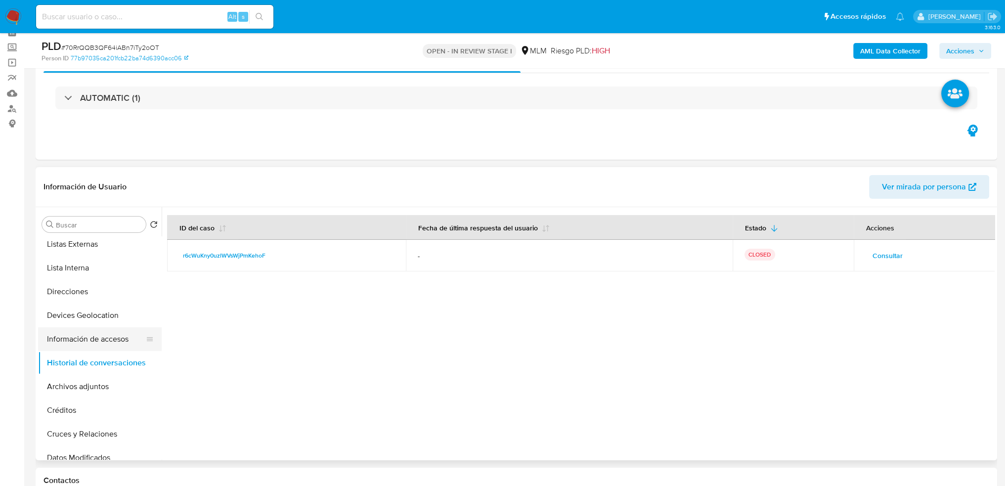
scroll to position [148, 0]
click at [90, 336] on button "Archivos adjuntos" at bounding box center [96, 337] width 116 height 24
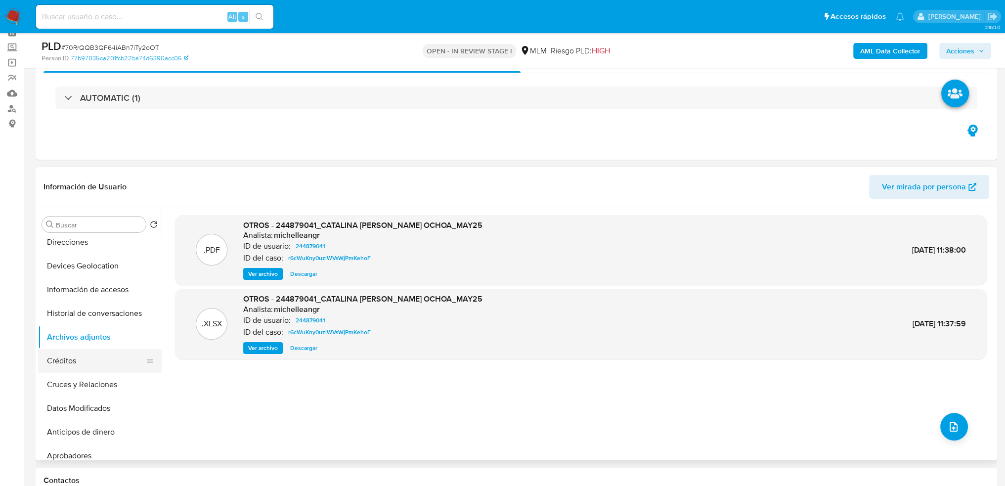
click at [76, 365] on button "Créditos" at bounding box center [96, 361] width 116 height 24
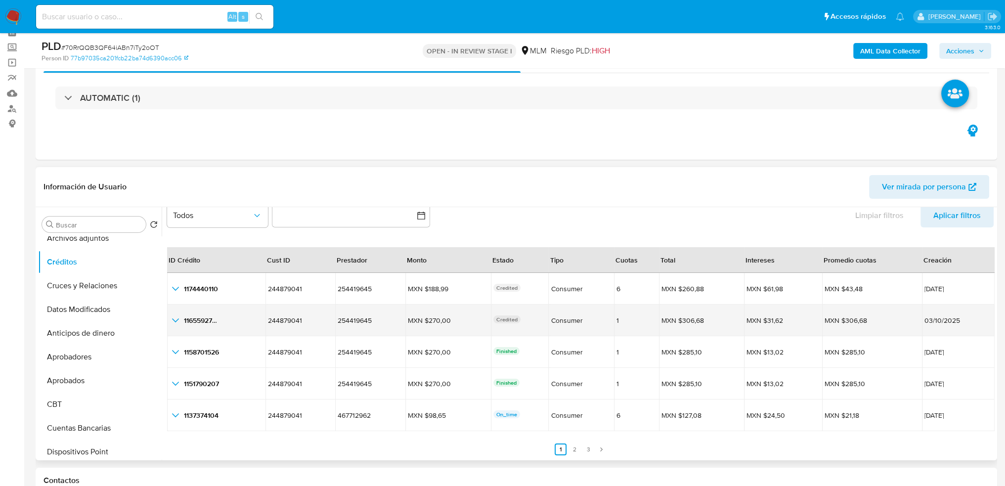
scroll to position [0, 0]
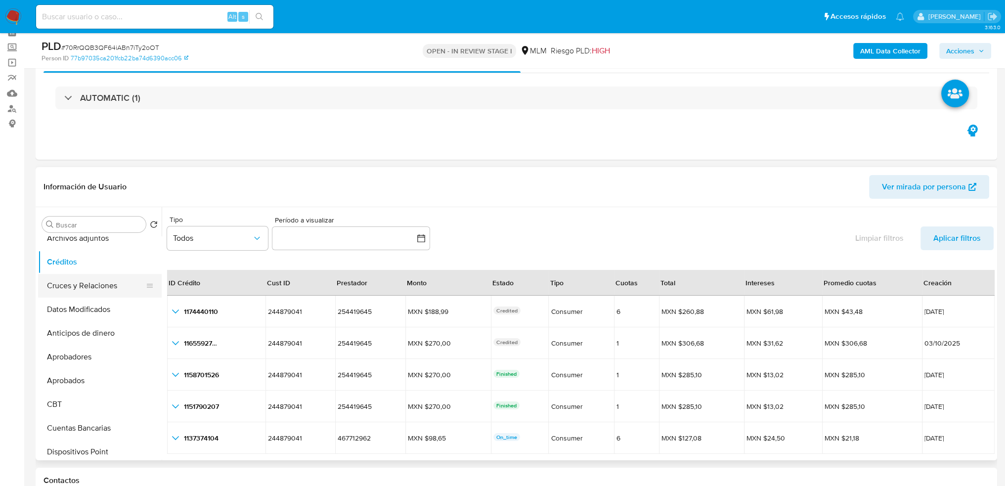
click at [87, 284] on button "Cruces y Relaciones" at bounding box center [96, 286] width 116 height 24
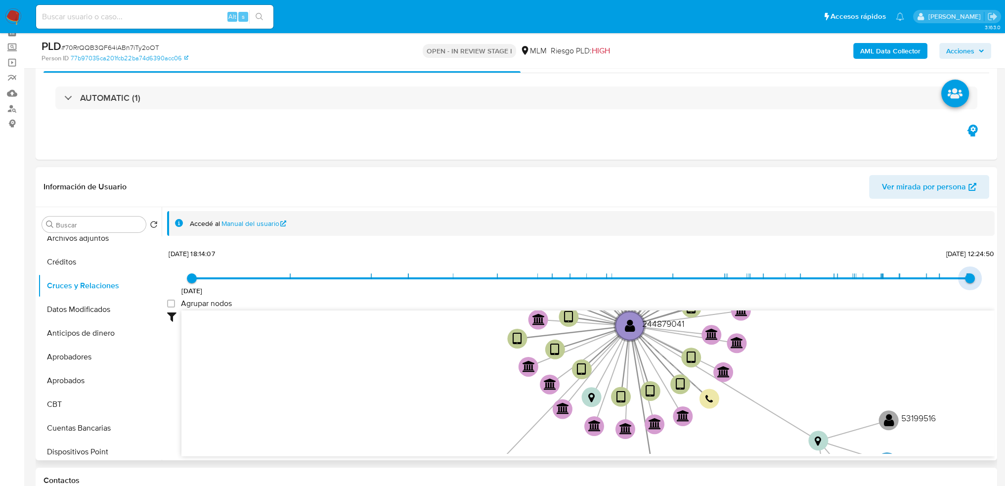
type input "1755907690000"
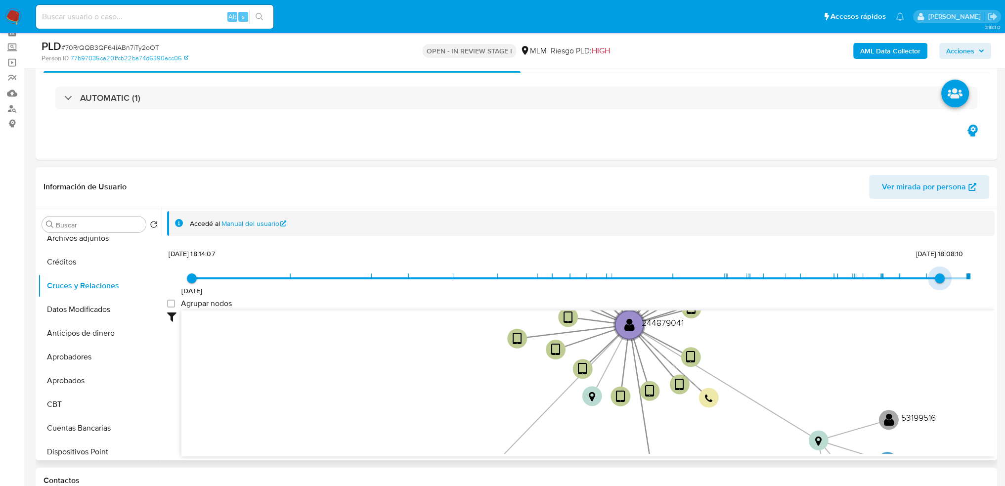
drag, startPoint x: 968, startPoint y: 273, endPoint x: 942, endPoint y: 273, distance: 25.7
click at [942, 273] on span "22/8/2025, 18:08:10" at bounding box center [939, 278] width 10 height 10
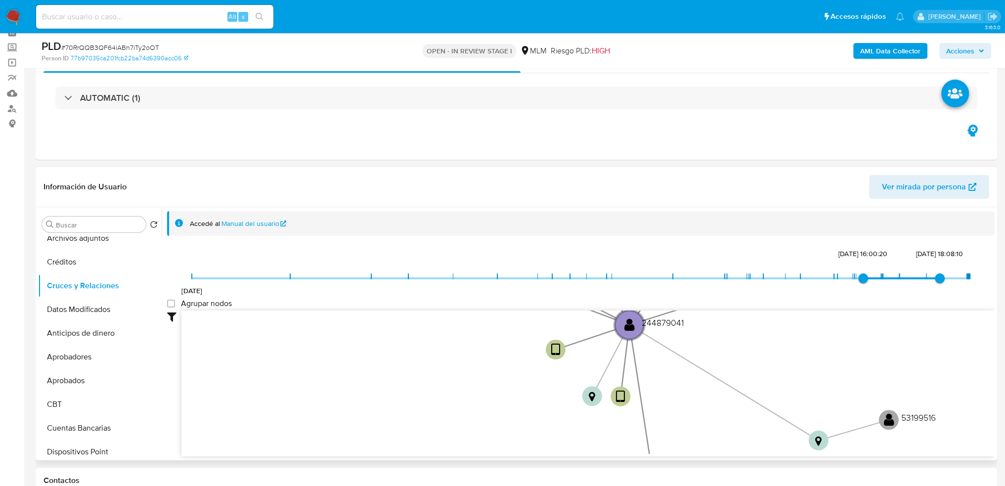
drag, startPoint x: 856, startPoint y: 275, endPoint x: 860, endPoint y: 296, distance: 22.0
click at [860, 296] on div "31/1/2022 11/4/2025, 16:00:20 22/8/2025, 18:08:10" at bounding box center [581, 285] width 778 height 28
type input "1747111207000"
drag, startPoint x: 859, startPoint y: 275, endPoint x: 877, endPoint y: 276, distance: 17.8
click at [877, 276] on span "12/5/2025, 22:40:07" at bounding box center [881, 278] width 10 height 10
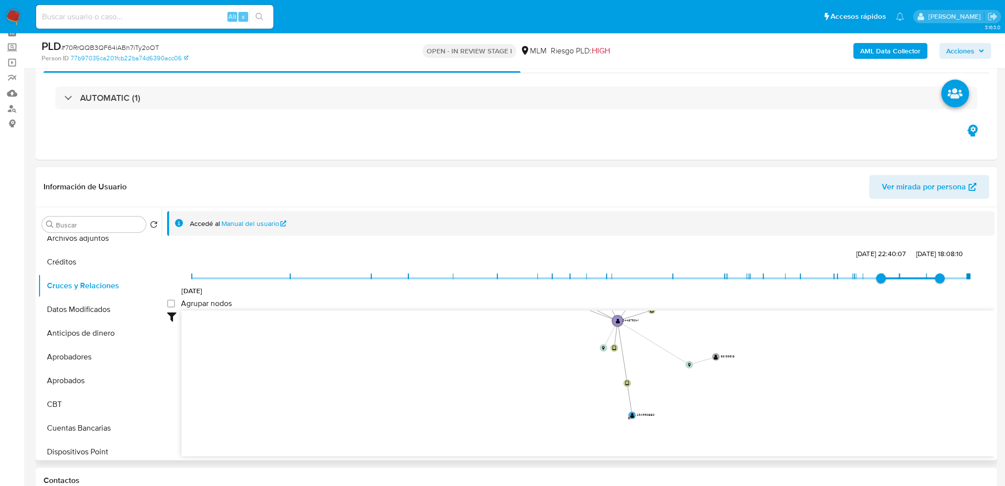
drag, startPoint x: 794, startPoint y: 386, endPoint x: 688, endPoint y: 340, distance: 115.3
click at [688, 340] on icon "device-66efd885d8651a04300bd9d4  device-65aeb800c5a0291542295fee  device-6531…" at bounding box center [587, 381] width 813 height 143
drag, startPoint x: 638, startPoint y: 341, endPoint x: 614, endPoint y: 318, distance: 34.3
click at [614, 318] on icon "device-66efd885d8651a04300bd9d4  device-65aeb800c5a0291542295fee  device-6531…" at bounding box center [587, 381] width 813 height 143
click at [601, 388] on text "" at bounding box center [600, 392] width 7 height 9
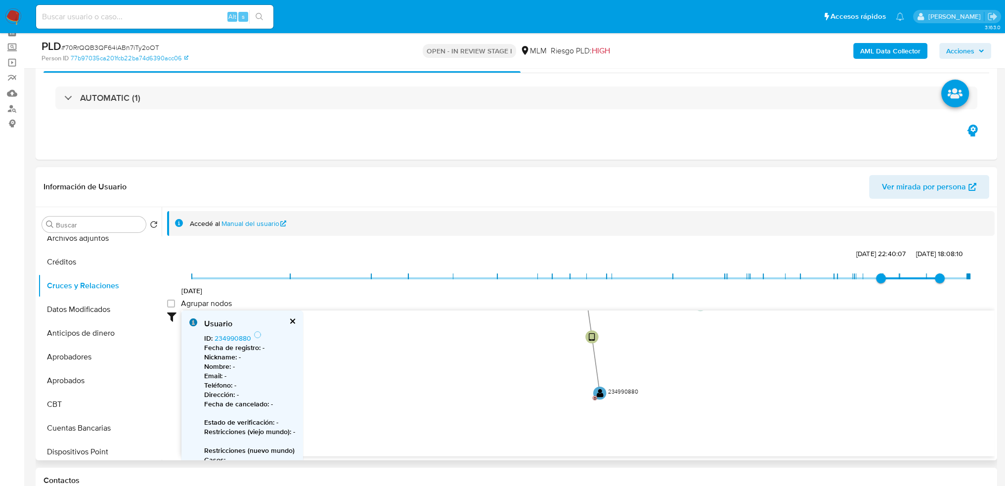
click at [289, 318] on button "cerrar" at bounding box center [292, 321] width 6 height 6
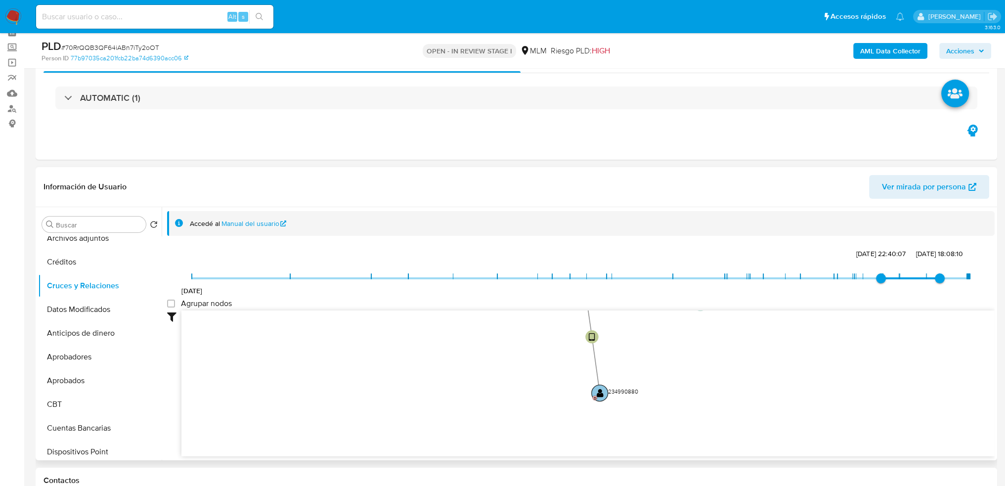
click at [599, 388] on text "" at bounding box center [599, 392] width 7 height 9
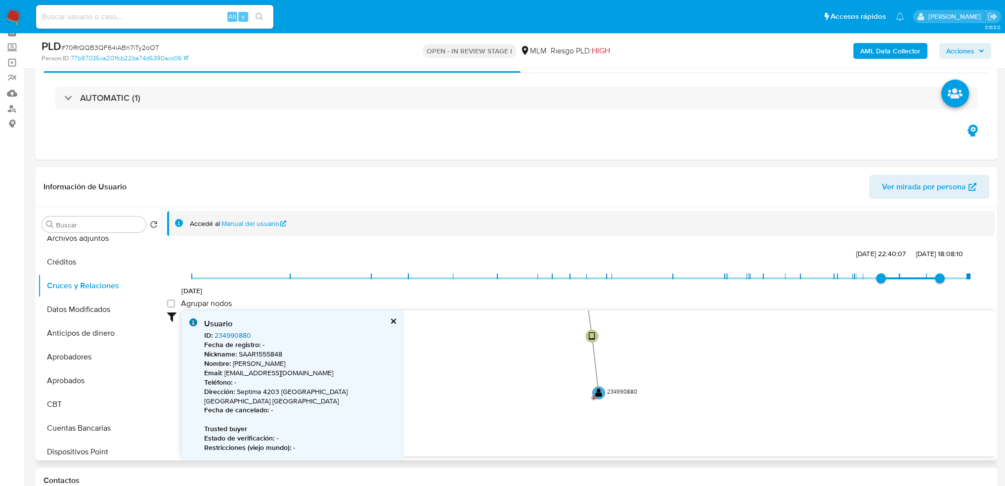
click at [236, 334] on link "234990880" at bounding box center [232, 335] width 37 height 10
click at [551, 376] on icon "device-66efd885d8651a04300bd9d4  device-65aeb800c5a0291542295fee  device-6531…" at bounding box center [587, 381] width 813 height 143
click at [355, 319] on div "Usuario ID : 234990880 Fecha de registro : - Nickname : SAAR1555848 Nombre : ar…" at bounding box center [292, 437] width 222 height 254
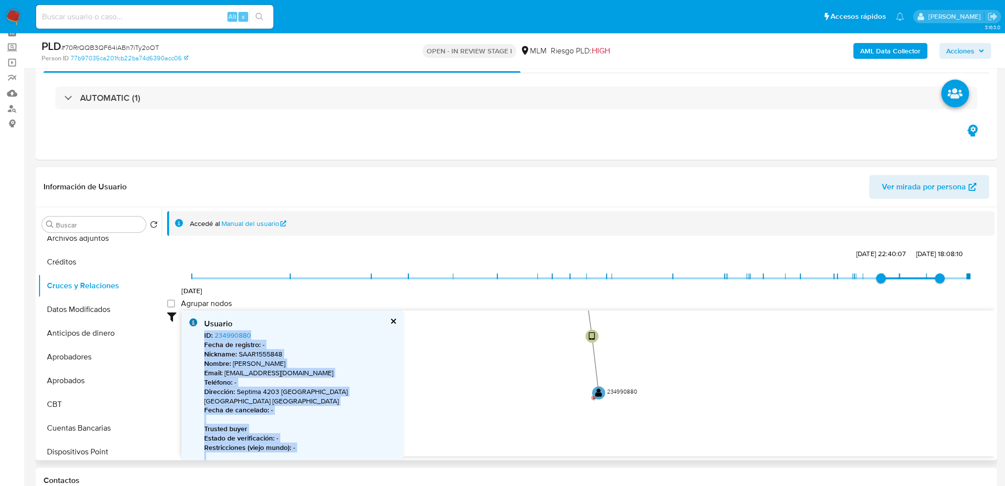
click at [389, 319] on button "cerrar" at bounding box center [392, 321] width 6 height 6
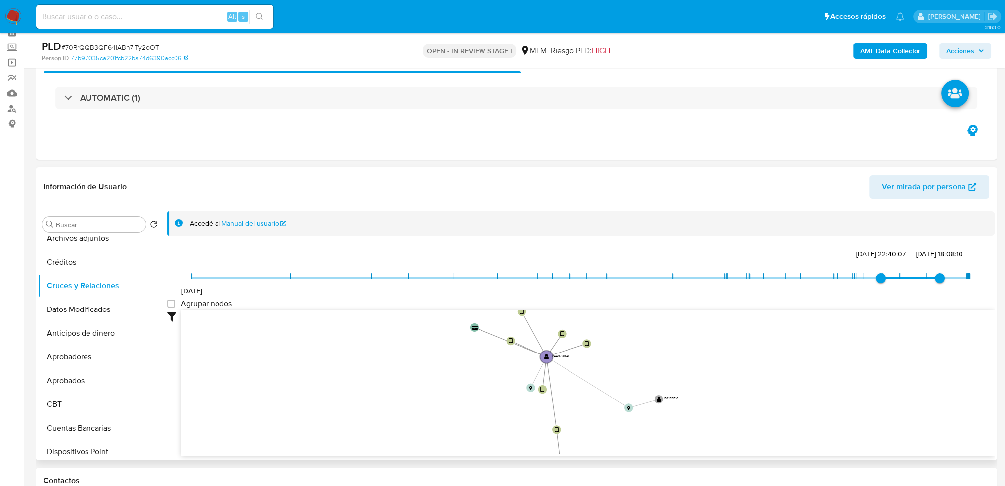
drag, startPoint x: 668, startPoint y: 379, endPoint x: 615, endPoint y: 425, distance: 70.4
click at [615, 425] on icon "device-66efd885d8651a04300bd9d4  device-65aeb800c5a0291542295fee  device-6531…" at bounding box center [587, 381] width 813 height 143
drag, startPoint x: 627, startPoint y: 427, endPoint x: 620, endPoint y: 420, distance: 10.5
click at [620, 420] on icon "device-66efd885d8651a04300bd9d4  device-65aeb800c5a0291542295fee  device-6531…" at bounding box center [587, 381] width 813 height 143
click at [71, 303] on button "Datos Modificados" at bounding box center [96, 309] width 116 height 24
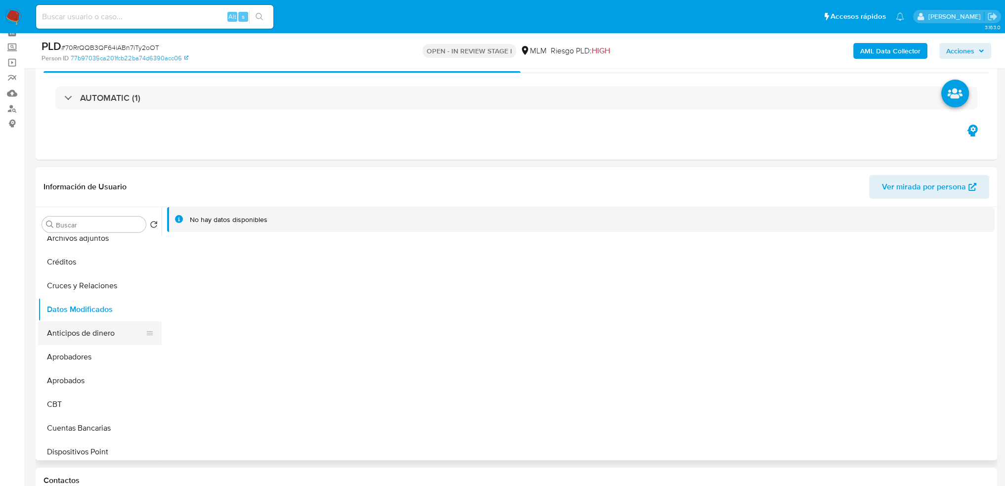
click at [86, 333] on button "Anticipos de dinero" at bounding box center [96, 333] width 116 height 24
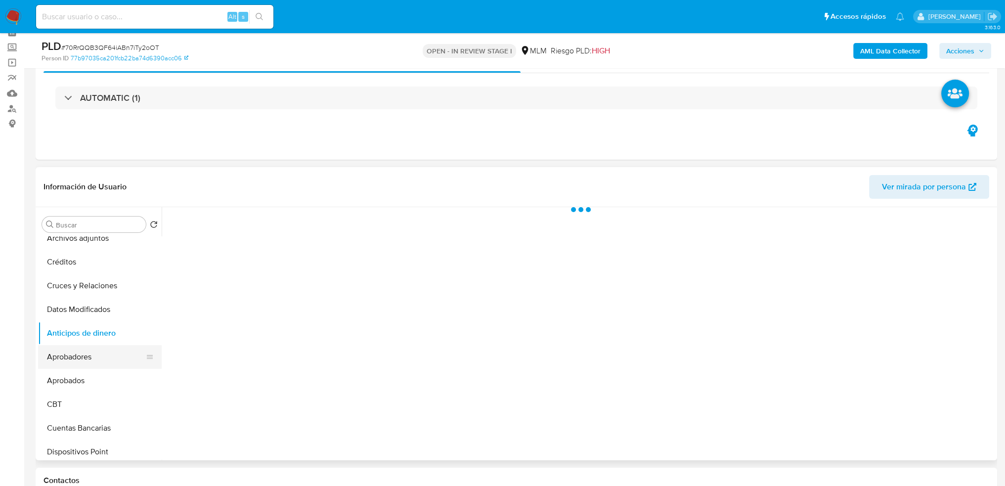
click at [86, 359] on button "Aprobadores" at bounding box center [96, 357] width 116 height 24
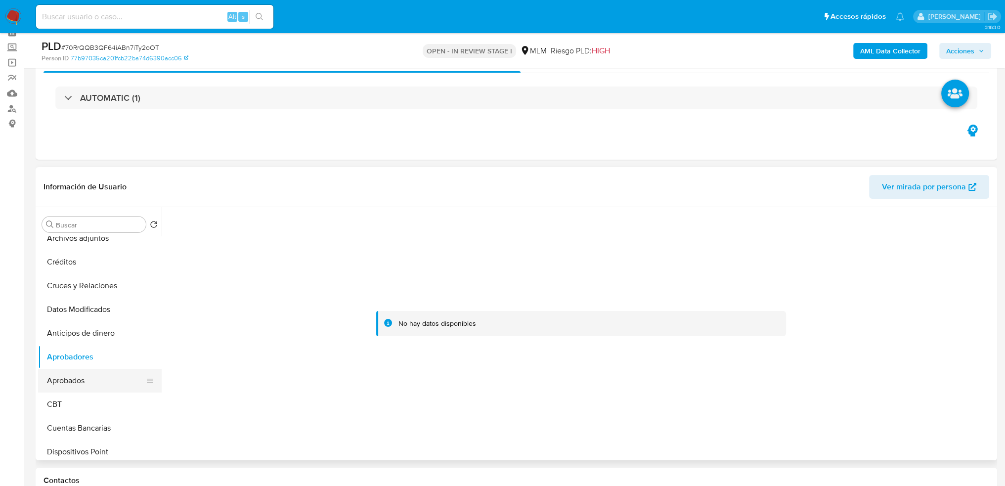
click at [85, 371] on button "Aprobados" at bounding box center [96, 381] width 116 height 24
click at [89, 405] on button "CBT" at bounding box center [96, 404] width 116 height 24
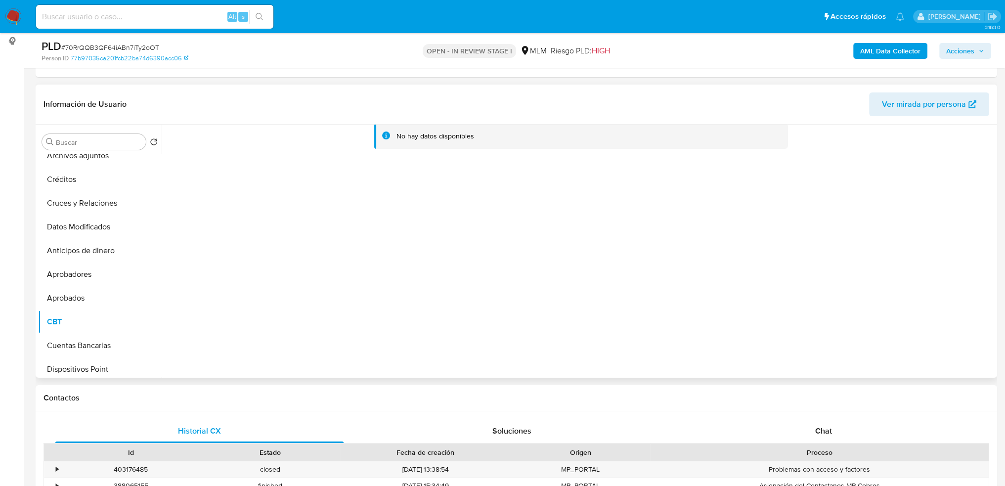
scroll to position [148, 0]
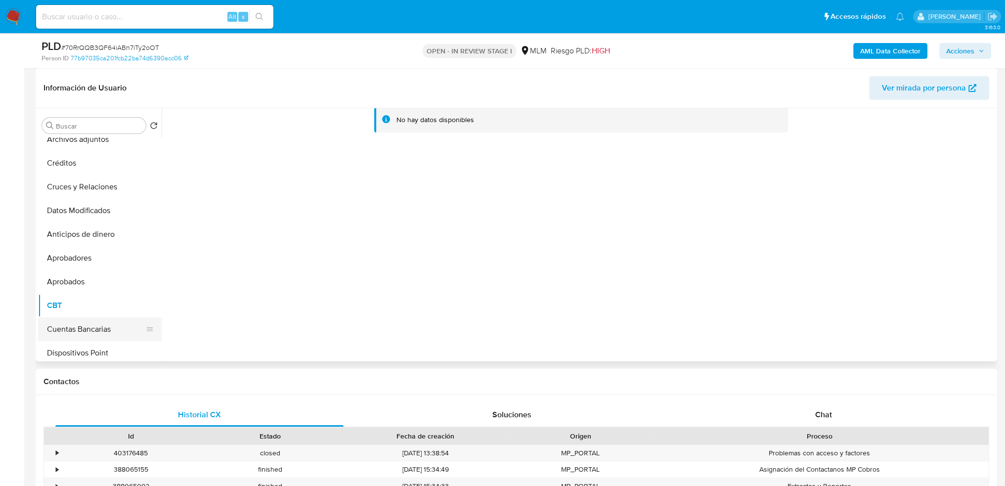
click at [92, 330] on button "Cuentas Bancarias" at bounding box center [96, 329] width 116 height 24
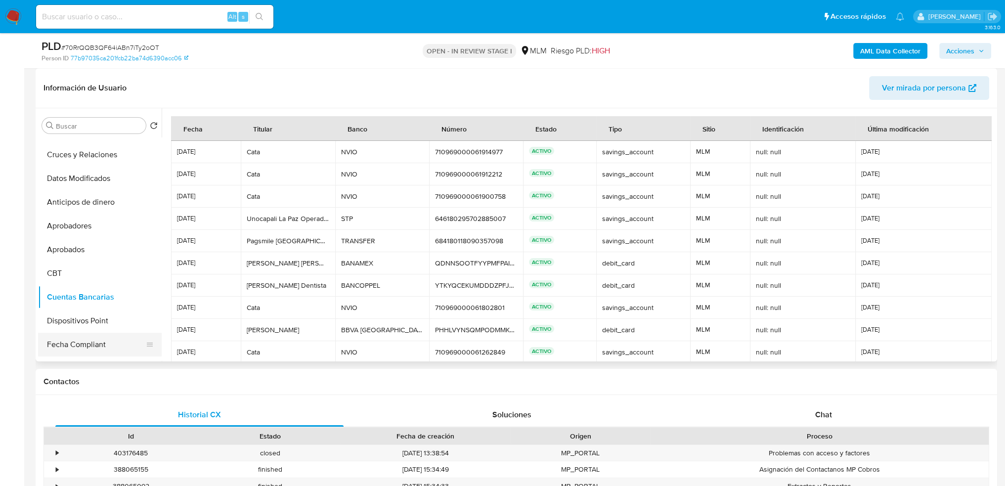
scroll to position [296, 0]
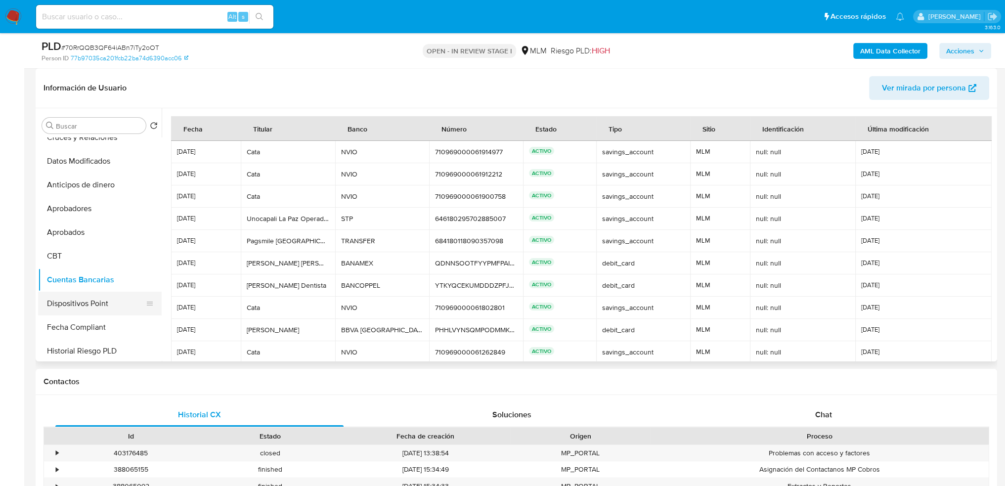
click at [79, 302] on button "Dispositivos Point" at bounding box center [96, 304] width 116 height 24
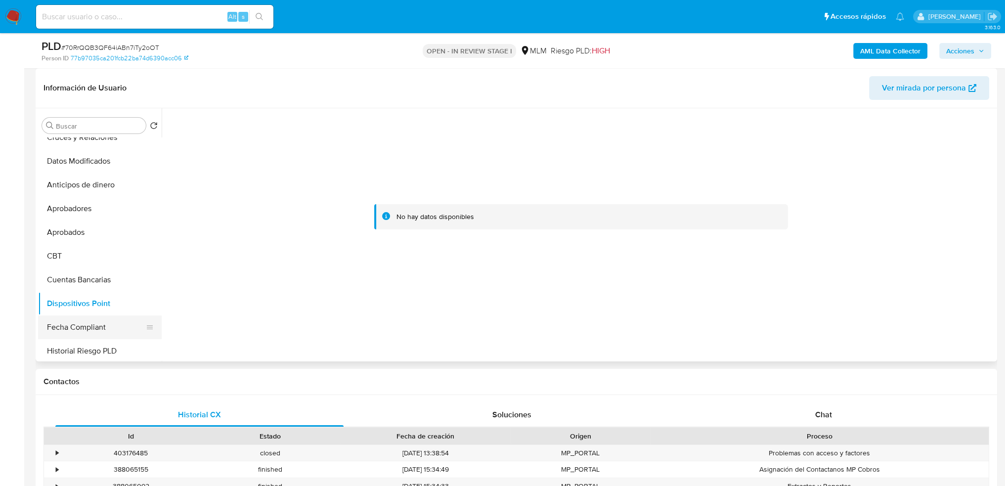
click at [102, 322] on button "Fecha Compliant" at bounding box center [96, 327] width 116 height 24
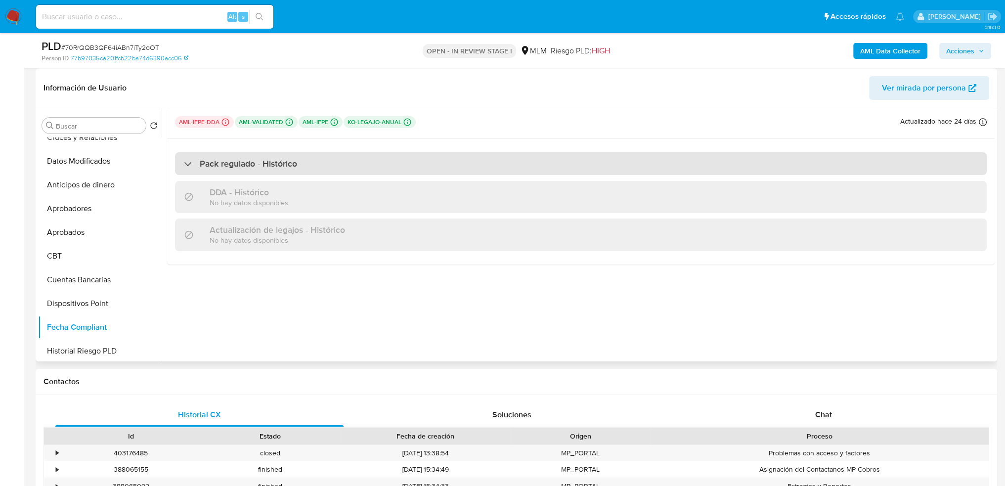
click at [275, 162] on h3 "Pack regulado - Histórico" at bounding box center [248, 163] width 97 height 11
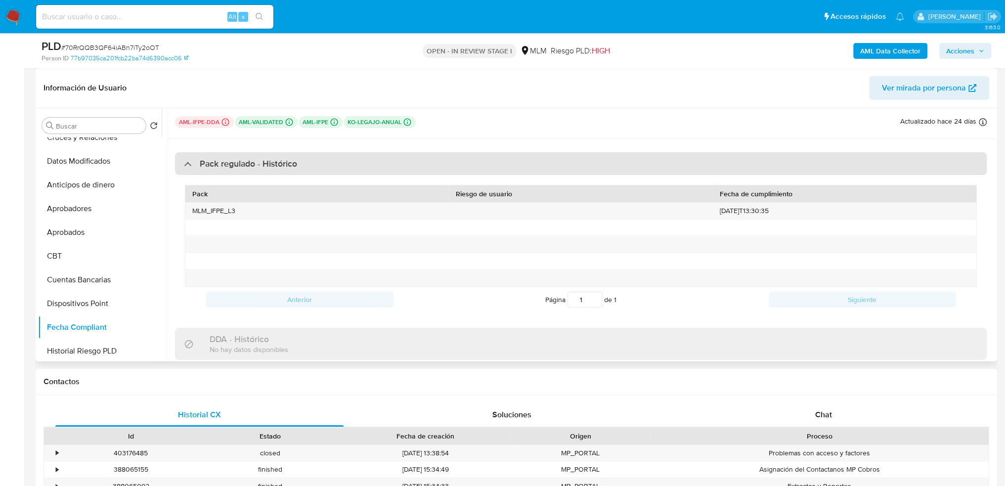
click at [275, 162] on h3 "Pack regulado - Histórico" at bounding box center [248, 163] width 97 height 11
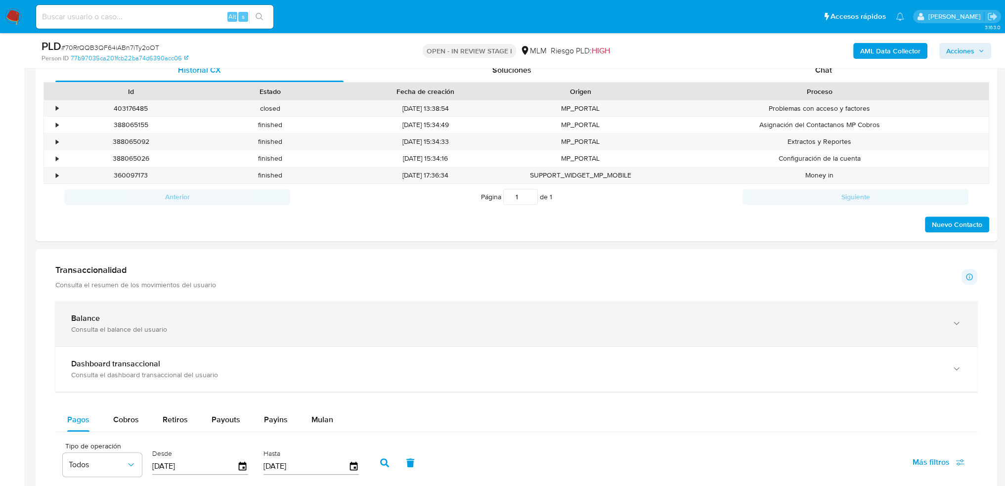
scroll to position [494, 0]
click at [200, 306] on div "Balance Consulta el balance del usuario" at bounding box center [516, 321] width 922 height 45
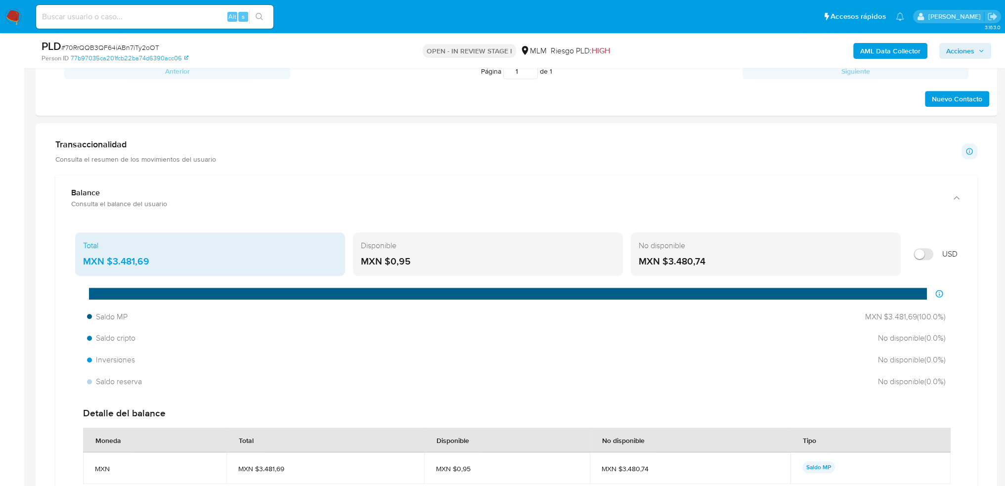
scroll to position [642, 0]
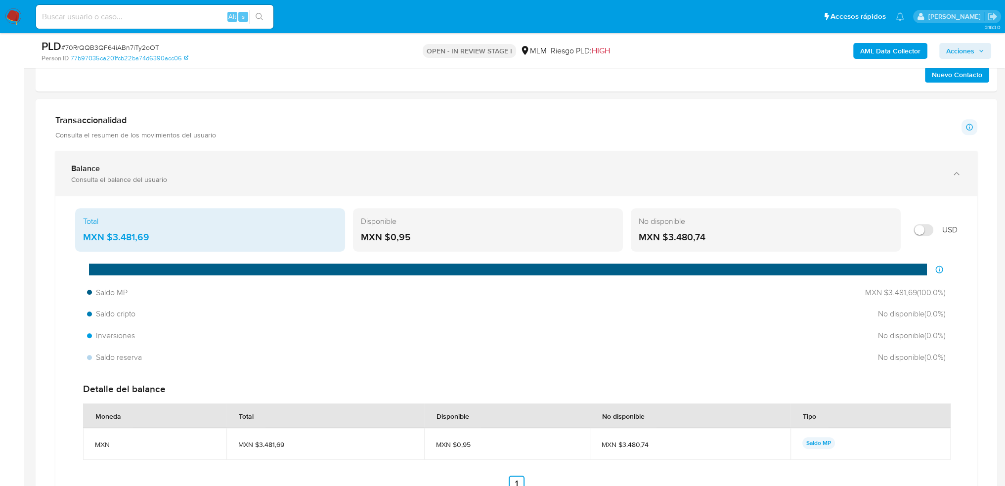
click at [199, 160] on div "Balance Consulta el balance del usuario" at bounding box center [516, 173] width 922 height 45
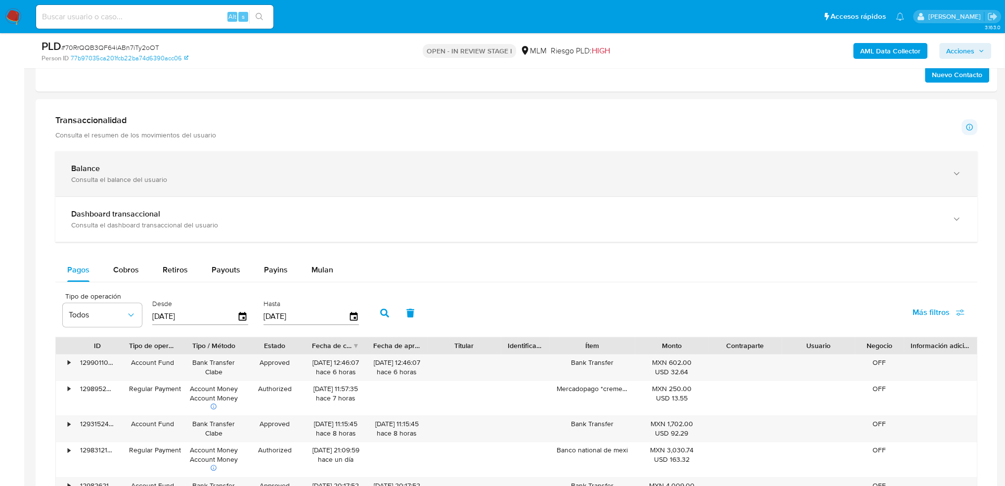
click at [319, 177] on div "Consulta el balance del usuario" at bounding box center [506, 179] width 870 height 9
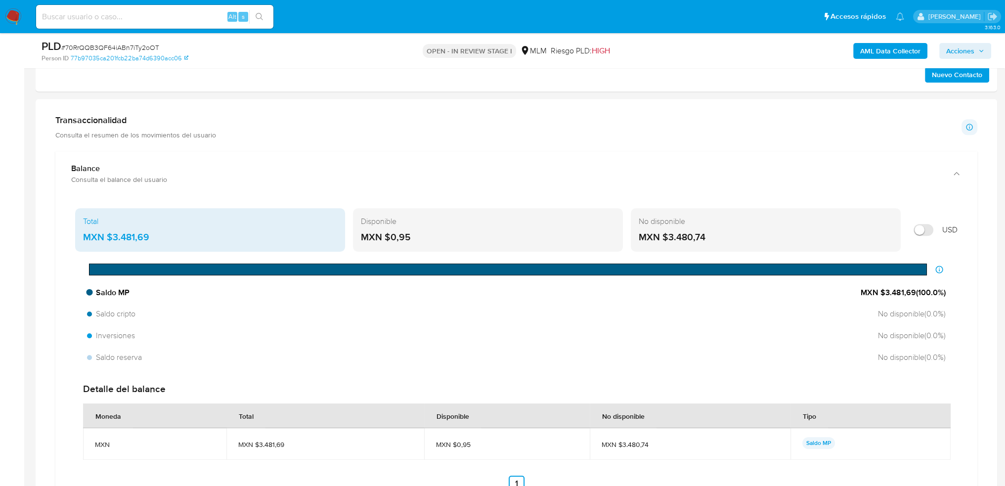
drag, startPoint x: 884, startPoint y: 288, endPoint x: 913, endPoint y: 292, distance: 29.4
click at [913, 292] on span "MXN $3.481,69 ( 100.0 %)" at bounding box center [902, 292] width 85 height 11
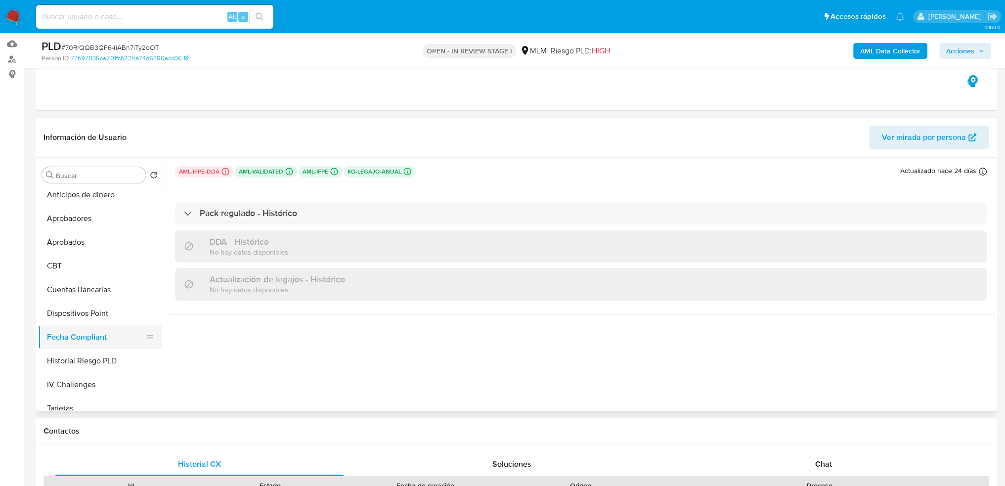
scroll to position [395, 0]
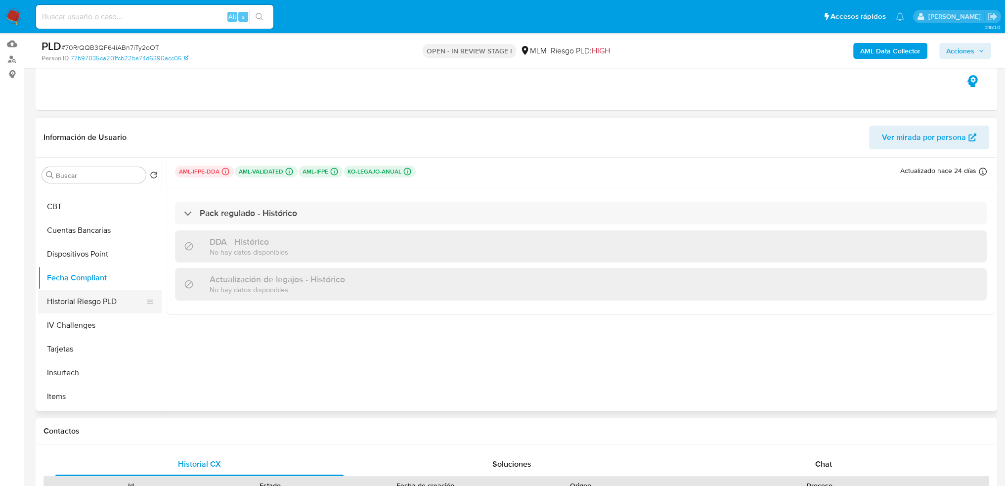
click at [106, 298] on button "Historial Riesgo PLD" at bounding box center [96, 302] width 116 height 24
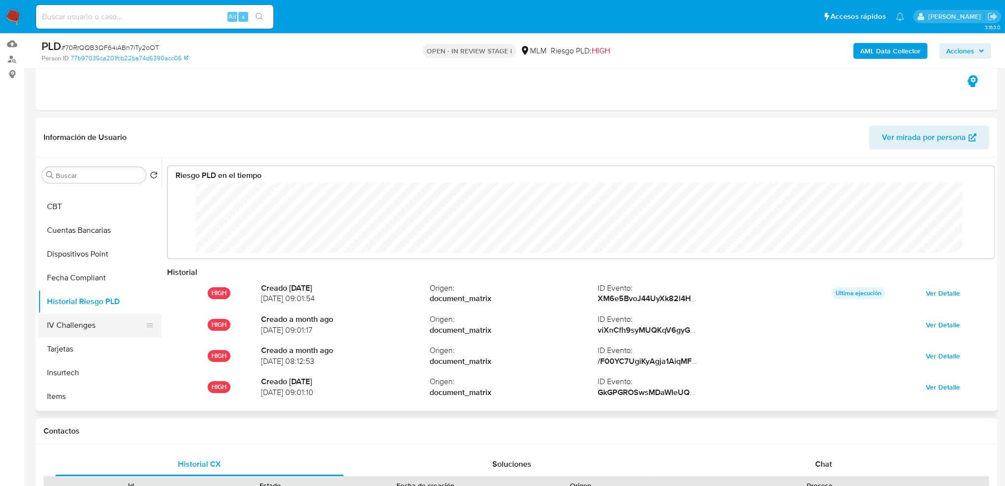
scroll to position [74, 806]
click at [77, 328] on button "IV Challenges" at bounding box center [96, 325] width 116 height 24
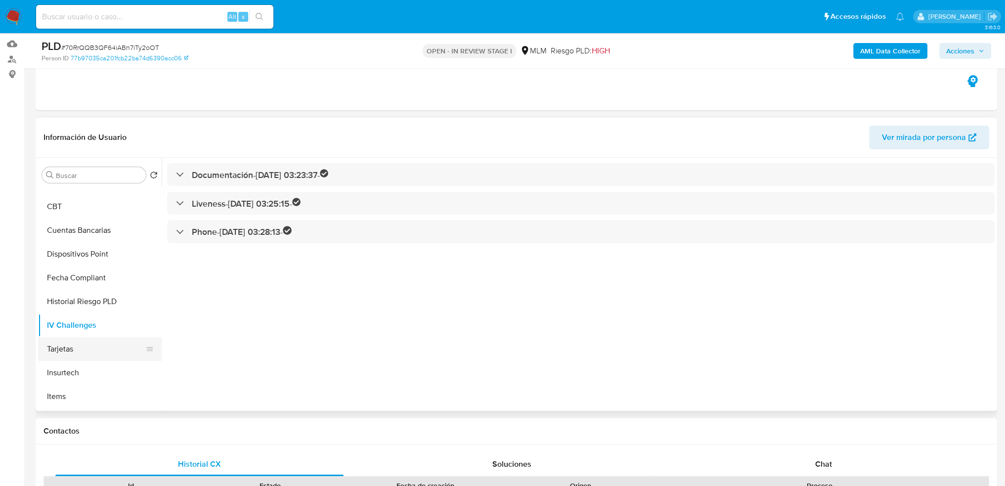
click at [89, 351] on button "Tarjetas" at bounding box center [96, 349] width 116 height 24
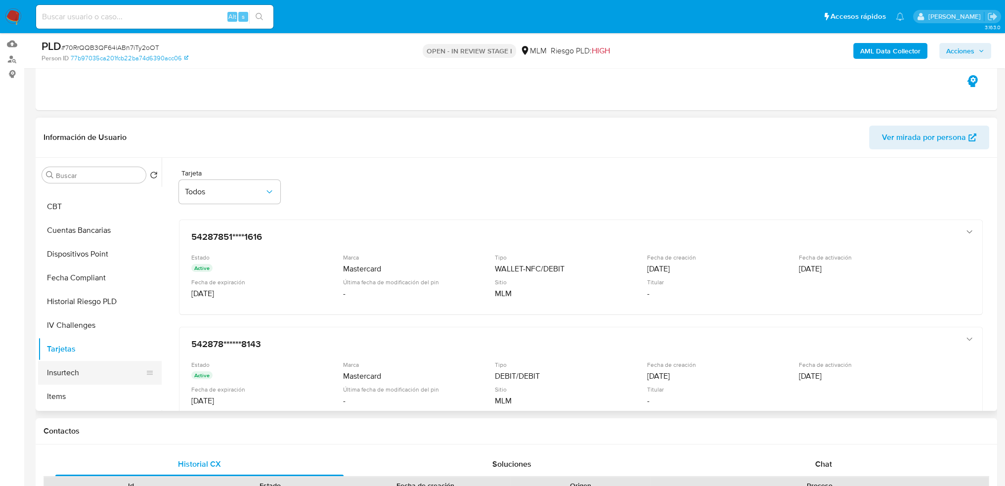
click at [97, 376] on button "Insurtech" at bounding box center [96, 373] width 116 height 24
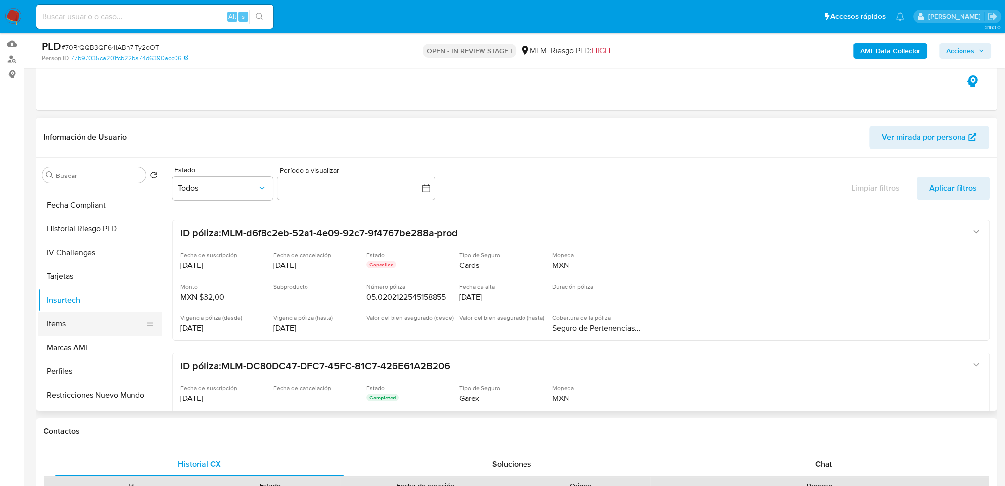
scroll to position [488, 0]
click at [89, 292] on button "Items" at bounding box center [96, 304] width 116 height 24
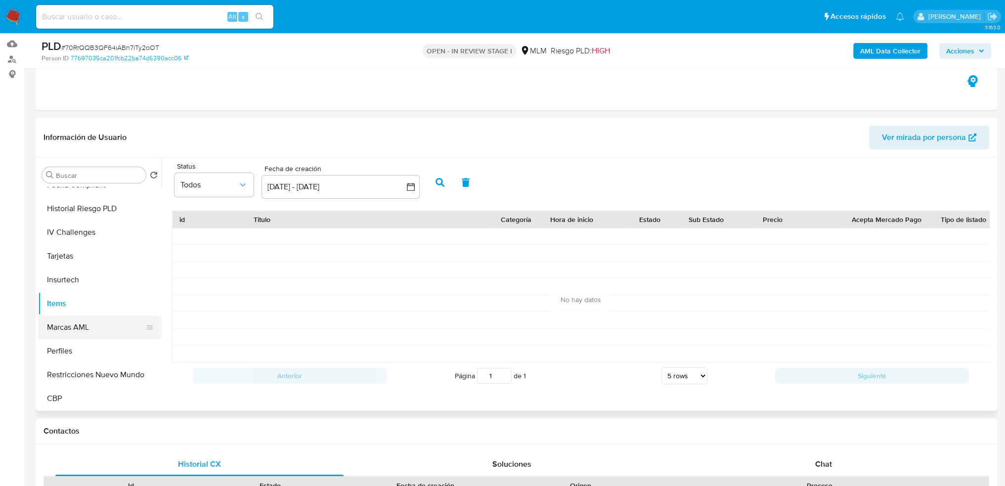
click at [104, 319] on button "Marcas AML" at bounding box center [96, 327] width 116 height 24
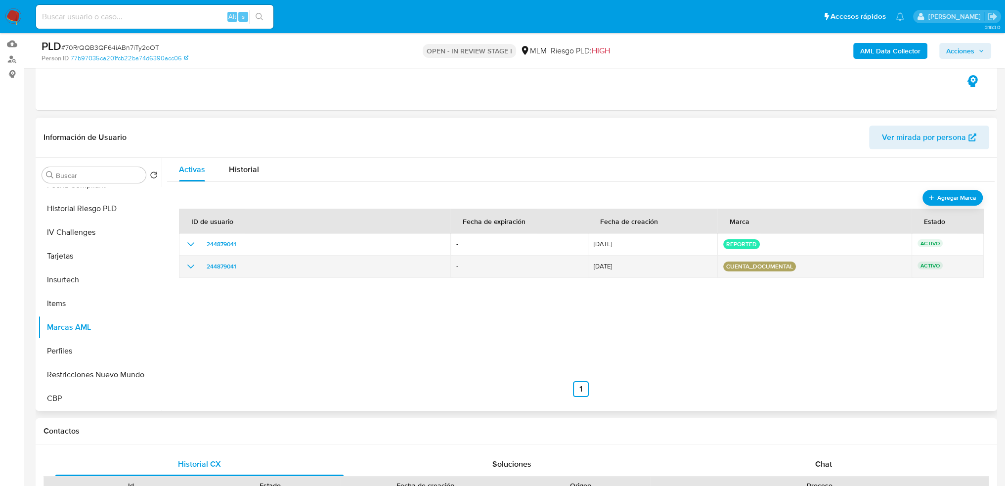
click at [190, 264] on icon "show_hidden_detail_by_id_244879041" at bounding box center [191, 266] width 12 height 12
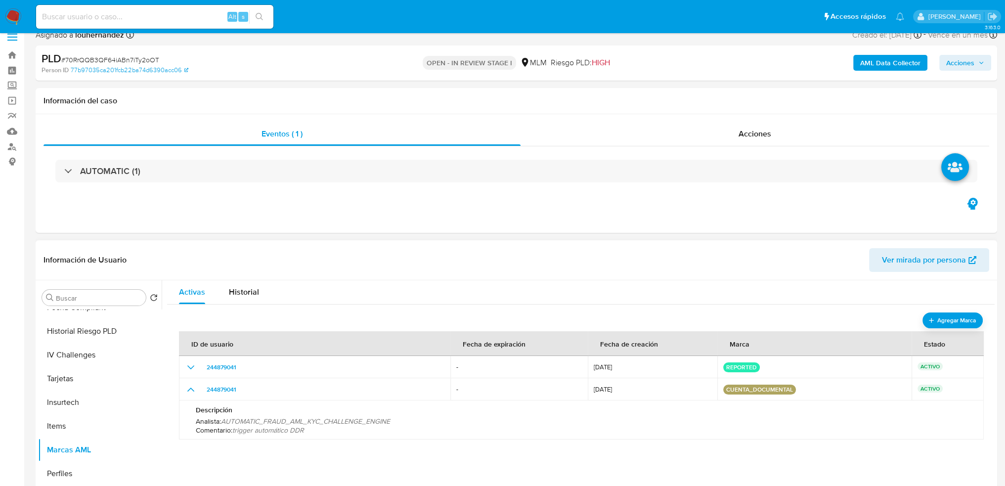
scroll to position [49, 0]
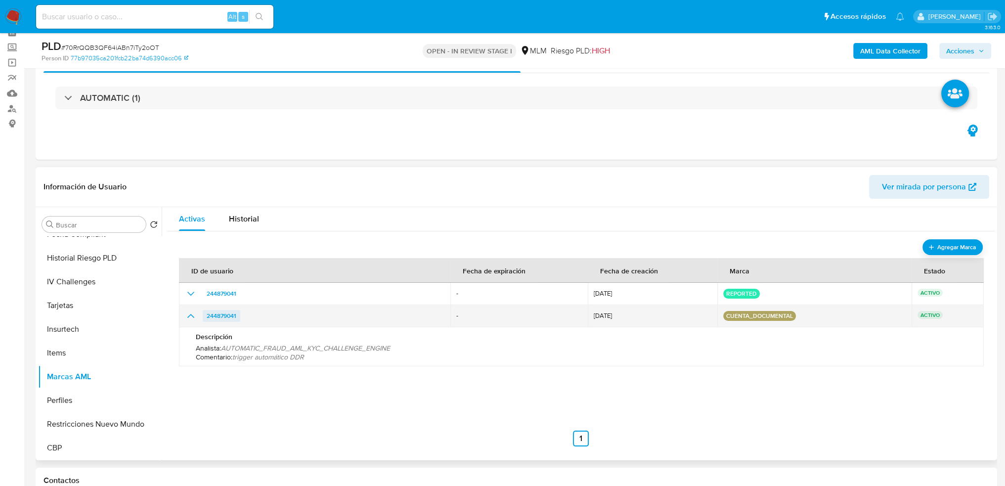
click at [221, 318] on span "244879041" at bounding box center [222, 316] width 30 height 12
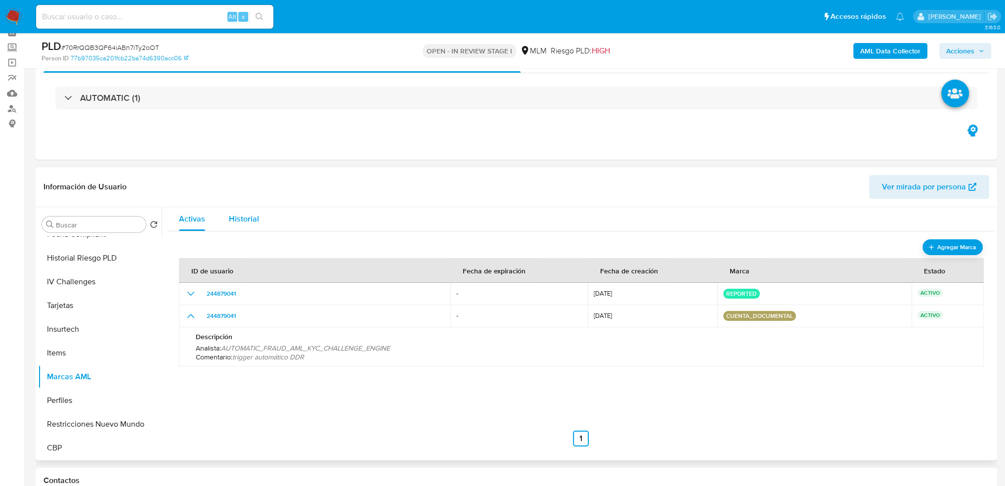
click at [243, 211] on div "Historial" at bounding box center [244, 219] width 30 height 24
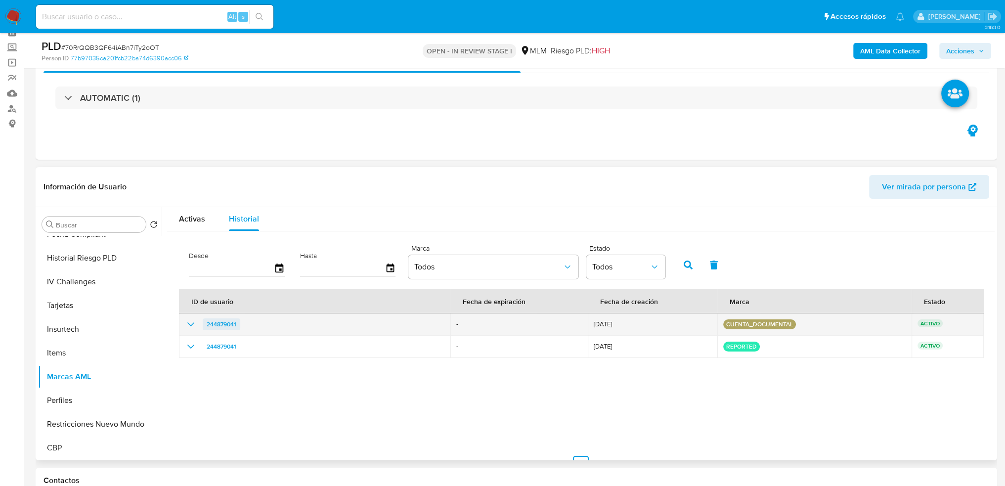
click at [215, 325] on span "244879041" at bounding box center [222, 324] width 30 height 12
click at [827, 330] on td "cuenta_documental" at bounding box center [814, 324] width 194 height 22
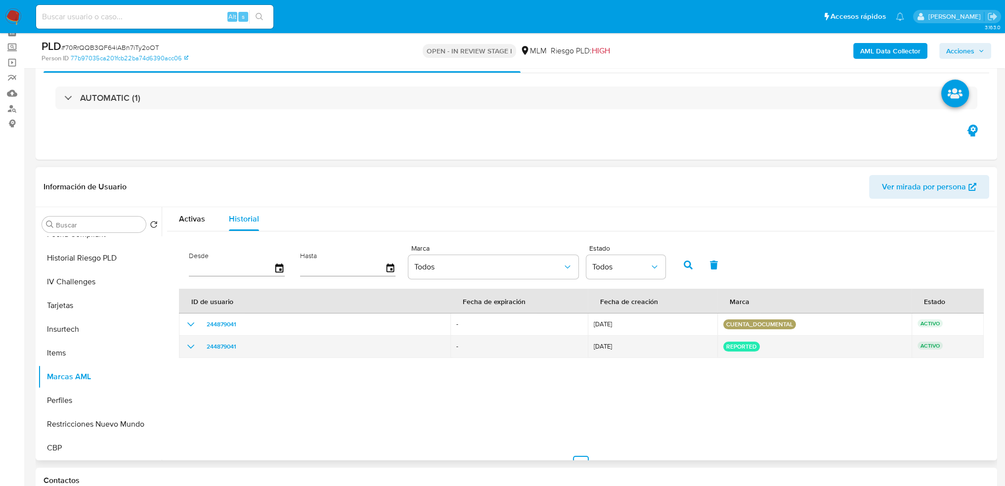
click at [195, 345] on icon "show_hidden_detail_by_id_244879041" at bounding box center [191, 346] width 12 height 12
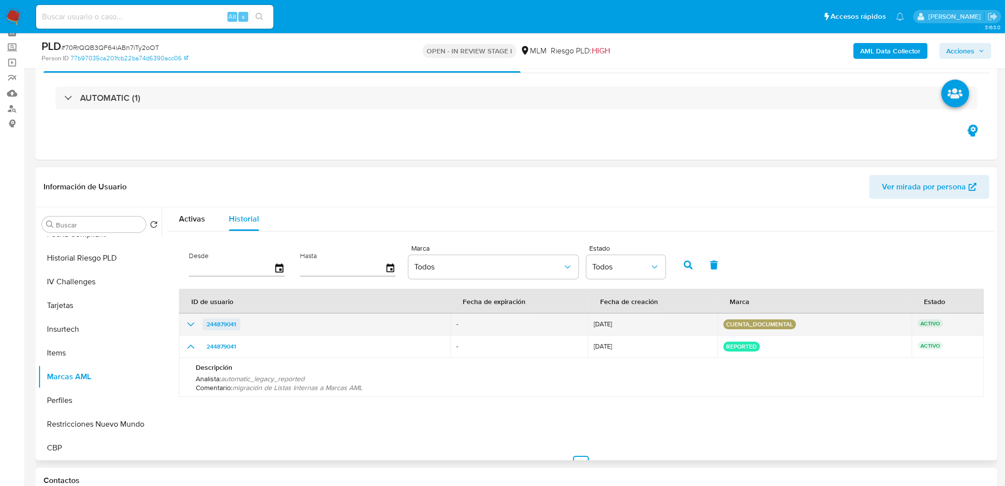
drag, startPoint x: 230, startPoint y: 324, endPoint x: 213, endPoint y: 322, distance: 16.4
click at [213, 322] on span "244879041" at bounding box center [222, 324] width 30 height 12
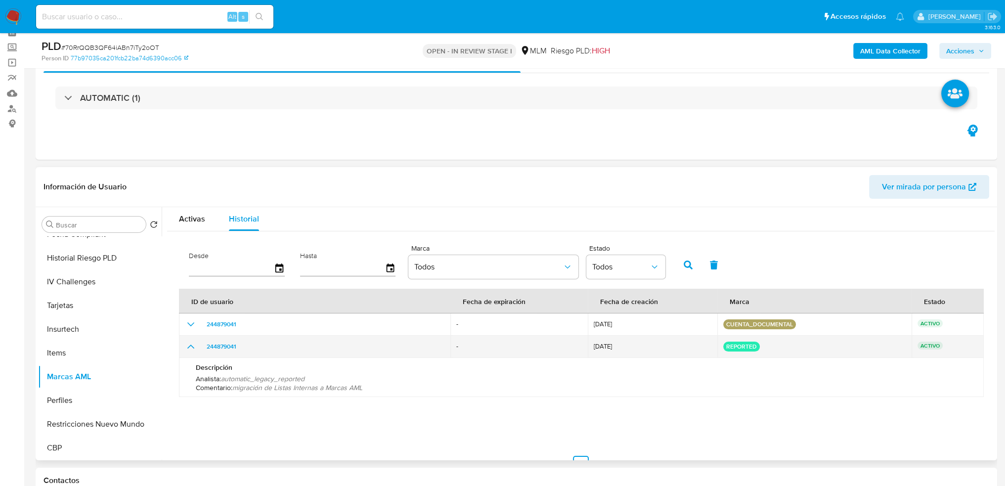
click at [192, 345] on icon "show_hidden_detail_by_id_244879041" at bounding box center [191, 346] width 12 height 12
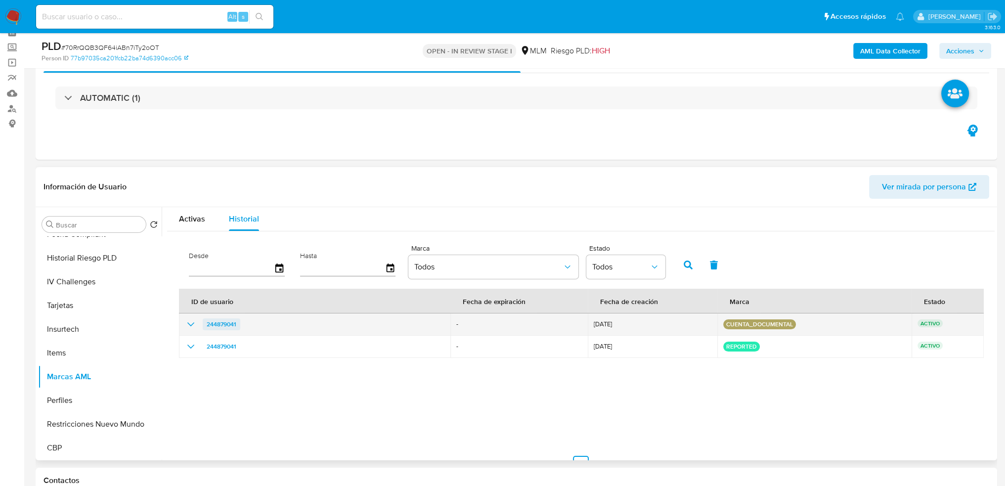
click at [215, 325] on span "244879041" at bounding box center [222, 324] width 30 height 12
click at [191, 323] on icon "show_hidden_detail_by_id_244879041" at bounding box center [191, 324] width 12 height 12
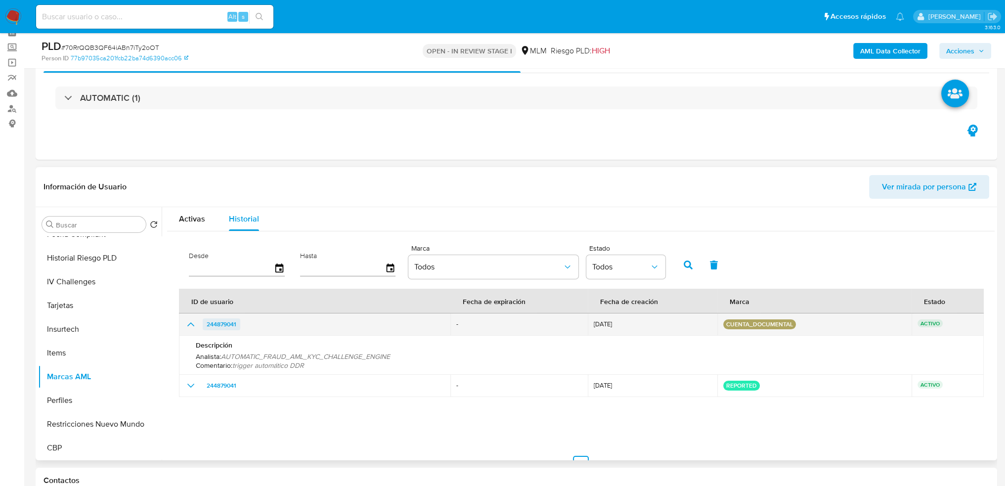
click at [227, 319] on span "244879041" at bounding box center [222, 324] width 30 height 12
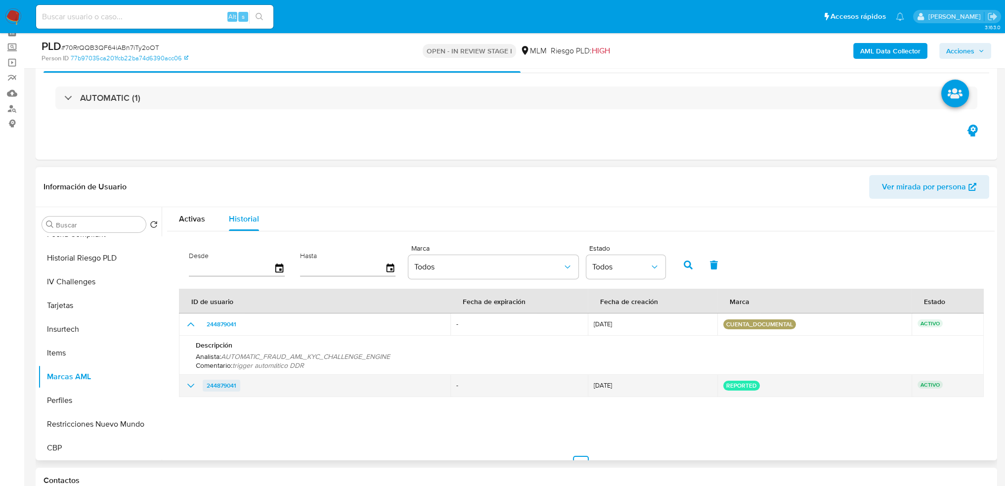
click at [234, 389] on span "244879041" at bounding box center [222, 386] width 30 height 12
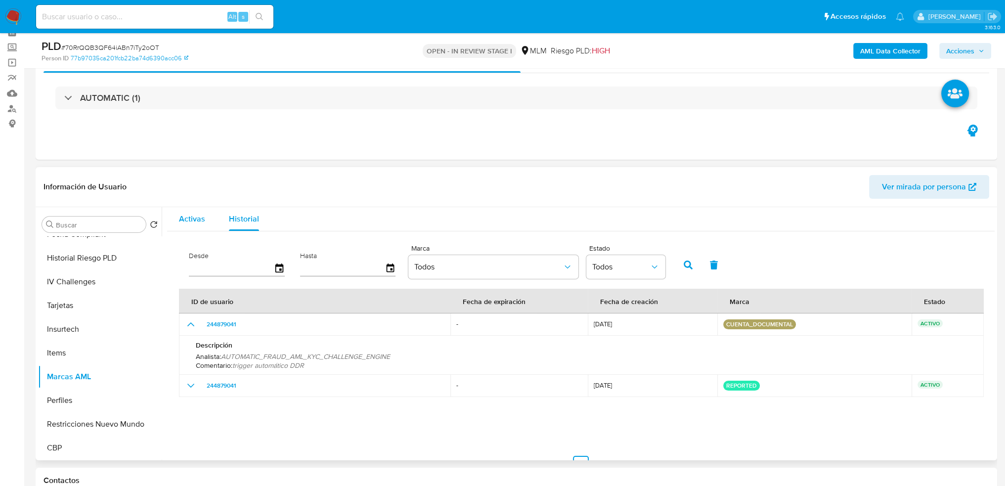
click at [184, 219] on span "Activas" at bounding box center [192, 218] width 26 height 11
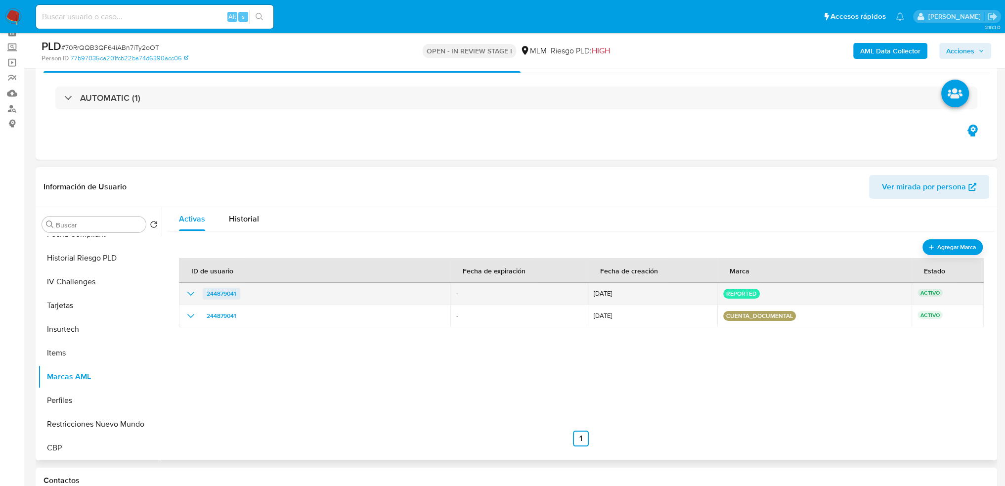
click at [226, 292] on span "244879041" at bounding box center [222, 294] width 30 height 12
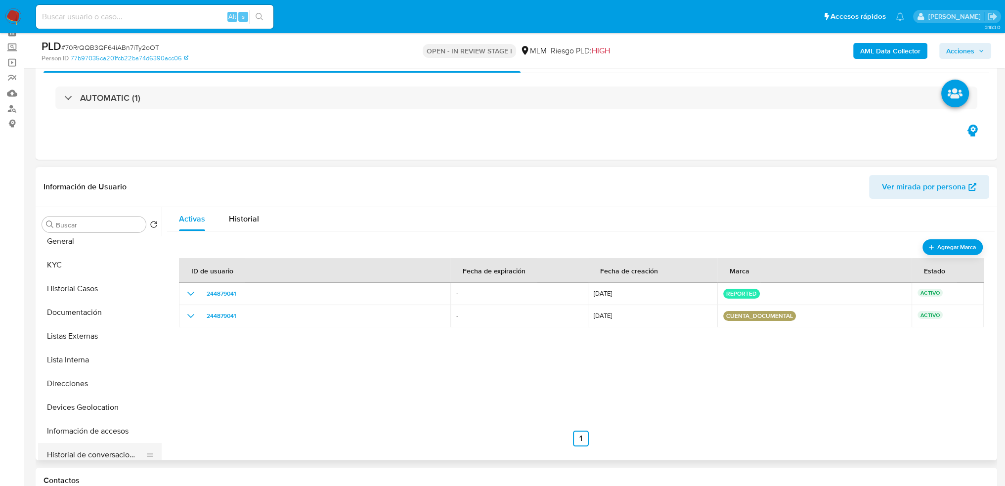
scroll to position [0, 0]
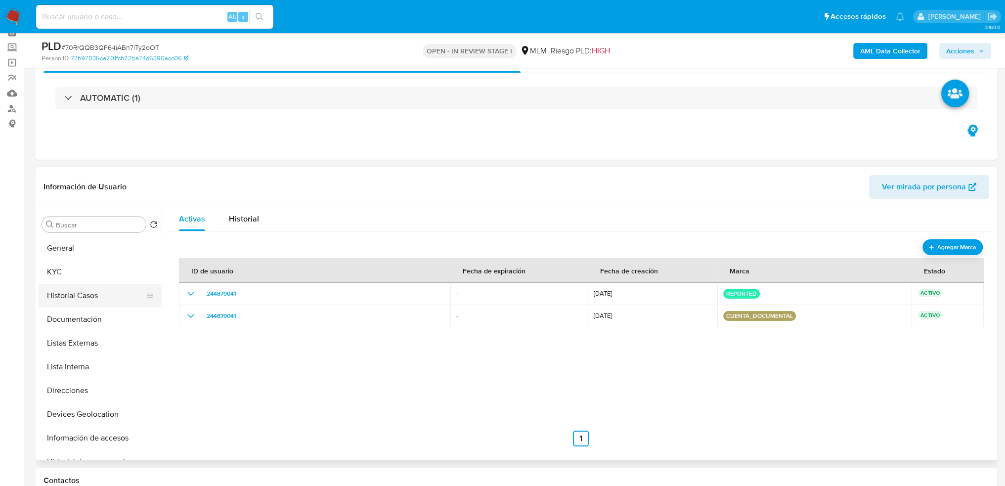
click at [85, 294] on button "Historial Casos" at bounding box center [96, 296] width 116 height 24
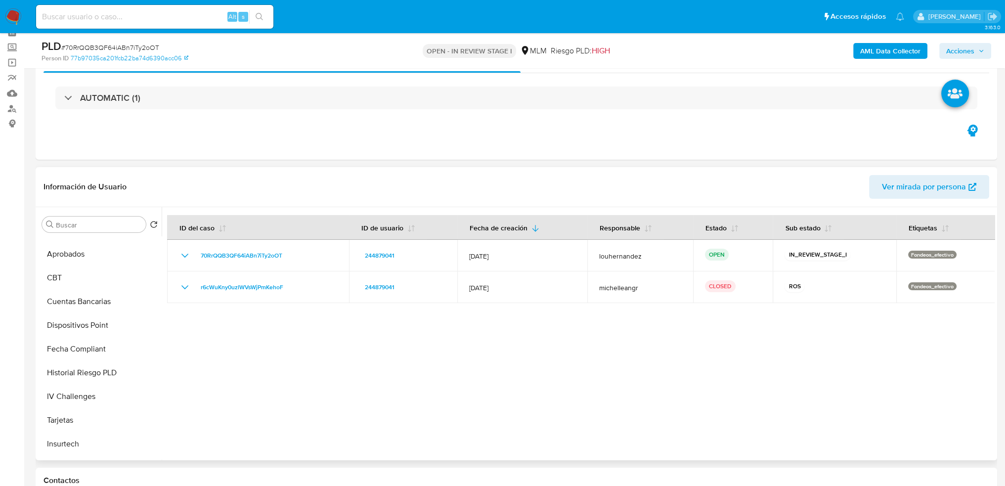
scroll to position [488, 0]
click at [93, 424] on button "Restricciones Nuevo Mundo" at bounding box center [96, 424] width 116 height 24
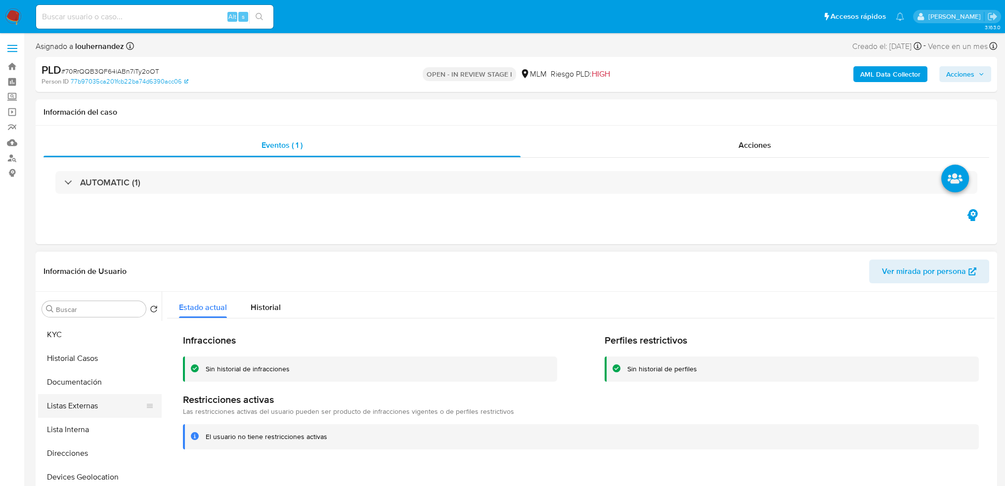
scroll to position [0, 0]
click at [95, 367] on button "KYC" at bounding box center [96, 356] width 116 height 24
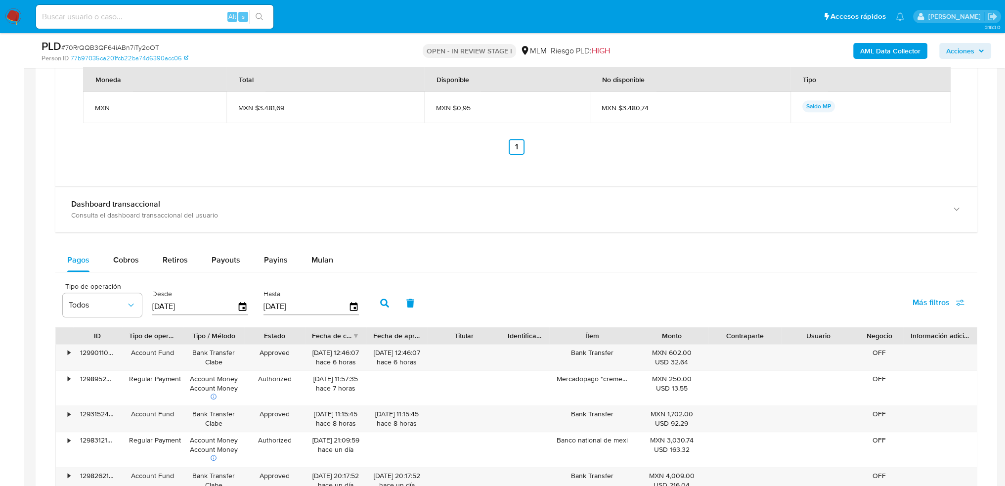
scroll to position [988, 0]
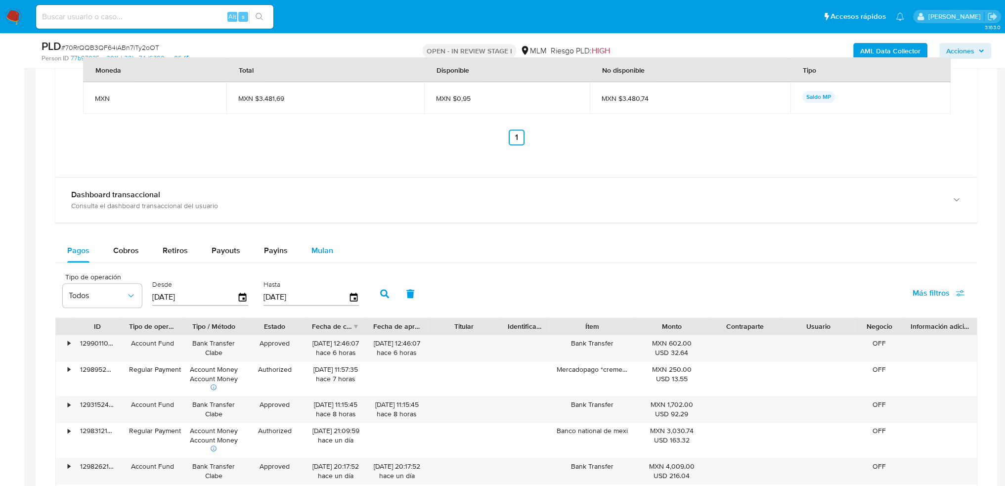
click at [327, 251] on span "Mulan" at bounding box center [322, 250] width 22 height 11
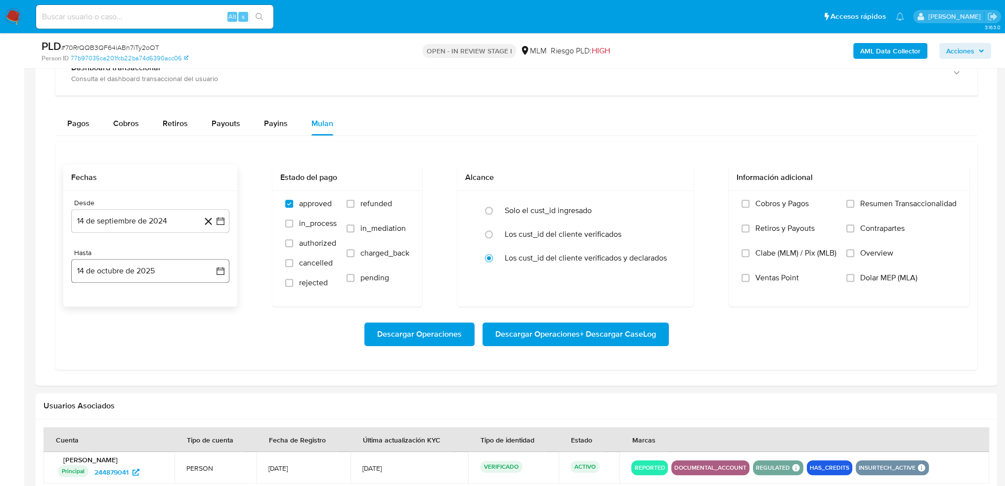
scroll to position [1137, 0]
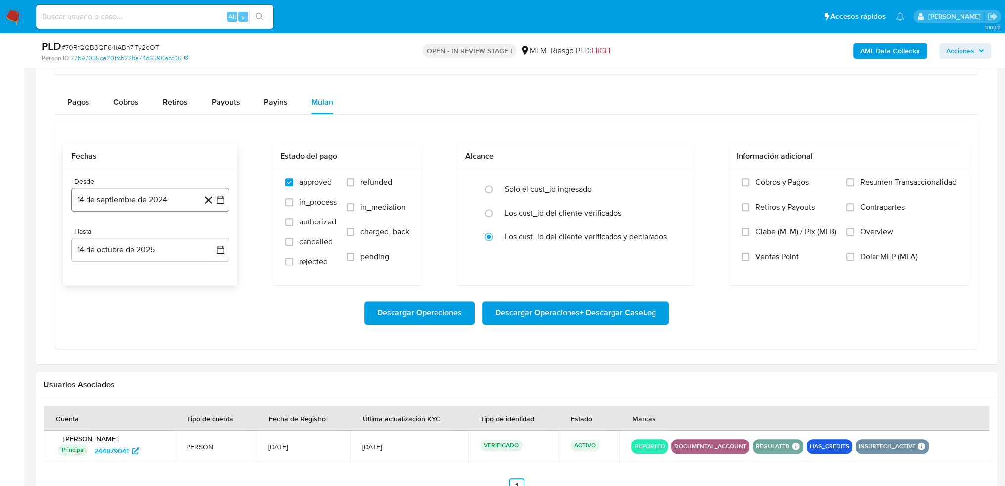
click at [220, 202] on icon "button" at bounding box center [220, 200] width 10 height 10
click at [88, 232] on icon "Mes anterior" at bounding box center [89, 235] width 12 height 12
click at [171, 235] on icon "Seleccionar mes y año" at bounding box center [171, 235] width 4 height 2
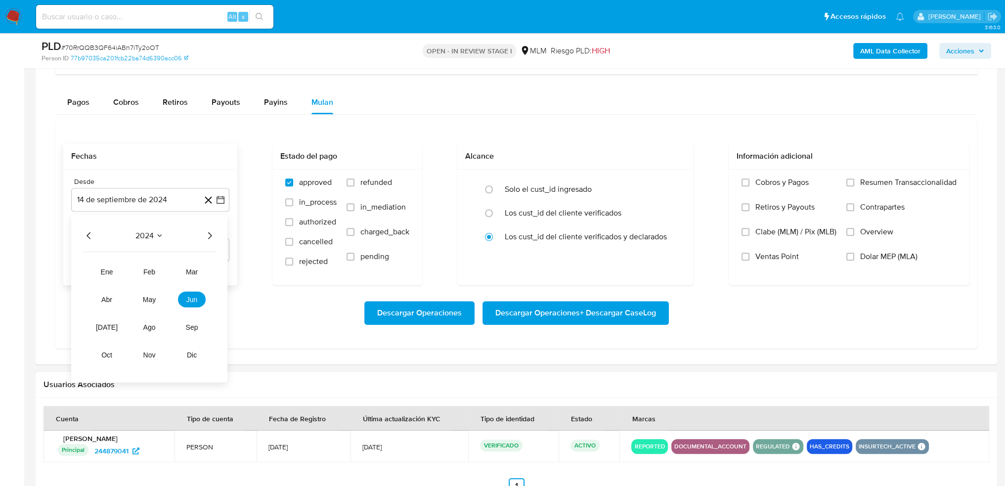
click at [211, 233] on icon "Año siguiente" at bounding box center [210, 235] width 12 height 12
click at [148, 297] on span "may" at bounding box center [149, 299] width 13 height 8
click at [154, 268] on button "1" at bounding box center [150, 272] width 16 height 16
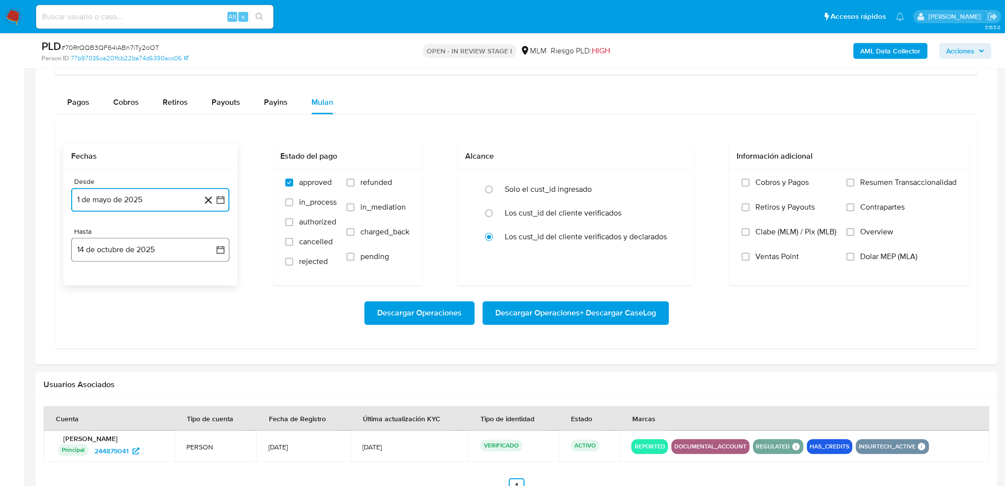
click at [218, 251] on icon "button" at bounding box center [220, 250] width 10 height 10
click at [91, 286] on icon "Mes anterior" at bounding box center [89, 285] width 12 height 12
click at [88, 285] on icon "Mes anterior" at bounding box center [89, 285] width 12 height 12
click at [211, 394] on button "31" at bounding box center [210, 401] width 16 height 16
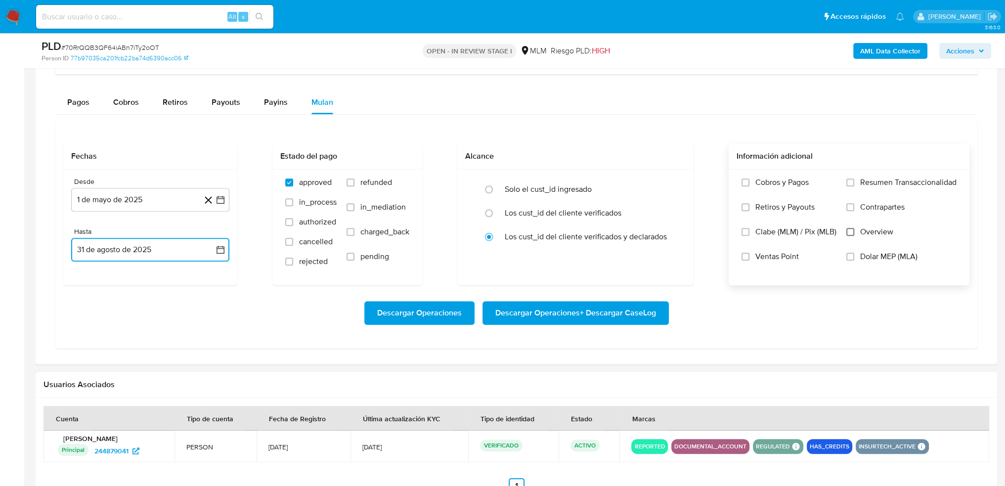
click at [848, 232] on input "Overview" at bounding box center [850, 232] width 8 height 8
click at [431, 308] on span "Descargar Operaciones" at bounding box center [419, 313] width 85 height 22
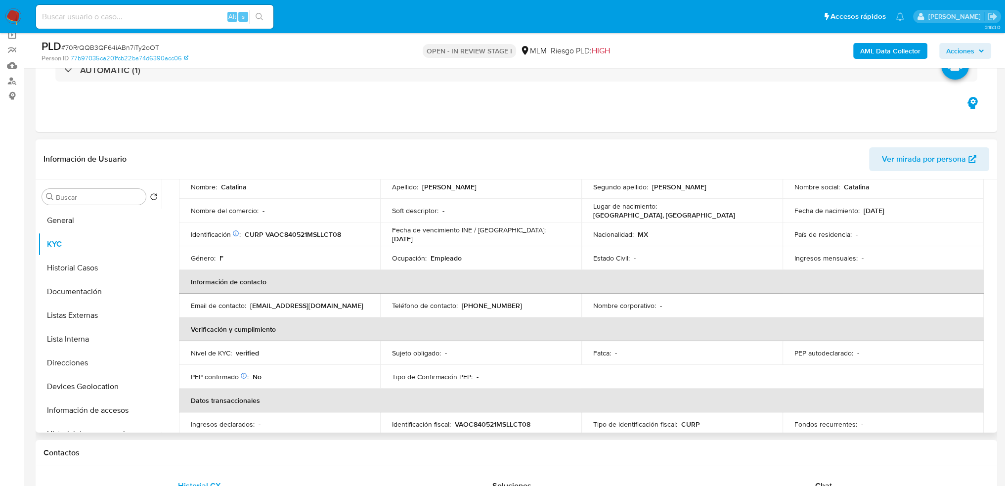
scroll to position [198, 0]
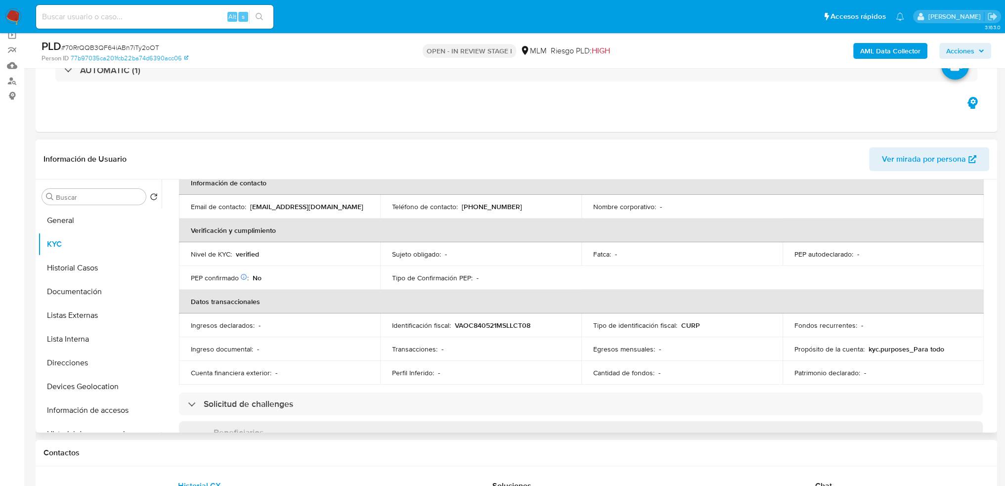
click at [300, 156] on header "Información de Usuario Ver mirada por persona" at bounding box center [515, 159] width 945 height 24
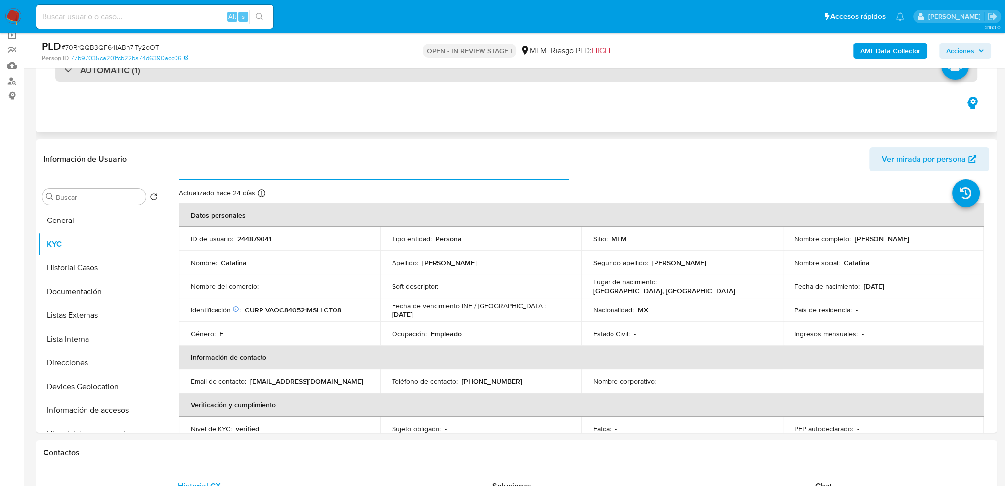
scroll to position [0, 0]
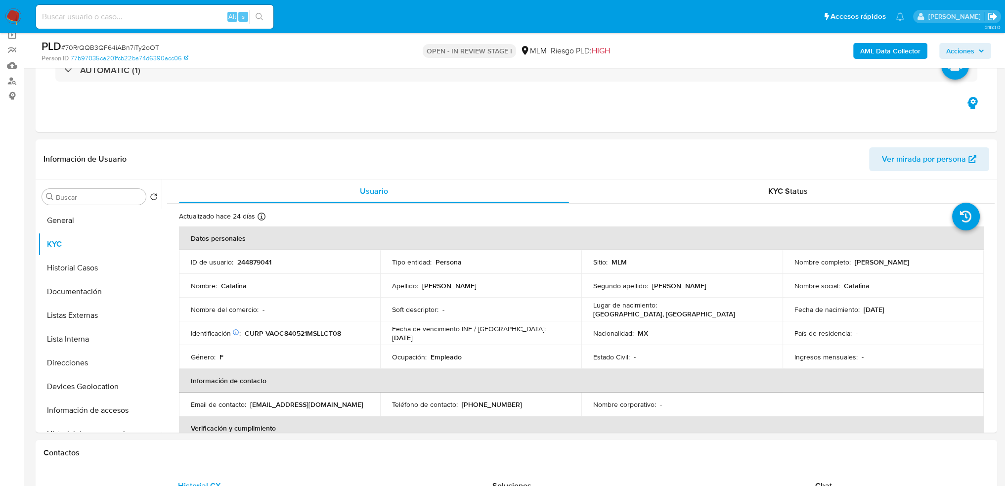
click at [987, 17] on icon "Salir" at bounding box center [992, 16] width 10 height 10
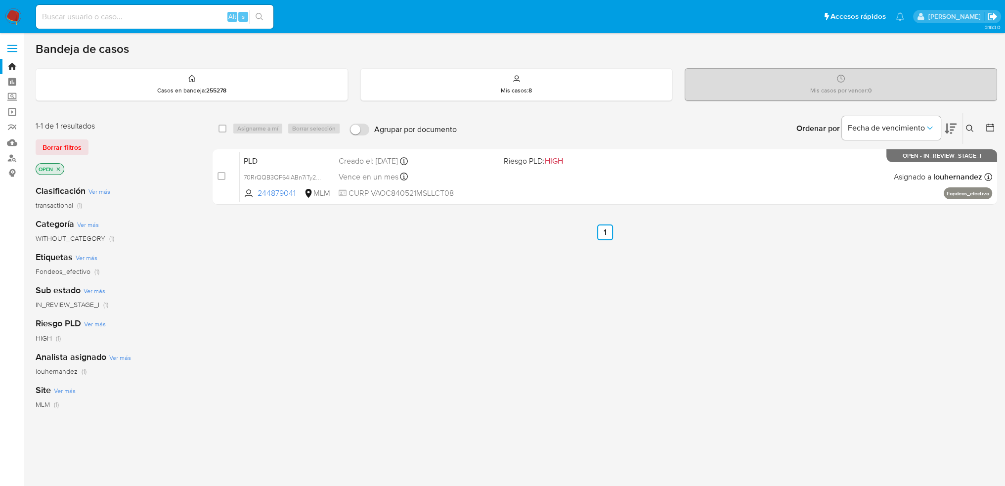
click at [995, 13] on icon "Salir" at bounding box center [992, 16] width 10 height 10
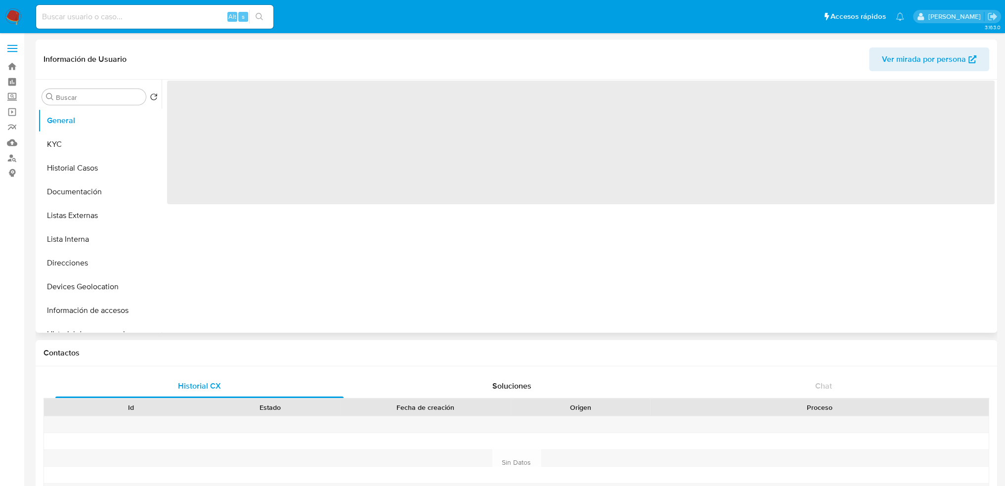
select select "10"
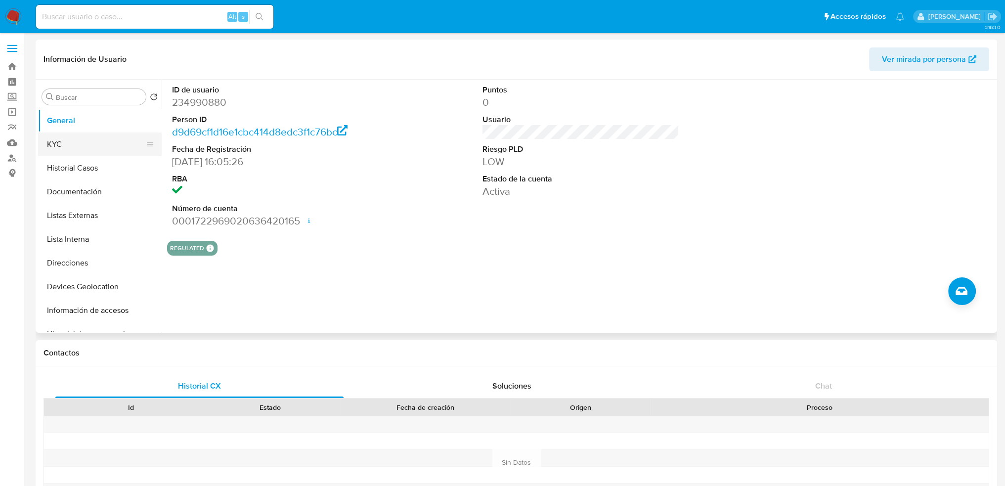
click at [94, 144] on button "KYC" at bounding box center [96, 144] width 116 height 24
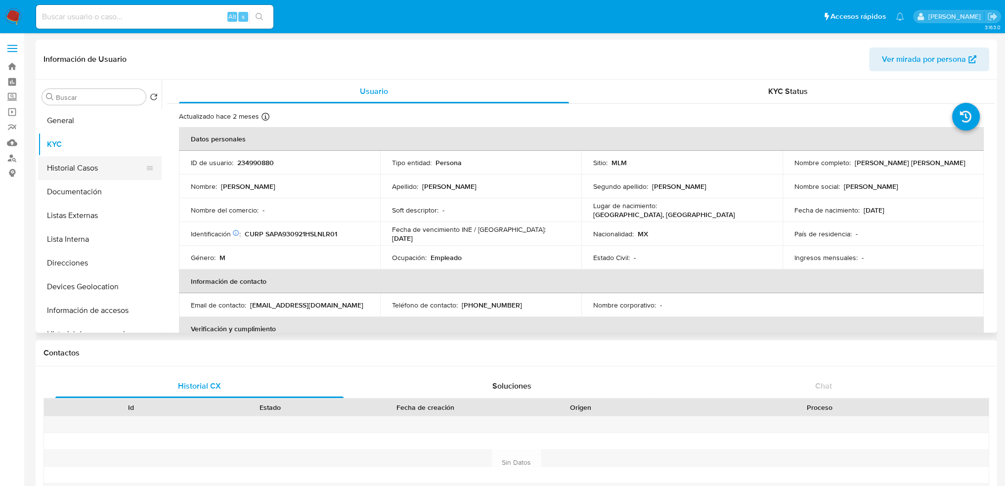
click at [97, 170] on button "Historial Casos" at bounding box center [96, 168] width 116 height 24
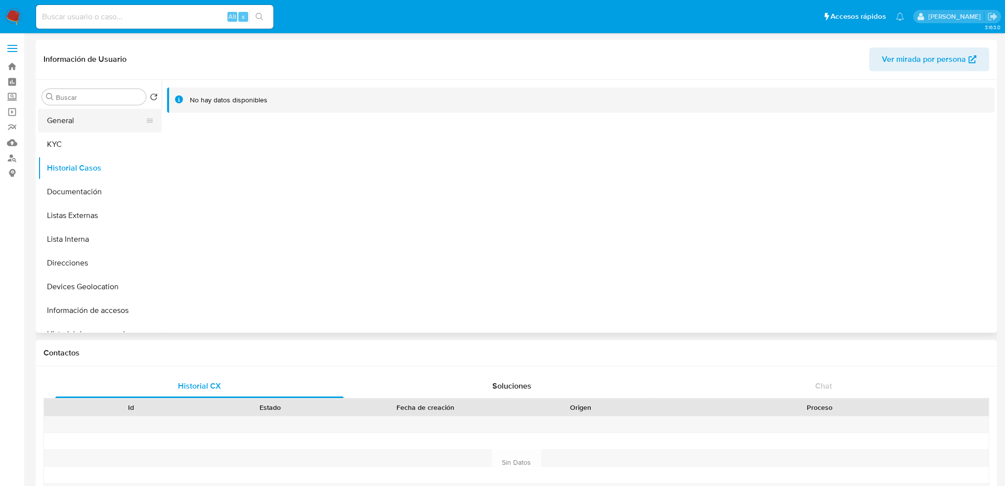
click at [67, 126] on button "General" at bounding box center [96, 121] width 116 height 24
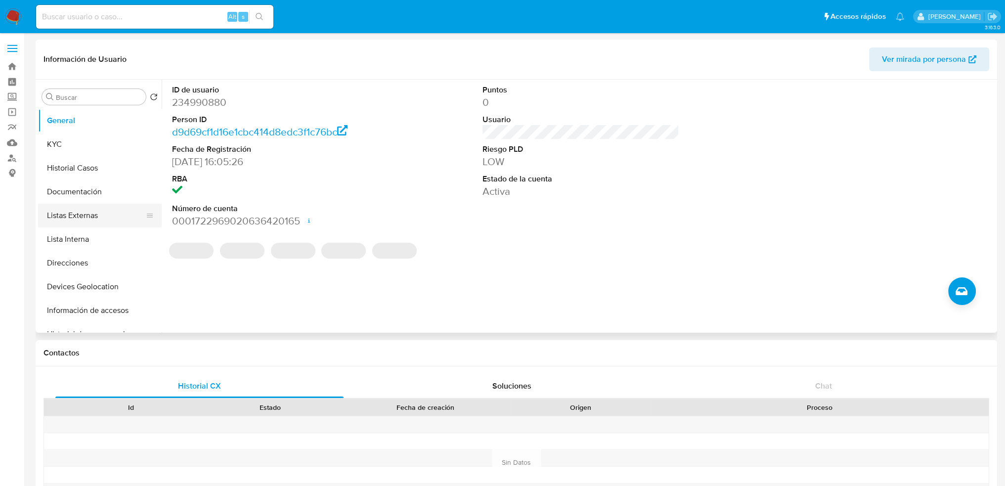
click at [87, 216] on button "Listas Externas" at bounding box center [96, 216] width 116 height 24
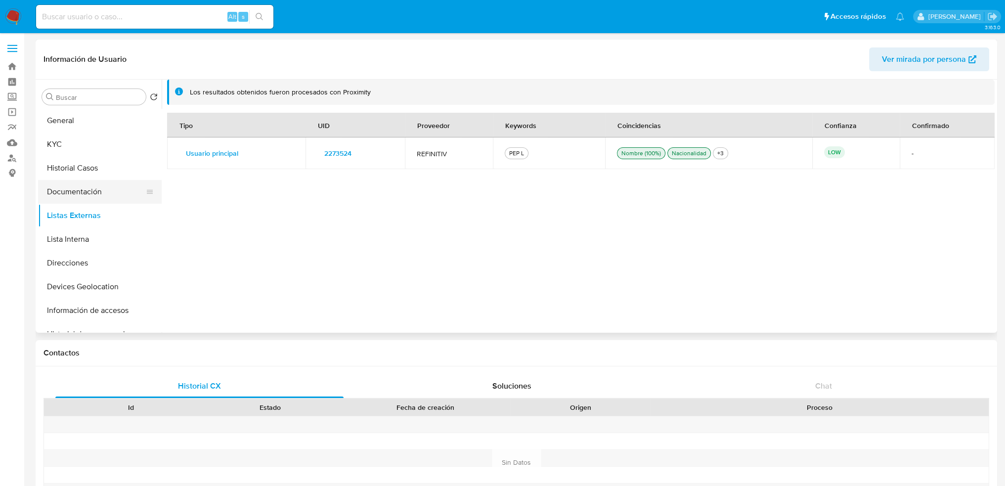
click at [84, 194] on button "Documentación" at bounding box center [96, 192] width 116 height 24
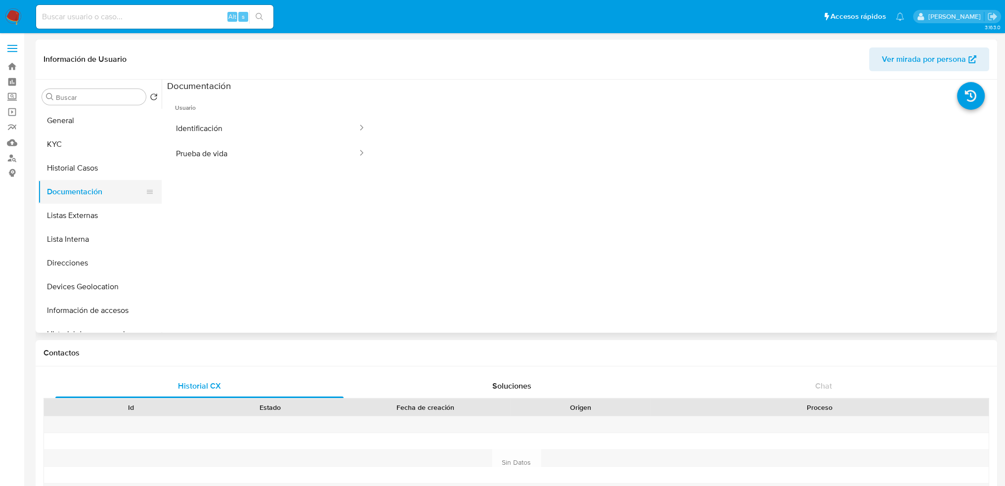
drag, startPoint x: 84, startPoint y: 194, endPoint x: 76, endPoint y: 190, distance: 8.8
click at [76, 190] on button "Documentación" at bounding box center [96, 192] width 116 height 24
click at [231, 138] on button "Identificación" at bounding box center [262, 128] width 191 height 25
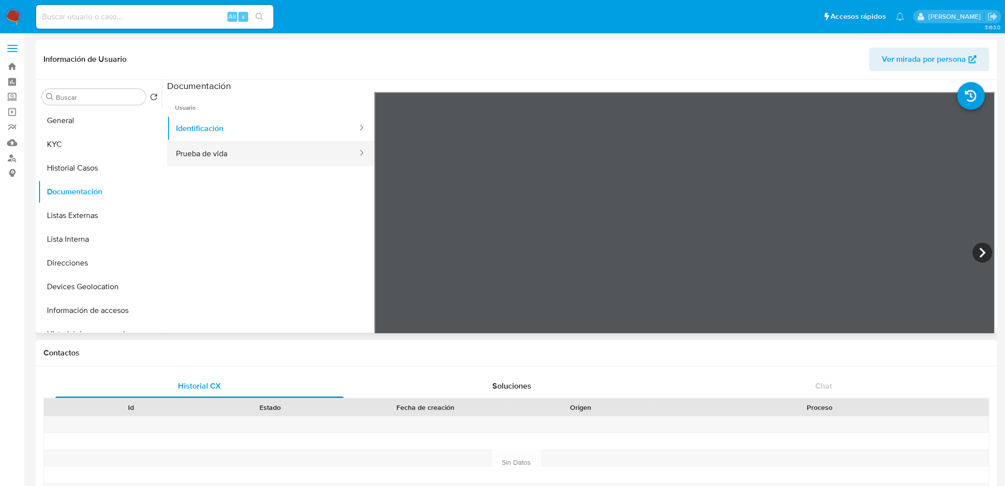
click at [235, 161] on button "Prueba de vida" at bounding box center [262, 153] width 191 height 25
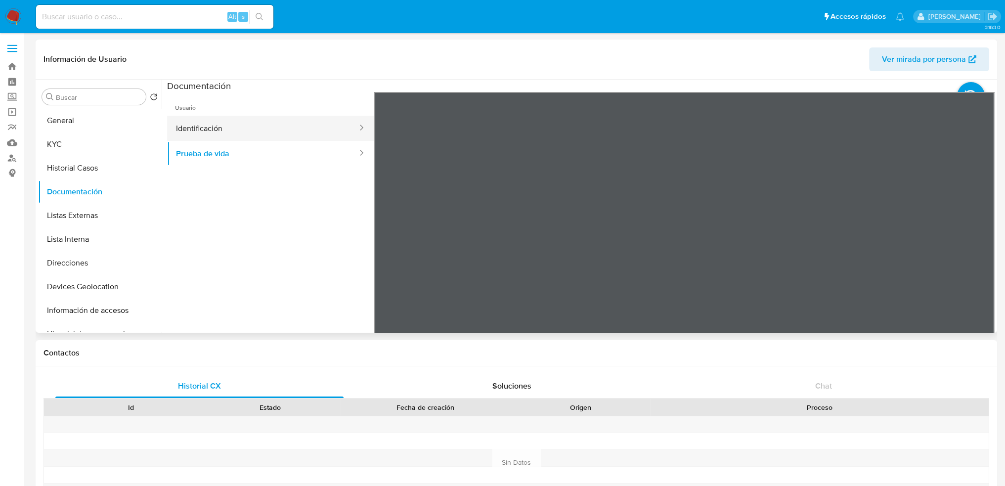
click at [246, 137] on button "Identificación" at bounding box center [262, 128] width 191 height 25
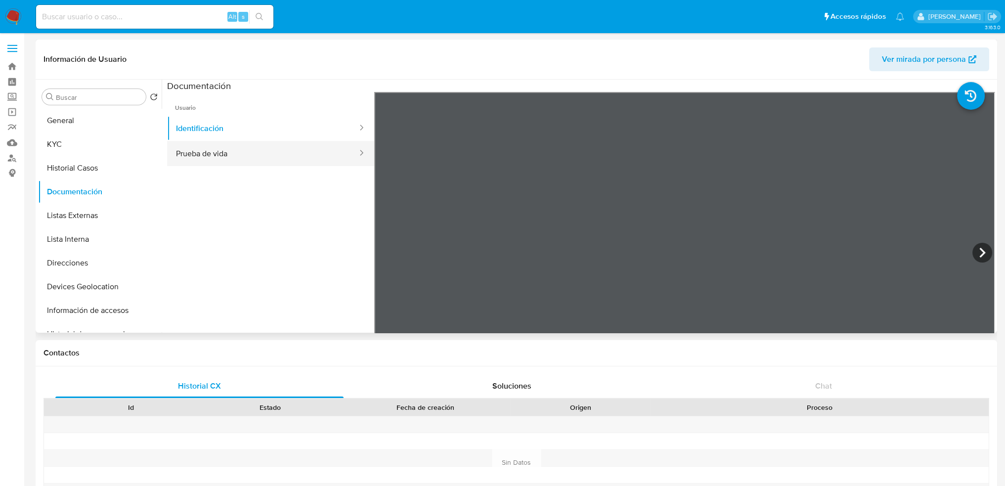
click at [289, 146] on button "Prueba de vida" at bounding box center [262, 153] width 191 height 25
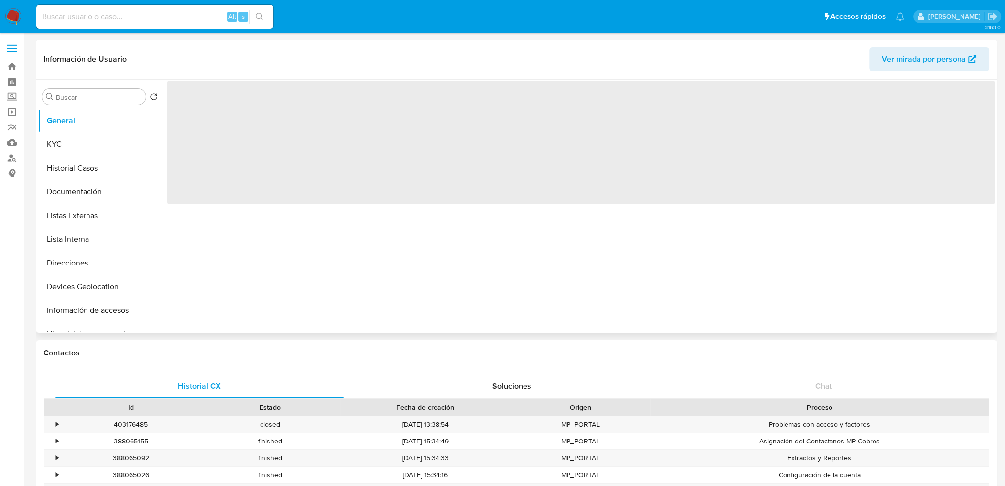
select select "10"
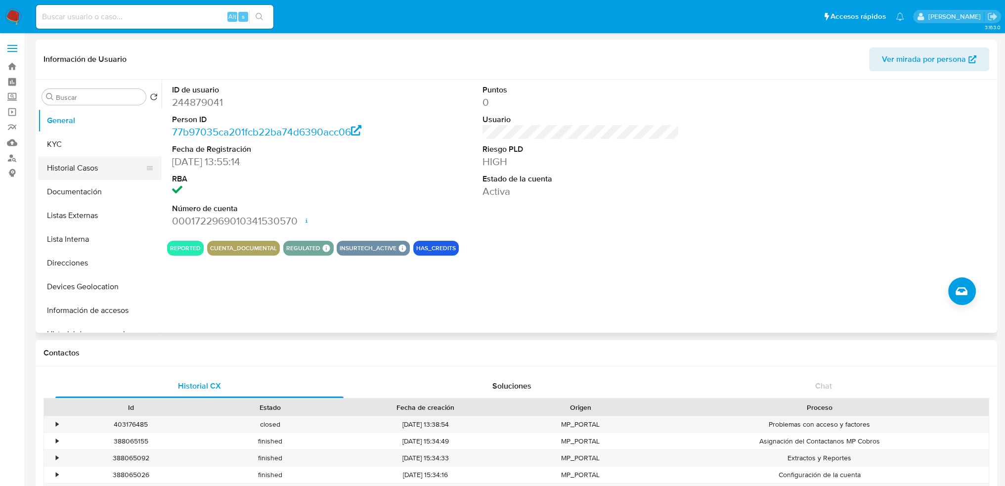
click at [77, 172] on button "Historial Casos" at bounding box center [96, 168] width 116 height 24
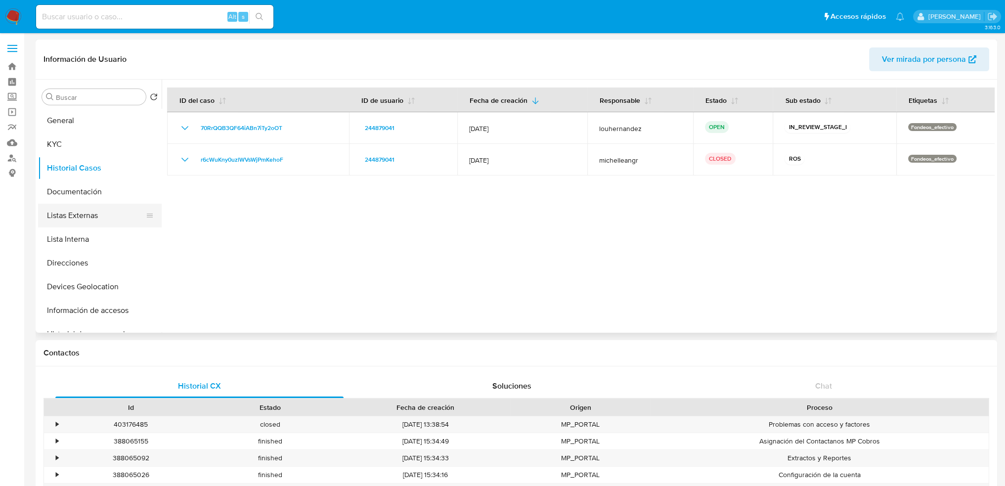
click at [76, 212] on button "Listas Externas" at bounding box center [96, 216] width 116 height 24
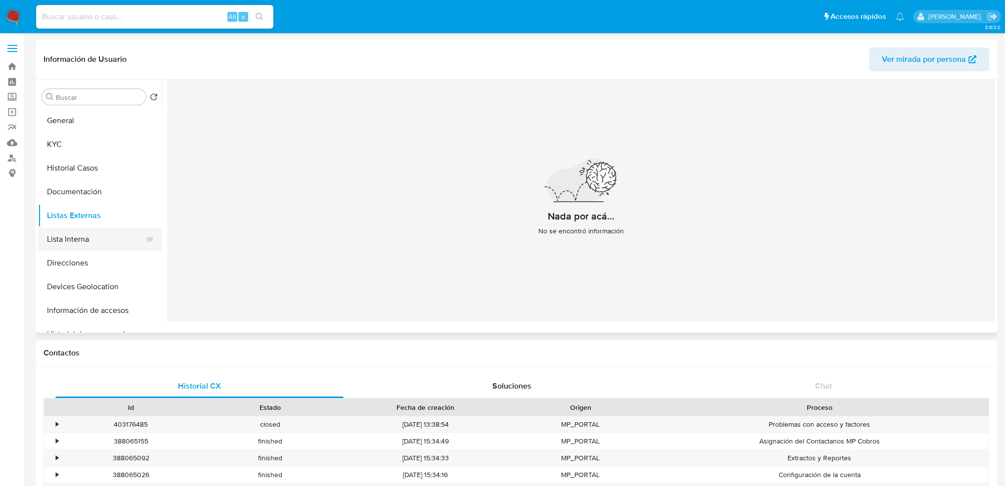
click at [83, 232] on button "Lista Interna" at bounding box center [96, 239] width 116 height 24
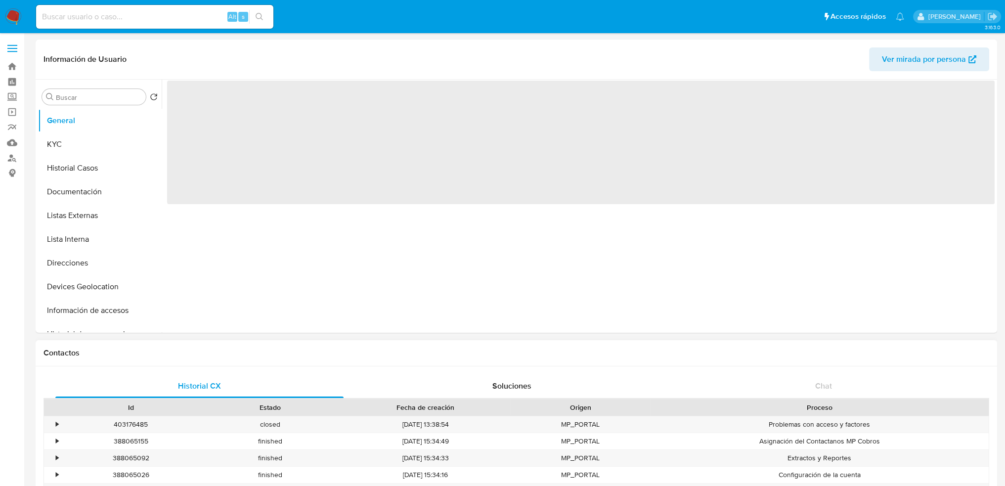
select select "10"
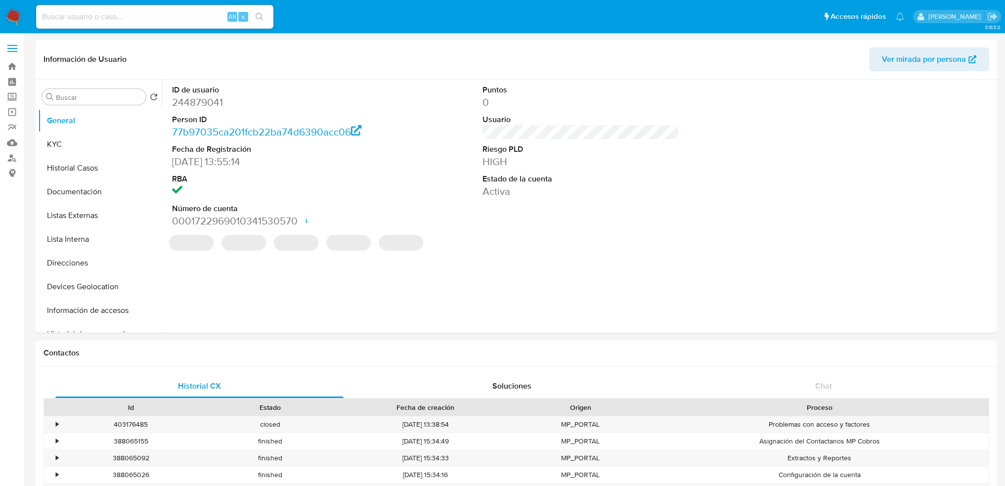
scroll to position [99, 0]
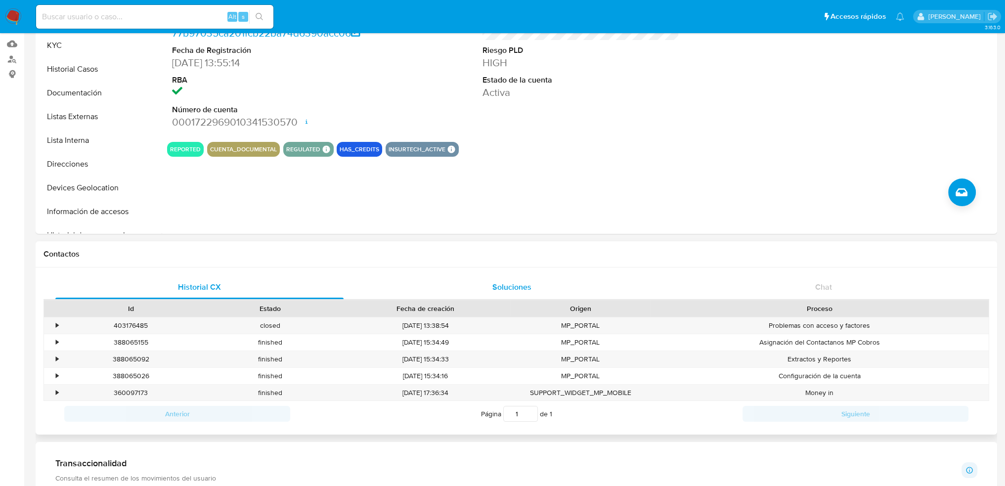
click at [507, 283] on span "Soluciones" at bounding box center [511, 286] width 39 height 11
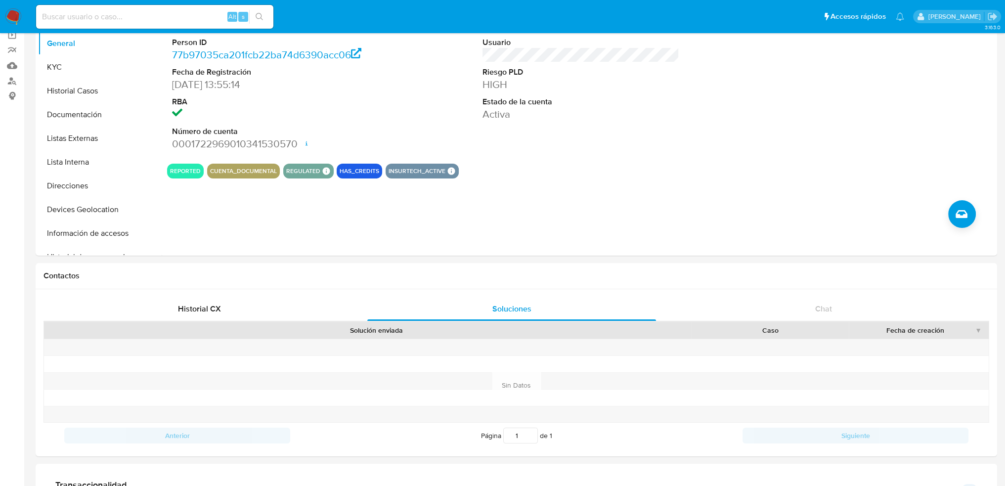
scroll to position [45, 0]
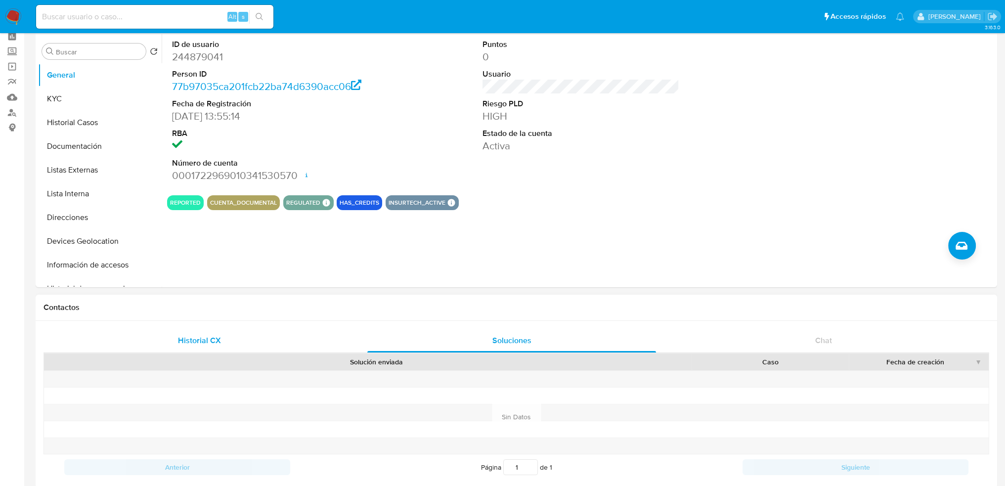
click at [193, 345] on div "Historial CX" at bounding box center [199, 341] width 288 height 24
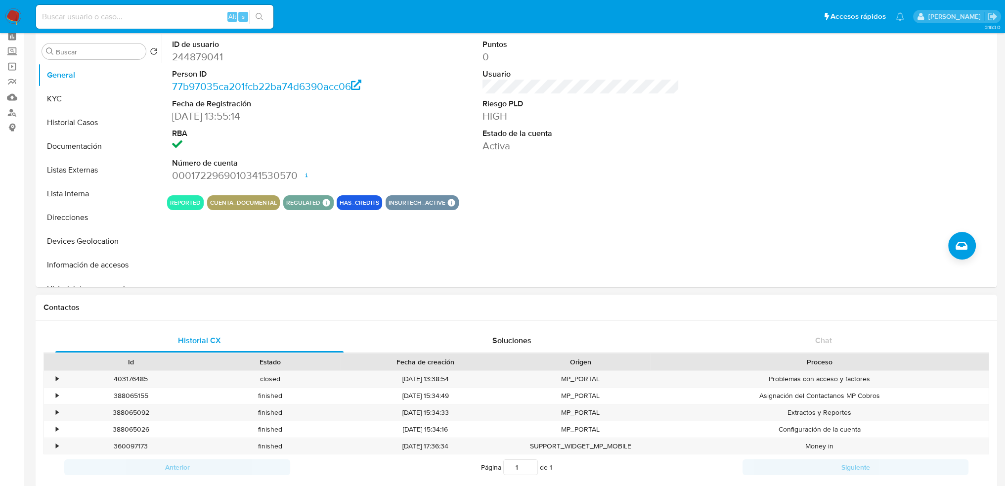
scroll to position [0, 0]
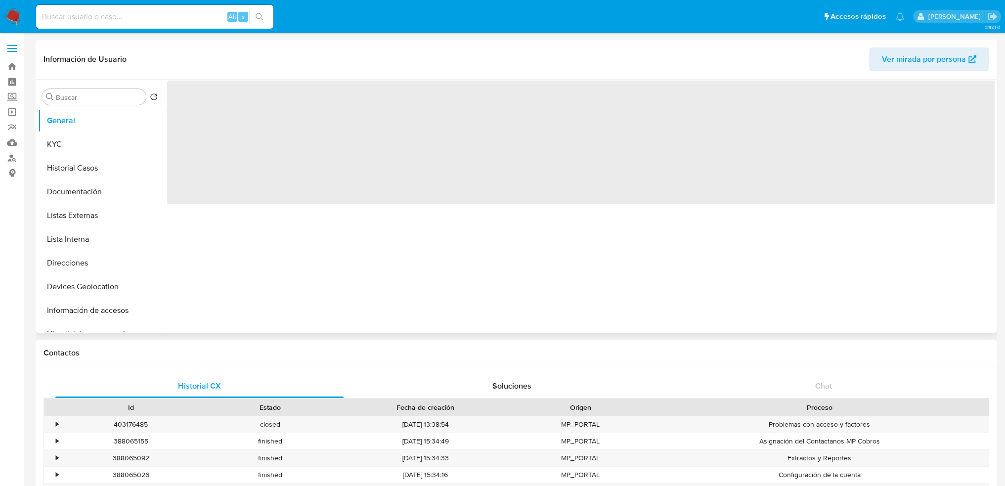
select select "10"
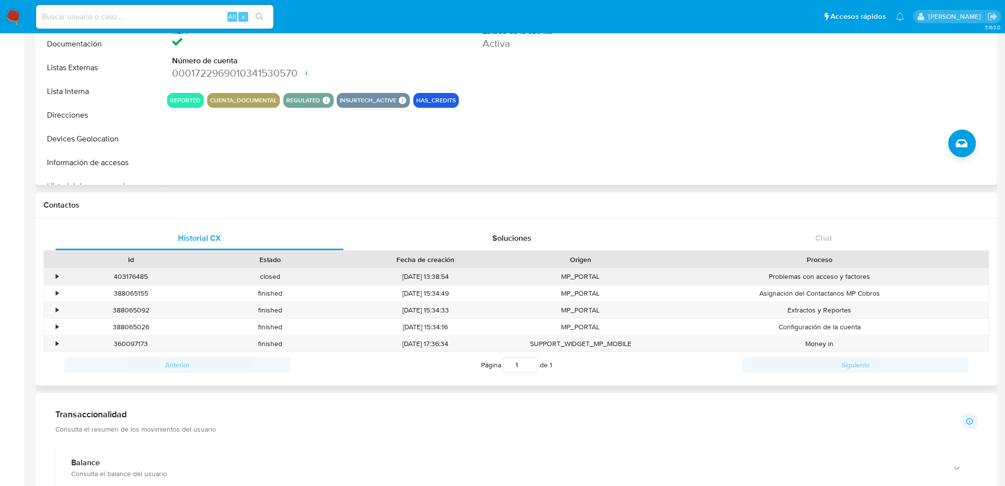
scroll to position [148, 0]
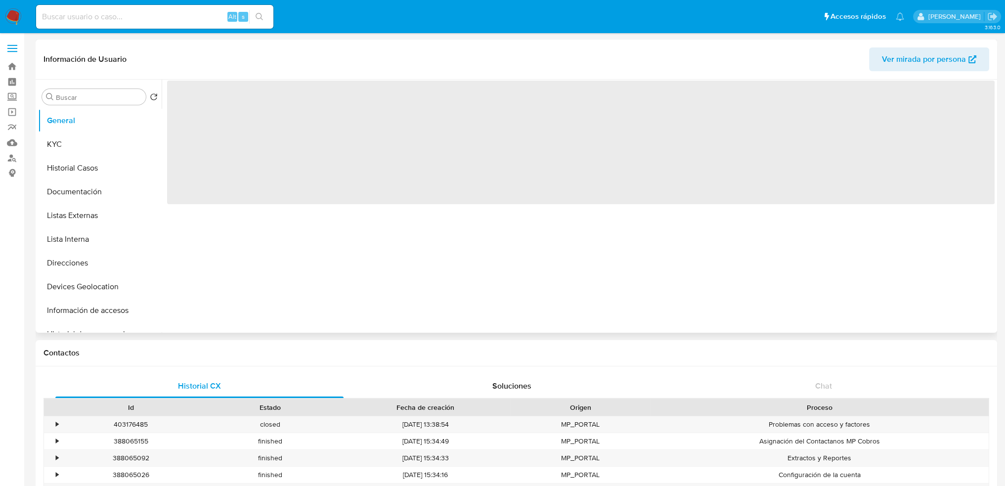
select select "10"
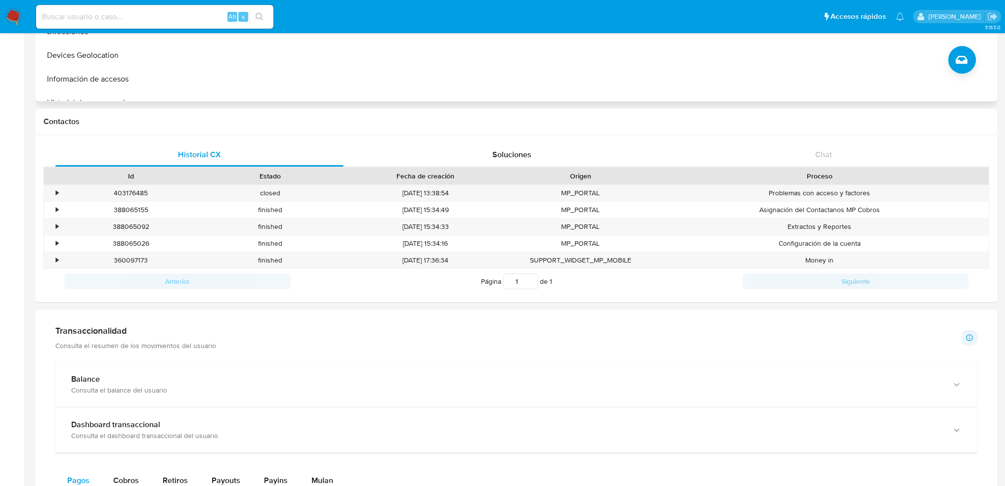
scroll to position [247, 0]
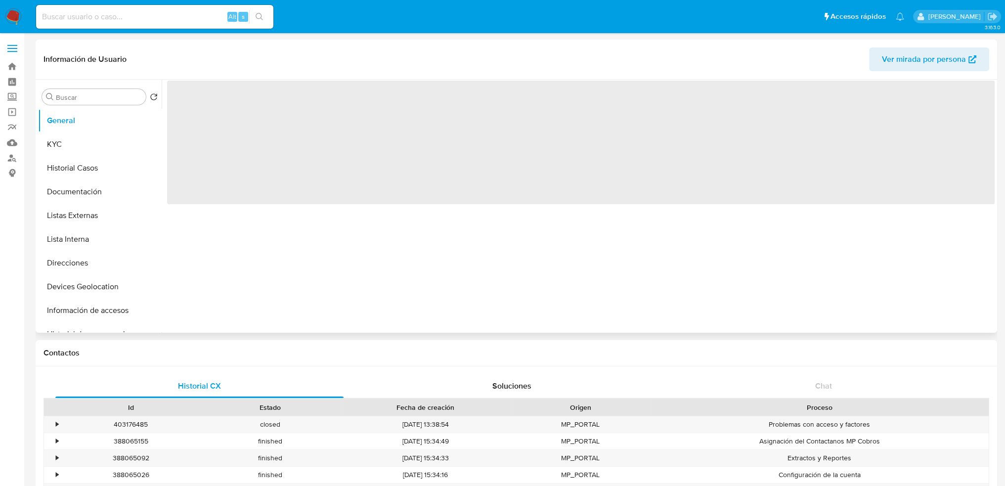
select select "10"
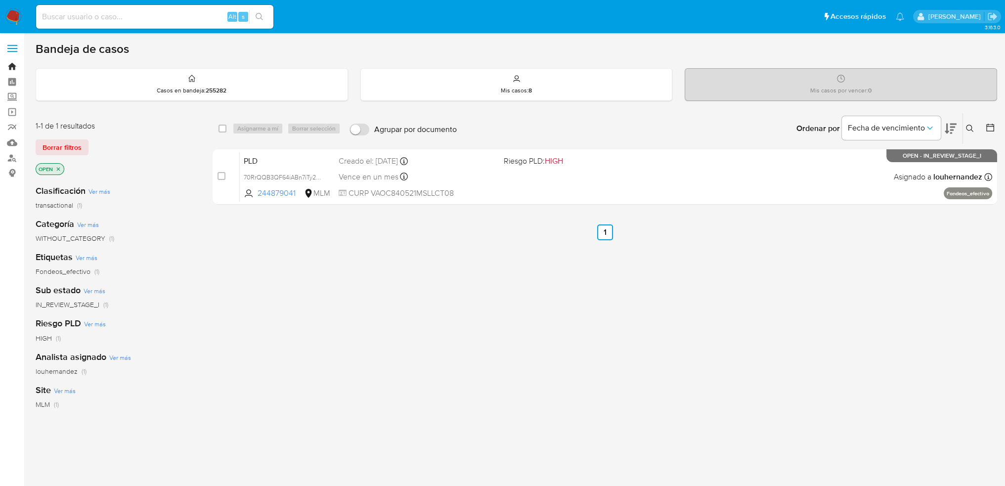
click at [15, 68] on link "Bandeja" at bounding box center [59, 66] width 118 height 15
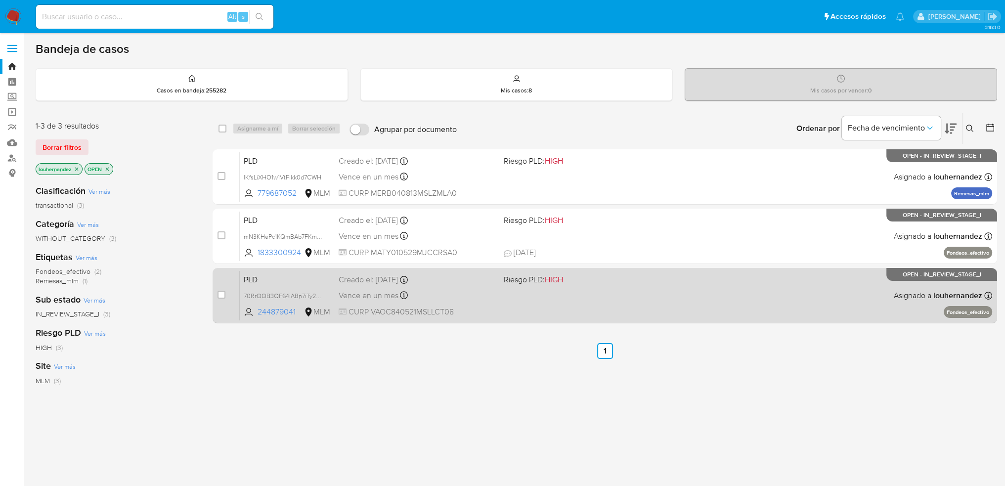
click at [518, 308] on div "PLD 70RrQQB3QF64iABn7iTy2oOT 244879041 MLM Riesgo PLD: HIGH Creado el: 12/09/20…" at bounding box center [616, 295] width 753 height 50
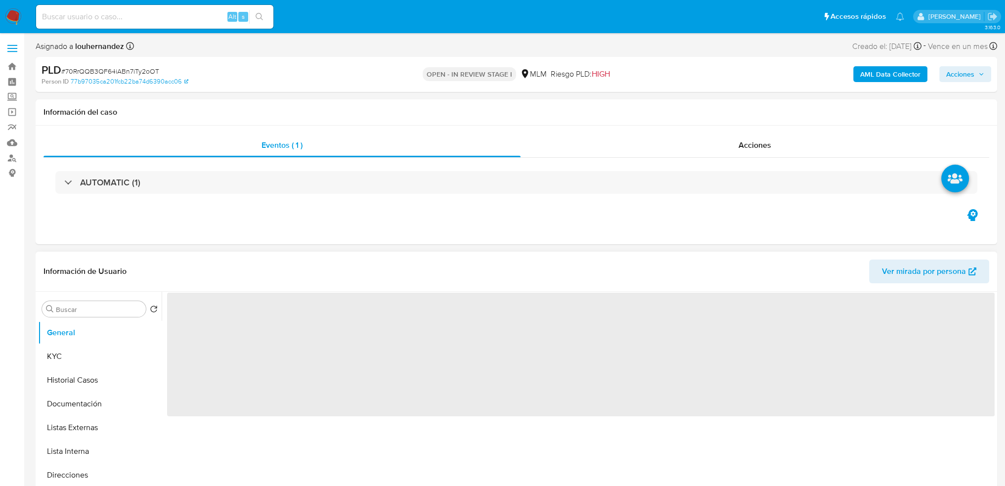
select select "10"
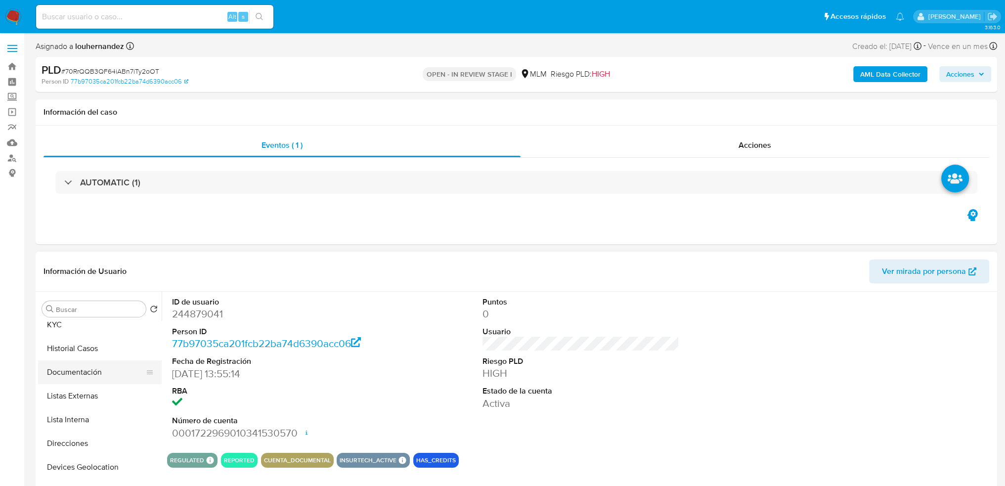
scroll to position [49, 0]
click at [101, 358] on button "Documentación" at bounding box center [96, 354] width 116 height 24
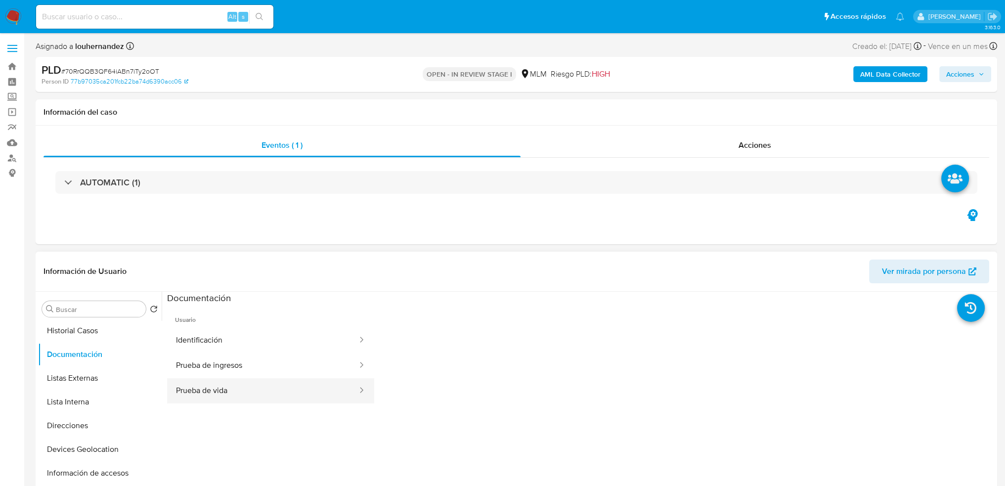
click at [243, 385] on button "Prueba de vida" at bounding box center [262, 390] width 191 height 25
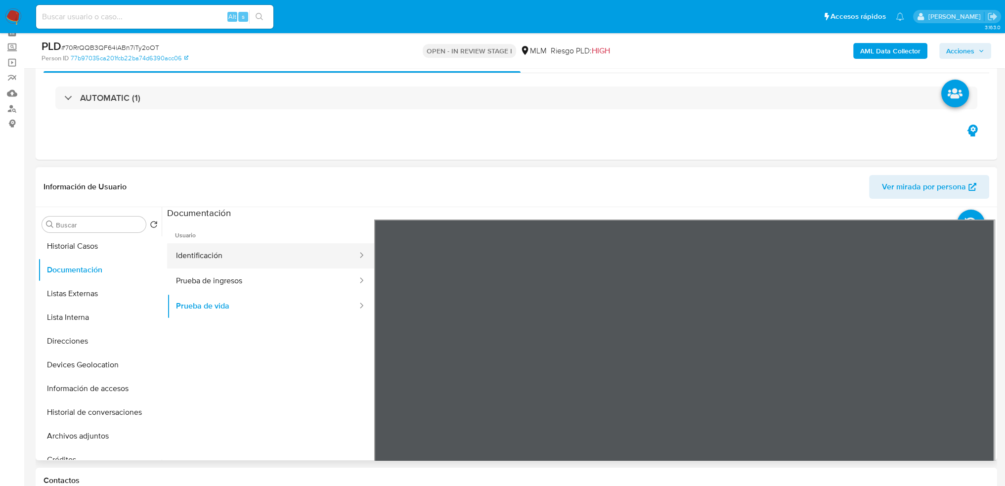
click at [255, 265] on button "Identificación" at bounding box center [262, 255] width 191 height 25
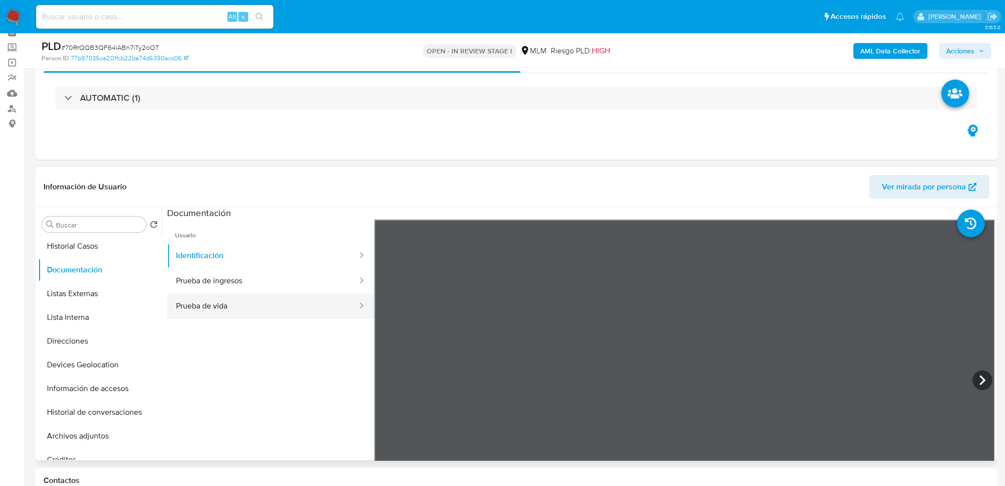
click at [228, 305] on button "Prueba de vida" at bounding box center [262, 306] width 191 height 25
